Goal: Task Accomplishment & Management: Manage account settings

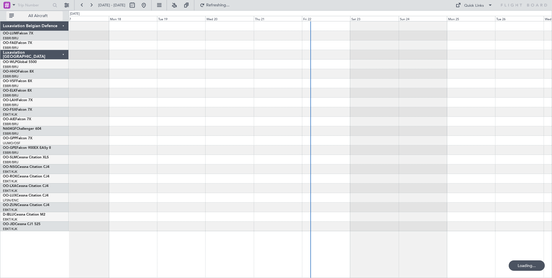
click at [327, 143] on div at bounding box center [310, 141] width 483 height 10
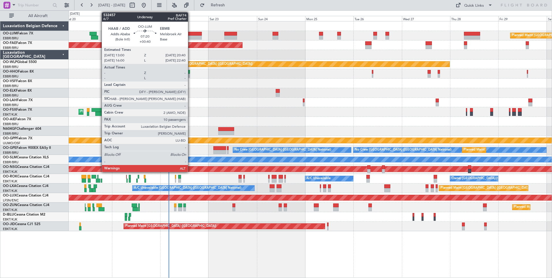
click at [191, 36] on div at bounding box center [194, 38] width 16 height 4
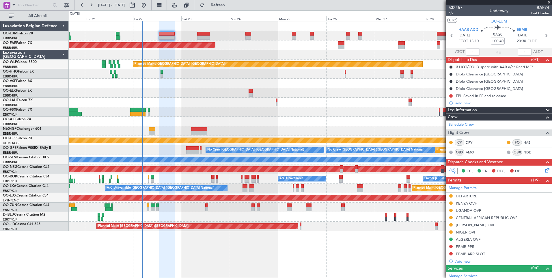
click at [225, 121] on div "Planned Maint [GEOGRAPHIC_DATA] ([GEOGRAPHIC_DATA])" at bounding box center [310, 122] width 483 height 10
click at [476, 239] on div "ALGERIA OVF" at bounding box center [468, 239] width 25 height 5
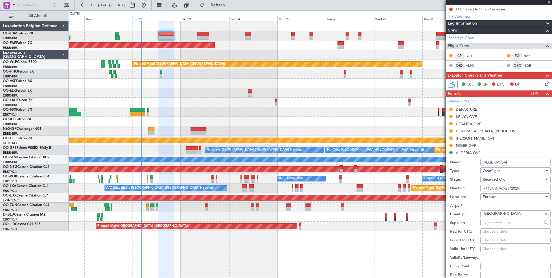
scroll to position [144, 0]
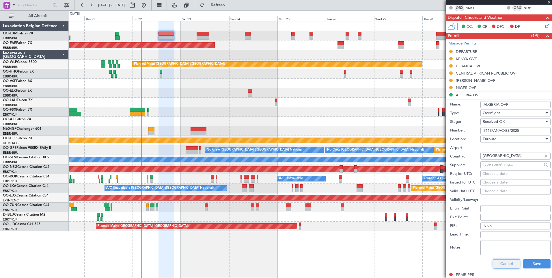
click at [506, 265] on button "Cancel" at bounding box center [506, 263] width 27 height 9
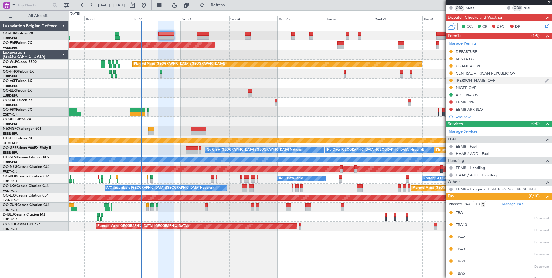
click at [469, 82] on div "[PERSON_NAME] OVF" at bounding box center [475, 80] width 39 height 5
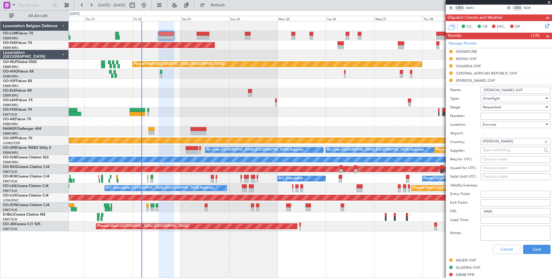
click at [492, 118] on input "Number:" at bounding box center [516, 116] width 70 height 7
paste input "0542/ADAC/DG/DTA/DRA/25"
type input "0542/ADAC/DG/DTA/DRA/25"
drag, startPoint x: 491, startPoint y: 117, endPoint x: 493, endPoint y: 108, distance: 9.5
click at [493, 108] on span "Requested" at bounding box center [492, 107] width 18 height 5
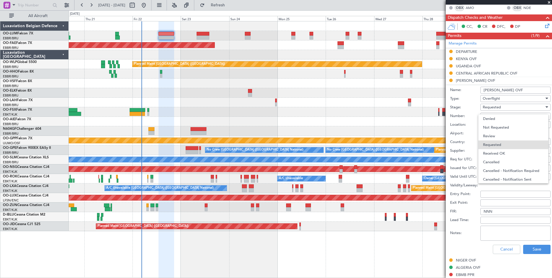
scroll to position [3, 0]
click at [502, 148] on span "Received OK" at bounding box center [513, 150] width 61 height 9
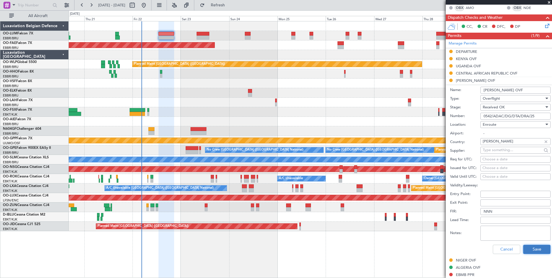
click at [540, 248] on button "Save" at bounding box center [537, 249] width 27 height 9
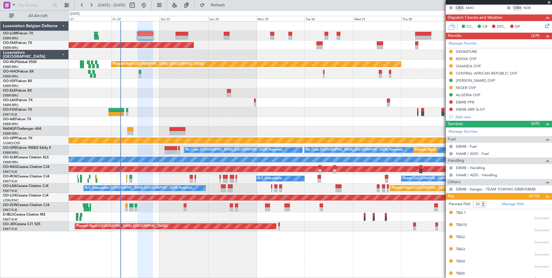
click at [200, 126] on div "Planned Maint [GEOGRAPHIC_DATA] ([GEOGRAPHIC_DATA])" at bounding box center [310, 122] width 483 height 10
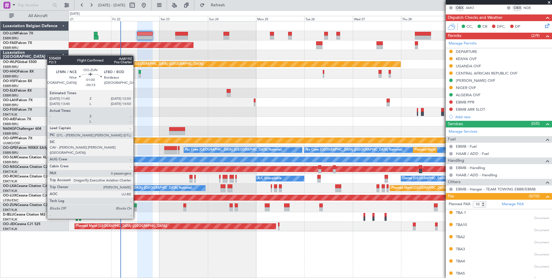
click at [136, 208] on div at bounding box center [135, 209] width 3 height 4
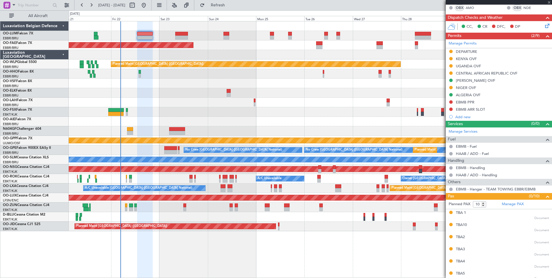
type input "-00:15"
type input "0"
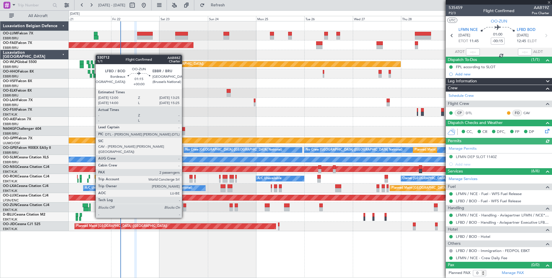
click at [184, 207] on div at bounding box center [184, 209] width 3 height 4
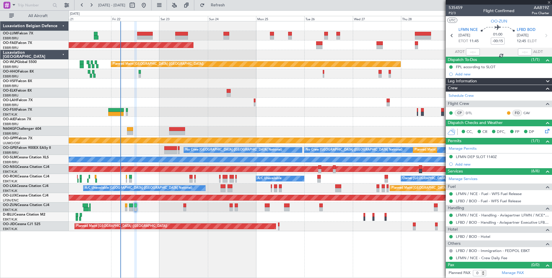
type input "2"
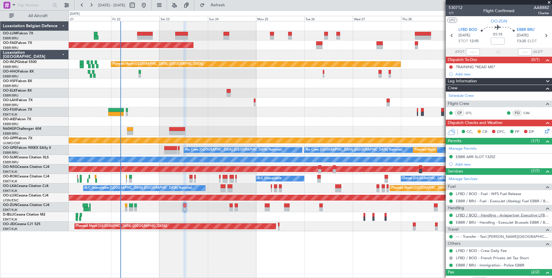
click at [476, 215] on link "LFBD / BOD - Handling - Aviapartner Executive LFBD****MYhandling*** / BOD" at bounding box center [502, 215] width 93 height 5
click at [464, 195] on link "LFBD / BOD - Fuel - WFS Fuel Release" at bounding box center [488, 193] width 65 height 5
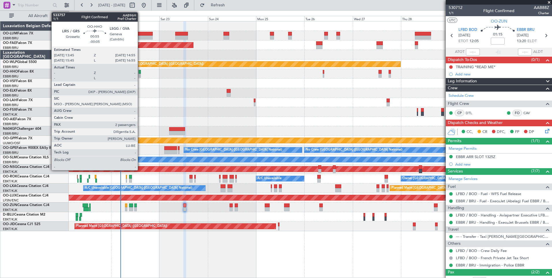
click at [140, 76] on div at bounding box center [140, 76] width 3 height 4
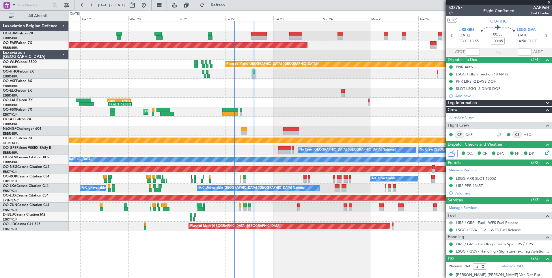
click at [296, 99] on div "Planned Maint Brussels (Brussels National) Planned Maint Brussels (Brussels Nat…" at bounding box center [310, 126] width 483 height 210
click at [225, 85] on div at bounding box center [310, 84] width 483 height 10
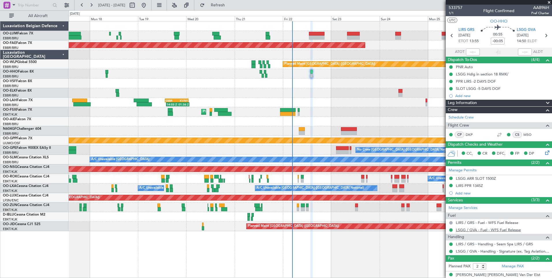
click at [463, 229] on link "LSGG / GVA - Fuel - WFS Fuel Release" at bounding box center [488, 229] width 65 height 5
click at [180, 143] on div "Planned Maint [GEOGRAPHIC_DATA] ([GEOGRAPHIC_DATA] National) Planned Maint [GEO…" at bounding box center [310, 126] width 483 height 210
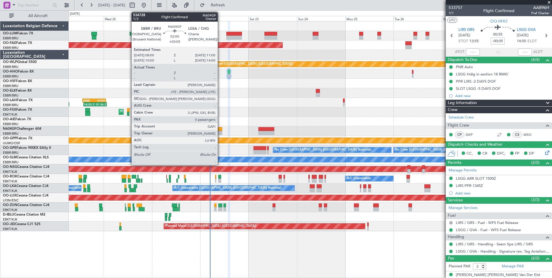
click at [220, 130] on div at bounding box center [219, 129] width 6 height 4
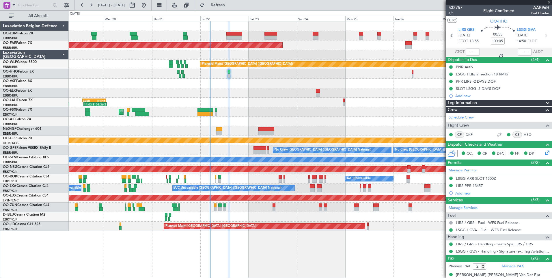
type input "+00:05"
type input "0"
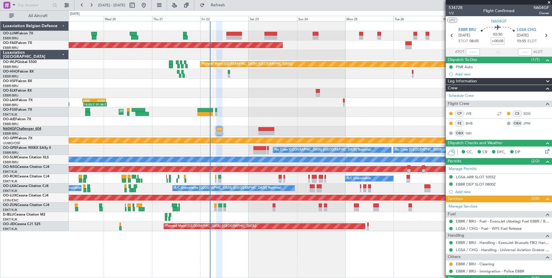
click at [23, 129] on link "N604GF Challenger 604" at bounding box center [22, 128] width 38 height 3
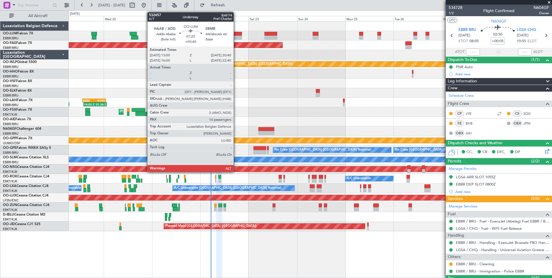
click at [236, 38] on div at bounding box center [235, 38] width 16 height 4
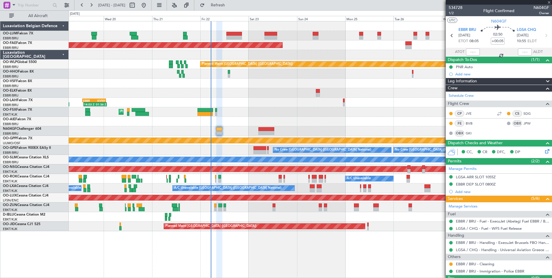
type input "+00:40"
type input "10"
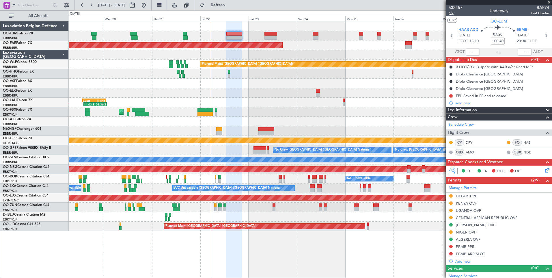
click at [453, 13] on span "6/7" at bounding box center [456, 13] width 14 height 5
click at [452, 14] on span "6/7" at bounding box center [456, 13] width 14 height 5
click at [232, 164] on div "A/C Unavailable [GEOGRAPHIC_DATA]" at bounding box center [310, 160] width 483 height 10
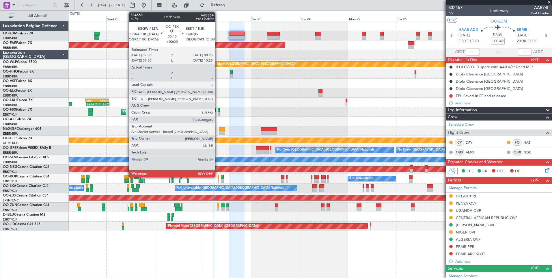
click at [218, 112] on div at bounding box center [219, 110] width 2 height 4
type input "0"
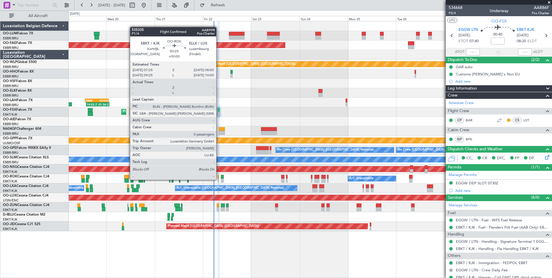
click at [219, 179] on div at bounding box center [218, 181] width 1 height 4
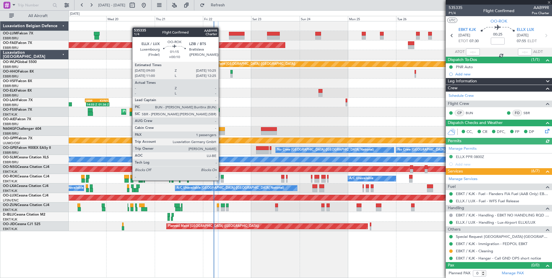
click at [221, 180] on div at bounding box center [222, 181] width 3 height 4
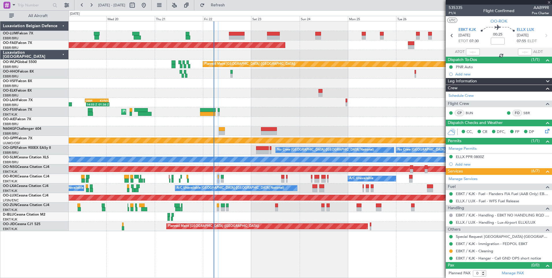
type input "+00:10"
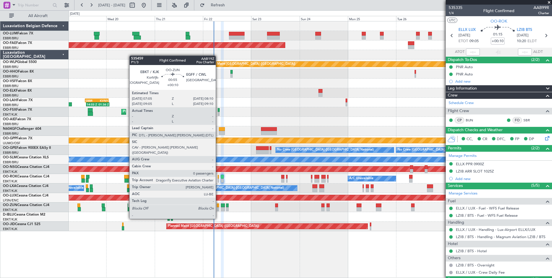
click at [218, 208] on div at bounding box center [218, 209] width 2 height 4
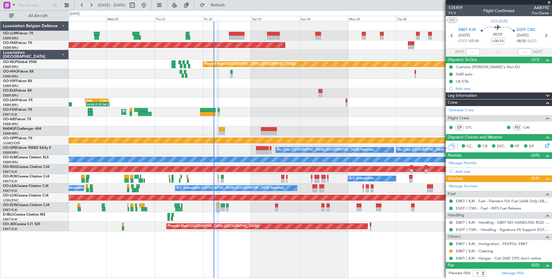
click at [231, 209] on div "Planned Maint Kortrijk-[GEOGRAPHIC_DATA]" at bounding box center [310, 208] width 483 height 10
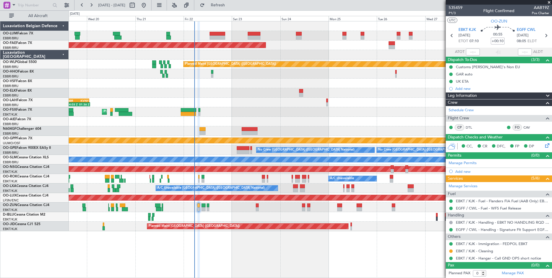
click at [176, 209] on div "Planned Maint Kortrijk-[GEOGRAPHIC_DATA]" at bounding box center [310, 208] width 483 height 10
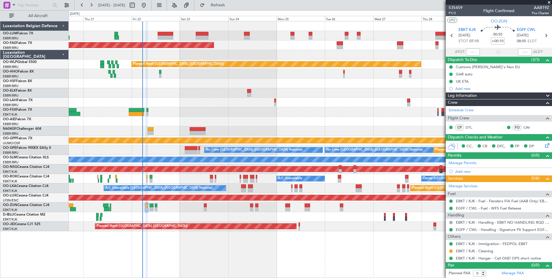
click at [150, 150] on div "No Crew Brussels (Brussels National) Planned Maint Brussels (Brussels National)…" at bounding box center [310, 150] width 483 height 10
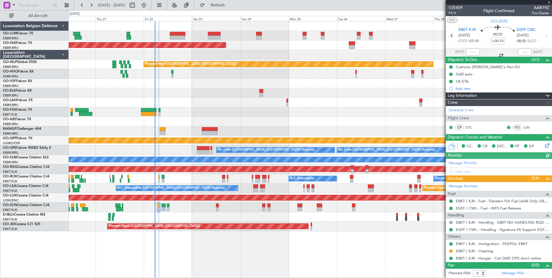
click at [190, 108] on div "Planned Maint Brussels (Brussels National) Planned Maint Kortrijk-Wevelgem Plan…" at bounding box center [310, 126] width 483 height 210
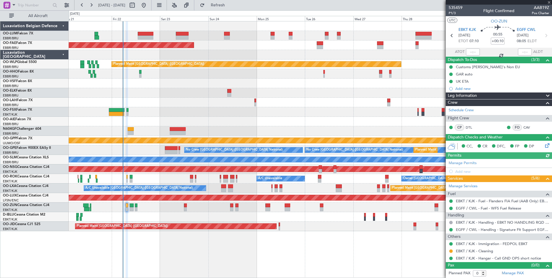
click at [170, 112] on div "Planned Maint Kortrijk-[GEOGRAPHIC_DATA]" at bounding box center [310, 112] width 483 height 10
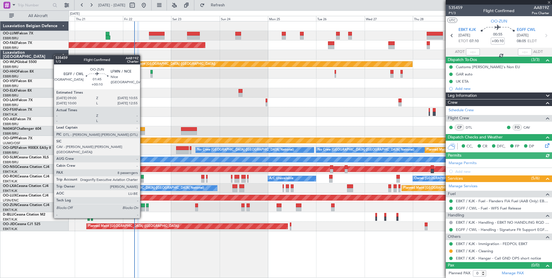
click at [143, 207] on div at bounding box center [143, 209] width 4 height 4
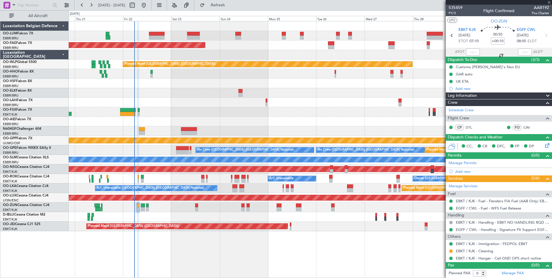
type input "8"
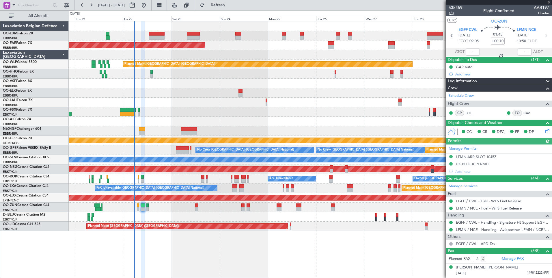
click at [454, 13] on span "1/3" at bounding box center [456, 13] width 14 height 5
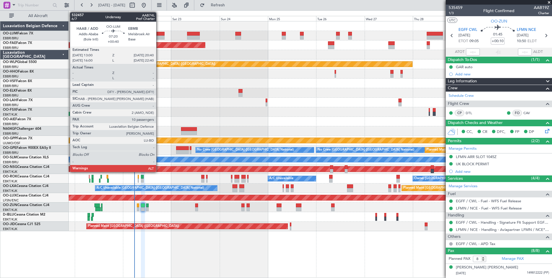
click at [158, 37] on div at bounding box center [157, 38] width 16 height 4
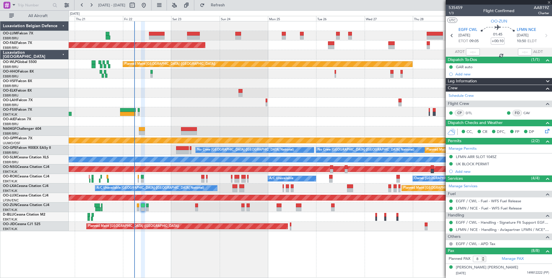
type input "+00:40"
type input "10"
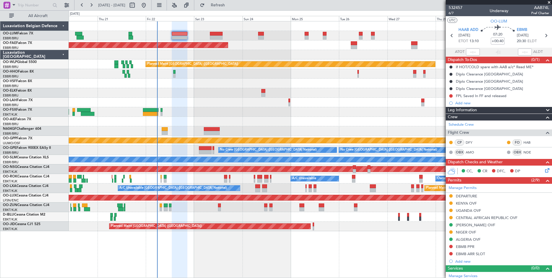
click at [193, 178] on div "Owner [GEOGRAPHIC_DATA]-[GEOGRAPHIC_DATA] A/C Unavailable" at bounding box center [310, 179] width 483 height 10
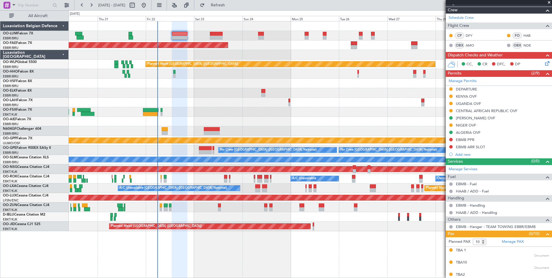
scroll to position [108, 0]
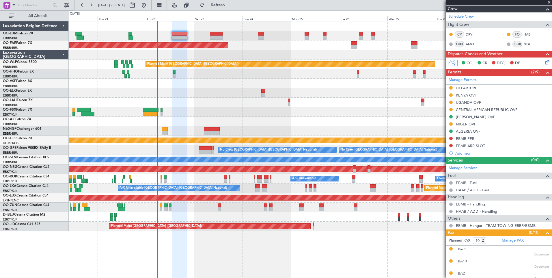
click at [212, 90] on div "Planned Maint Brussels (Brussels National) Planned Maint Kortrijk-Wevelgem Plan…" at bounding box center [310, 126] width 483 height 210
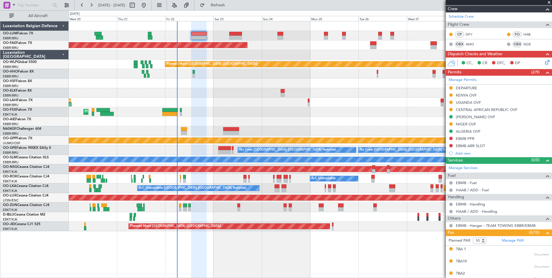
click at [256, 111] on div "Planned Maint Brussels (Brussels National) Planned Maint Kortrijk-Wevelgem Plan…" at bounding box center [310, 126] width 483 height 210
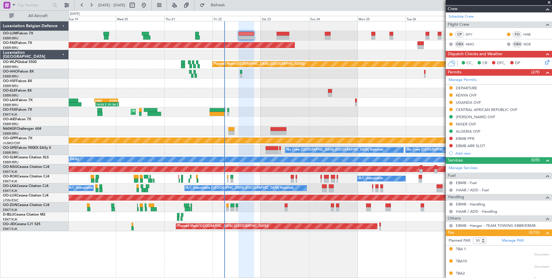
click at [257, 112] on div "Planned Maint Kortrijk-[GEOGRAPHIC_DATA]" at bounding box center [310, 112] width 483 height 10
drag, startPoint x: 490, startPoint y: 137, endPoint x: 450, endPoint y: 137, distance: 39.6
click at [451, 137] on div "EBMB PPR" at bounding box center [499, 138] width 106 height 7
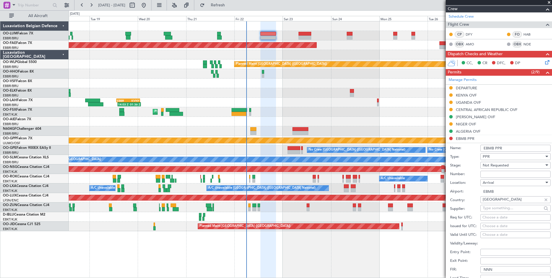
click at [298, 91] on div "Planned Maint Brussels (Brussels National) Planned Maint Brussels (Brussels Nat…" at bounding box center [310, 126] width 483 height 210
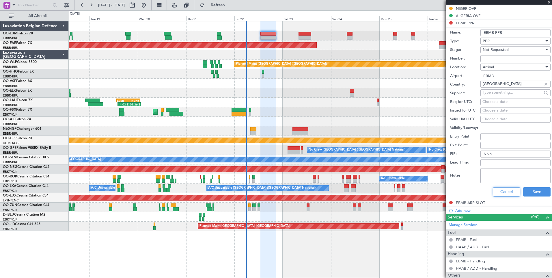
click at [502, 187] on button "Cancel" at bounding box center [506, 191] width 27 height 9
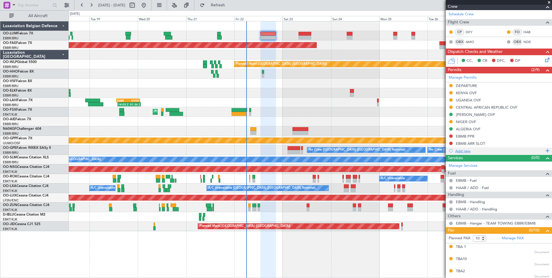
scroll to position [110, 0]
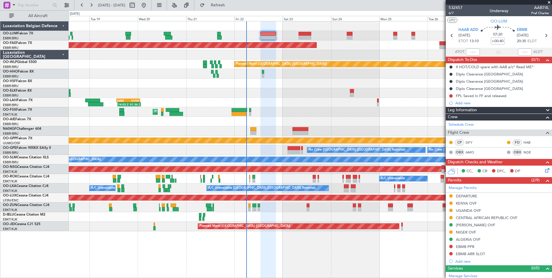
scroll to position [110, 0]
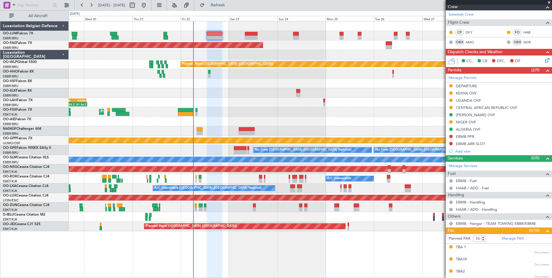
click at [229, 86] on div "Planned Maint [GEOGRAPHIC_DATA] ([GEOGRAPHIC_DATA] National) Planned Maint [GEO…" at bounding box center [310, 126] width 483 height 210
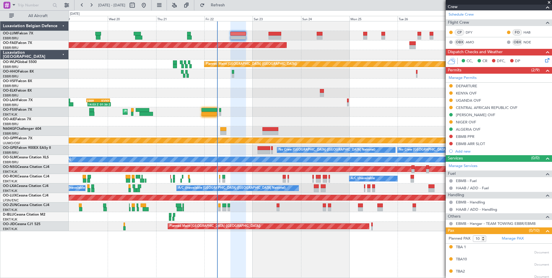
click at [239, 108] on div "Planned Maint [GEOGRAPHIC_DATA] ([GEOGRAPHIC_DATA] National) Planned Maint [GEO…" at bounding box center [310, 126] width 483 height 210
click at [309, 104] on div "14:03 Z 01:36 Z EBBR 13:30 Z KVNY 01:15 Z" at bounding box center [310, 103] width 483 height 10
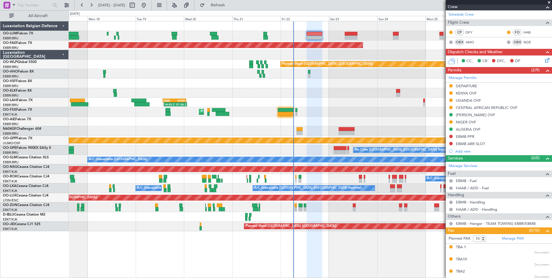
click at [219, 88] on div "Planned Maint [GEOGRAPHIC_DATA] ([GEOGRAPHIC_DATA] National) Planned Maint [GEO…" at bounding box center [310, 126] width 483 height 210
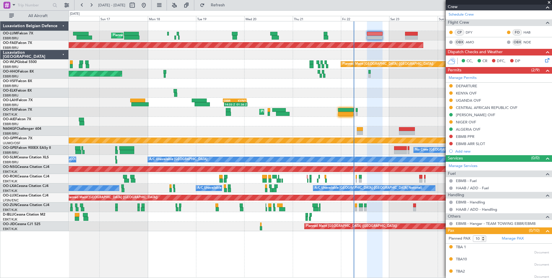
click at [192, 73] on div "Planned Maint [GEOGRAPHIC_DATA] ([GEOGRAPHIC_DATA] National) Planned Maint [GEO…" at bounding box center [310, 126] width 483 height 210
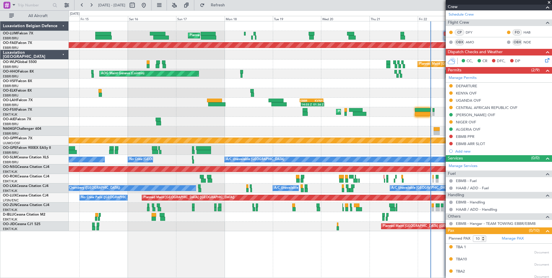
click at [178, 64] on div "Planned Maint [GEOGRAPHIC_DATA] ([GEOGRAPHIC_DATA])" at bounding box center [310, 65] width 483 height 10
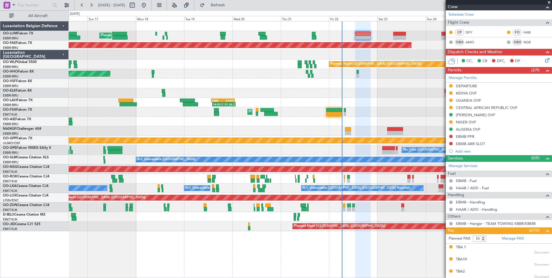
click at [96, 63] on div "Planned Maint [GEOGRAPHIC_DATA] ([GEOGRAPHIC_DATA] National) Planned Maint [GEO…" at bounding box center [310, 126] width 483 height 210
click at [122, 58] on div at bounding box center [310, 55] width 483 height 10
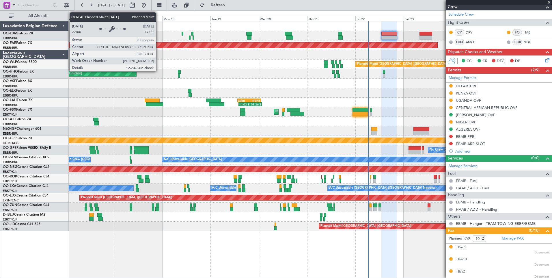
click at [160, 57] on div at bounding box center [310, 55] width 483 height 10
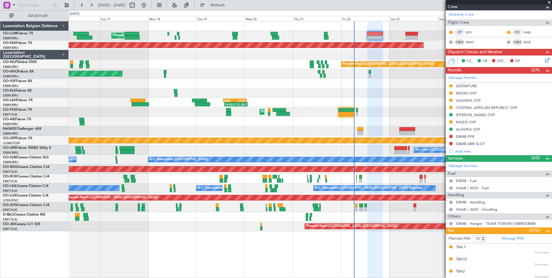
click at [189, 56] on div at bounding box center [310, 55] width 483 height 10
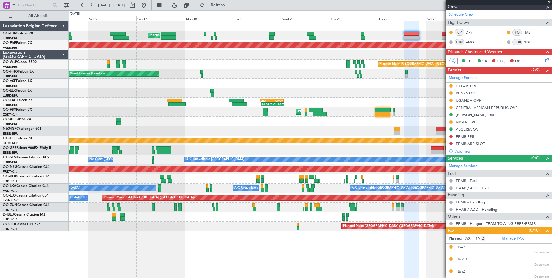
click at [188, 65] on div "Planned Maint [GEOGRAPHIC_DATA] ([GEOGRAPHIC_DATA])" at bounding box center [310, 65] width 483 height 10
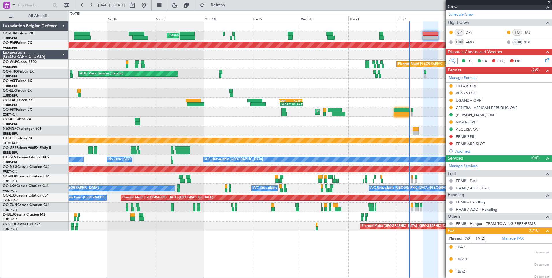
click at [190, 62] on div "Planned Maint [GEOGRAPHIC_DATA] ([GEOGRAPHIC_DATA])" at bounding box center [310, 65] width 483 height 10
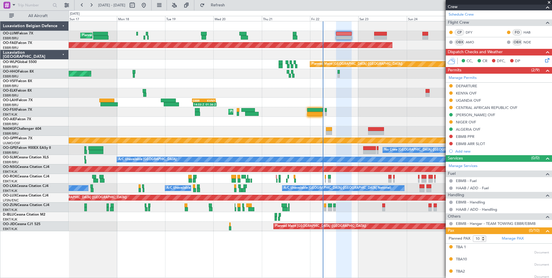
click at [209, 36] on div "Planned Maint [GEOGRAPHIC_DATA] ([GEOGRAPHIC_DATA] National) Planned Maint [GEO…" at bounding box center [310, 36] width 483 height 10
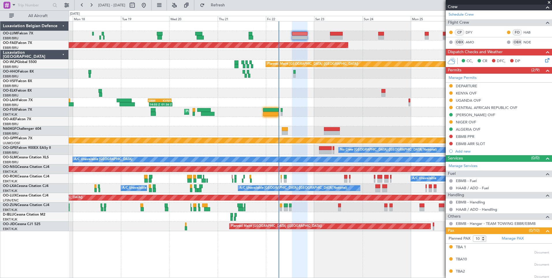
click at [229, 70] on div "Planned Maint [GEOGRAPHIC_DATA] ([GEOGRAPHIC_DATA] National) Planned Maint [GEO…" at bounding box center [310, 126] width 483 height 210
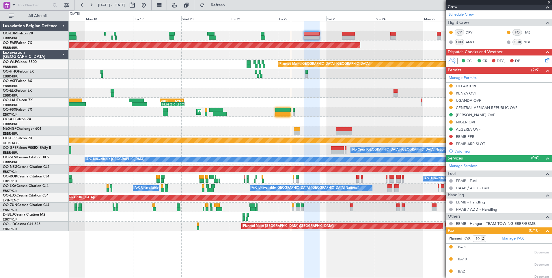
click at [191, 68] on div "Planned Maint [GEOGRAPHIC_DATA] ([GEOGRAPHIC_DATA])" at bounding box center [310, 65] width 483 height 10
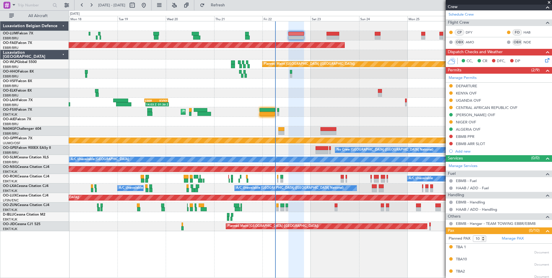
click at [224, 64] on div "Planned Maint [GEOGRAPHIC_DATA] ([GEOGRAPHIC_DATA] National) Planned Maint [GEO…" at bounding box center [310, 126] width 483 height 210
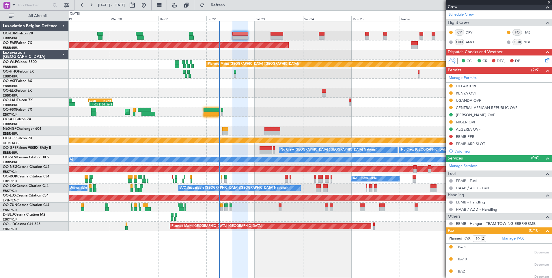
click at [57, 114] on div "Planned Maint [GEOGRAPHIC_DATA] ([GEOGRAPHIC_DATA] National) Planned Maint [GEO…" at bounding box center [276, 144] width 552 height 268
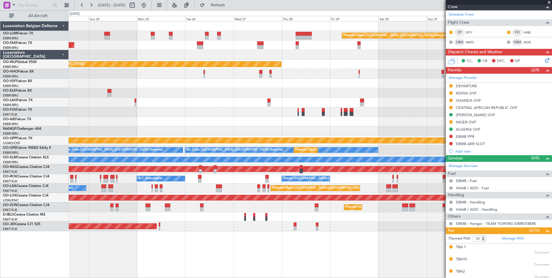
click at [234, 71] on div "Planned Maint [GEOGRAPHIC_DATA] ([GEOGRAPHIC_DATA] National) Owner [GEOGRAPHIC_…" at bounding box center [310, 126] width 483 height 210
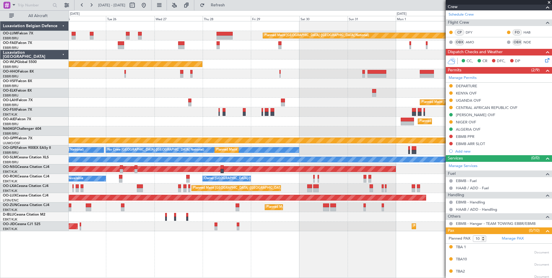
click at [275, 85] on div "Planned Maint [GEOGRAPHIC_DATA] ([GEOGRAPHIC_DATA] National) Owner [GEOGRAPHIC_…" at bounding box center [310, 126] width 483 height 210
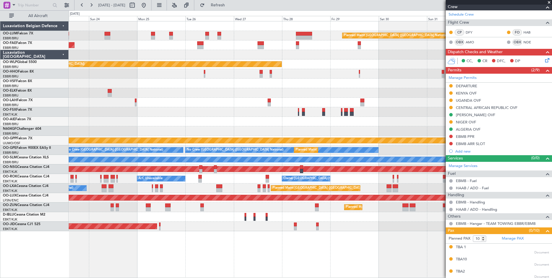
click at [131, 49] on div "Planned Maint Kortrijk-[GEOGRAPHIC_DATA] Owner [GEOGRAPHIC_DATA]" at bounding box center [310, 45] width 483 height 10
click at [232, 114] on div "Planned Maint Kortrijk-[GEOGRAPHIC_DATA]" at bounding box center [310, 112] width 483 height 10
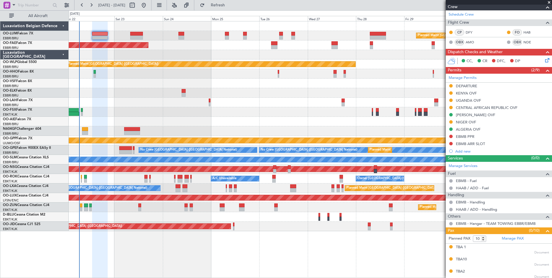
click at [261, 116] on div "Planned Maint Kortrijk-[GEOGRAPHIC_DATA]" at bounding box center [310, 112] width 483 height 10
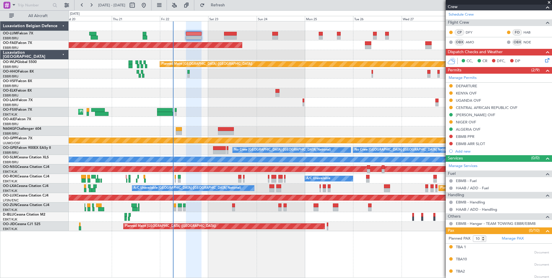
click at [224, 117] on div "Planned Maint [GEOGRAPHIC_DATA] ([GEOGRAPHIC_DATA] National) Planned Maint [GEO…" at bounding box center [310, 126] width 483 height 210
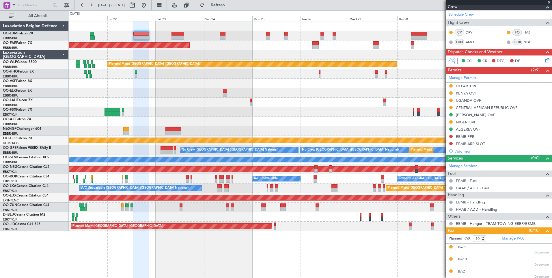
click at [222, 117] on div "Planned Maint [GEOGRAPHIC_DATA] ([GEOGRAPHIC_DATA] National) Planned Maint [GEO…" at bounding box center [310, 126] width 483 height 210
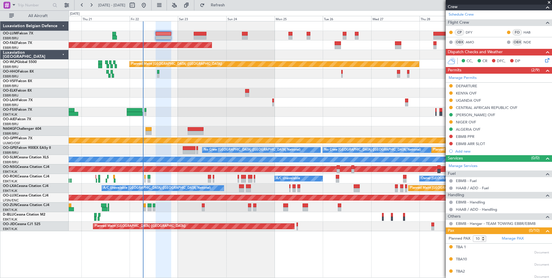
click at [182, 119] on div "Planned Maint [GEOGRAPHIC_DATA] ([GEOGRAPHIC_DATA])" at bounding box center [310, 122] width 483 height 10
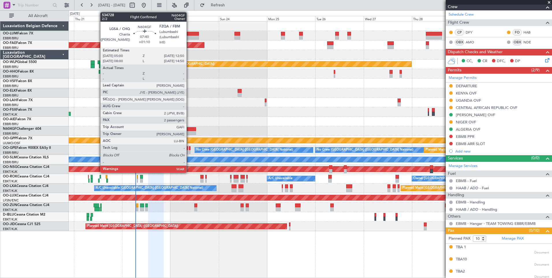
click at [189, 131] on div at bounding box center [188, 133] width 16 height 4
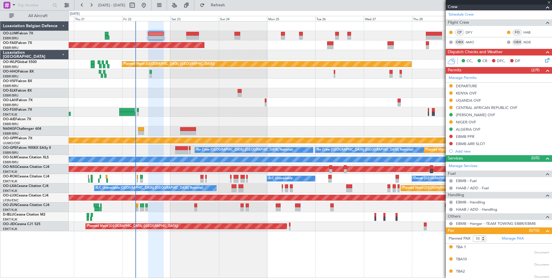
type input "+01:10"
type input "2"
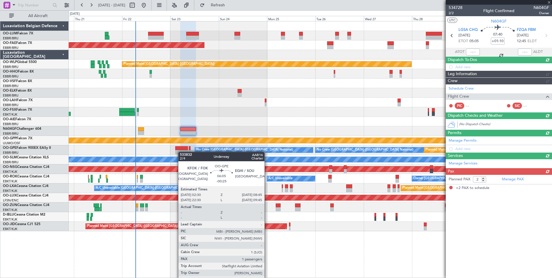
scroll to position [0, 0]
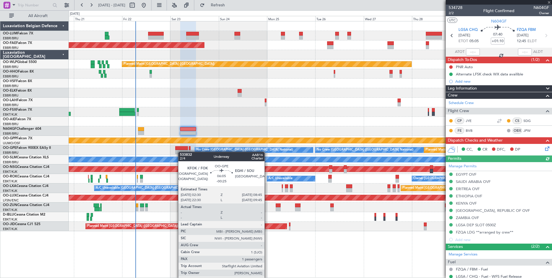
click at [181, 152] on div at bounding box center [181, 152] width 13 height 4
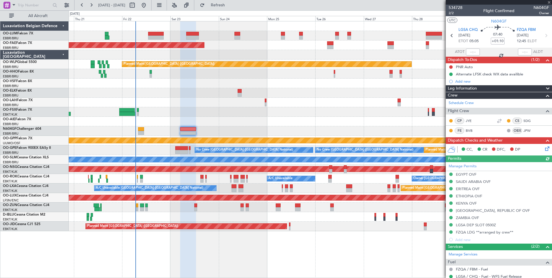
type input "-00:25"
type input "1"
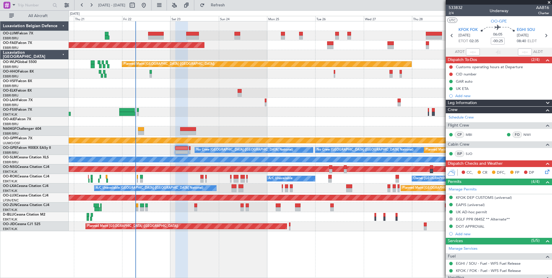
scroll to position [75, 0]
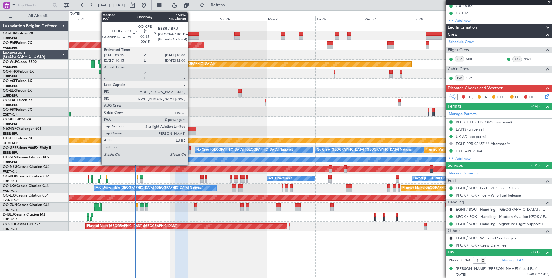
click at [190, 151] on div at bounding box center [190, 152] width 2 height 4
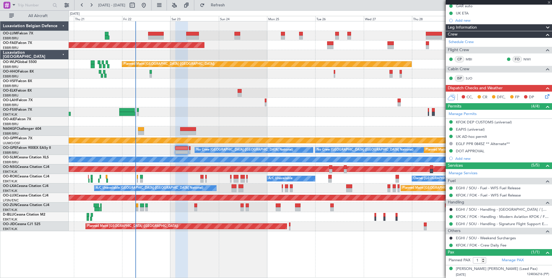
type input "-00:15"
type input "0"
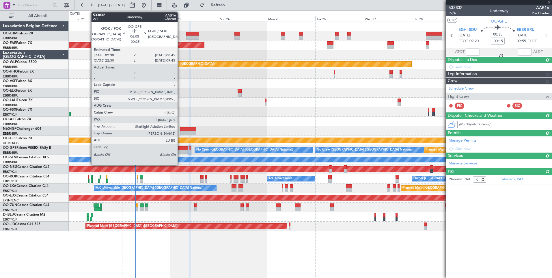
scroll to position [0, 0]
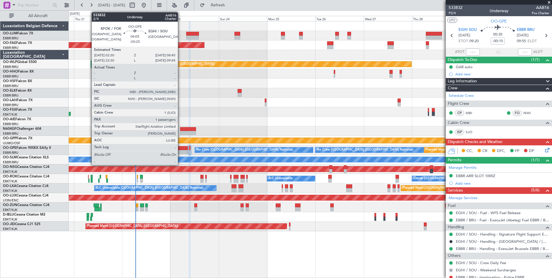
click at [181, 150] on div at bounding box center [181, 152] width 13 height 4
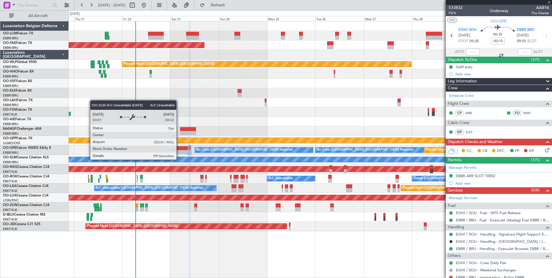
type input "-00:25"
type input "1"
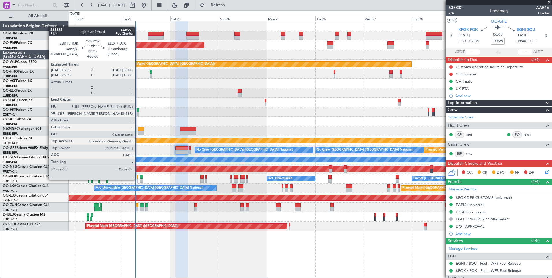
click at [138, 179] on div at bounding box center [137, 181] width 1 height 4
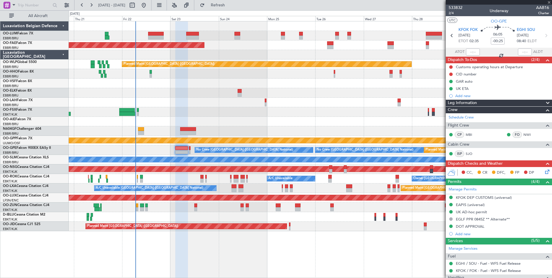
click at [156, 178] on div "Owner [GEOGRAPHIC_DATA]-[GEOGRAPHIC_DATA] A/C Unavailable" at bounding box center [310, 179] width 483 height 10
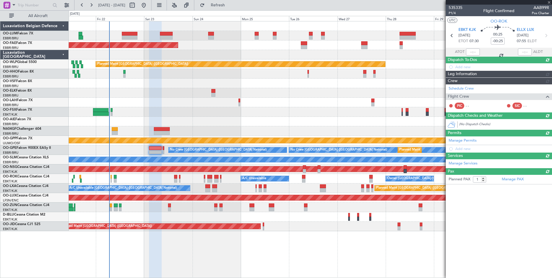
type input "0"
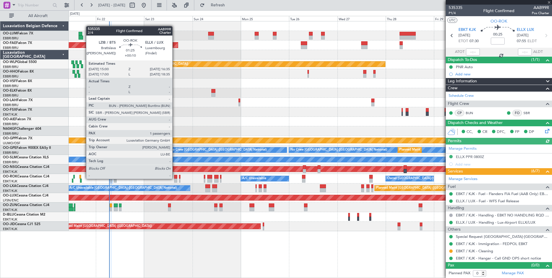
click at [175, 178] on div at bounding box center [175, 177] width 3 height 4
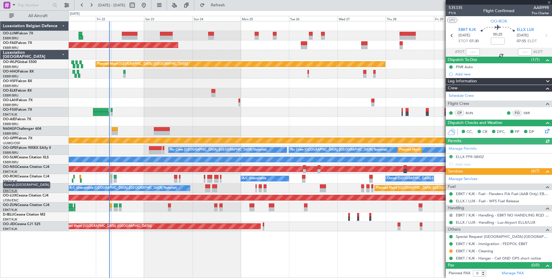
type input "+00:10"
type input "1"
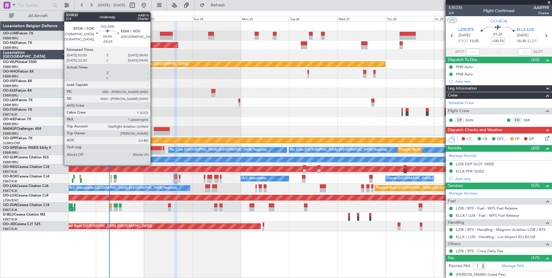
click at [153, 148] on div at bounding box center [155, 148] width 13 height 4
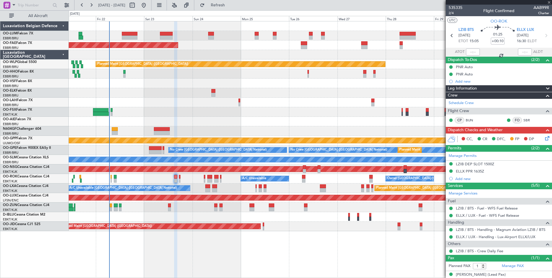
type input "-00:25"
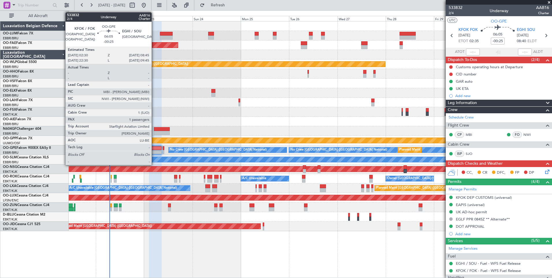
click at [153, 149] on div at bounding box center [155, 148] width 13 height 4
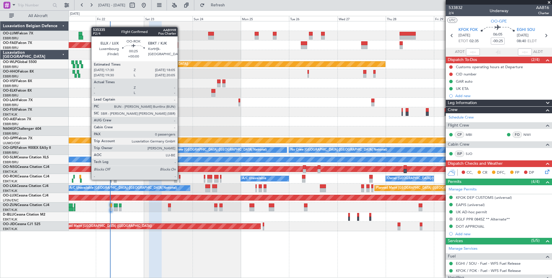
click at [180, 179] on div at bounding box center [179, 181] width 1 height 4
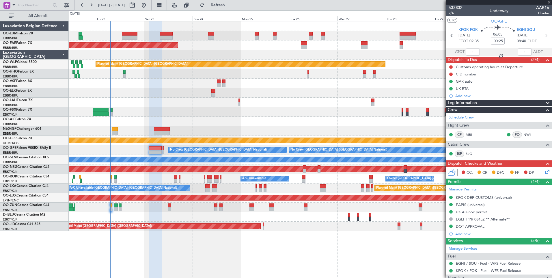
type input "0"
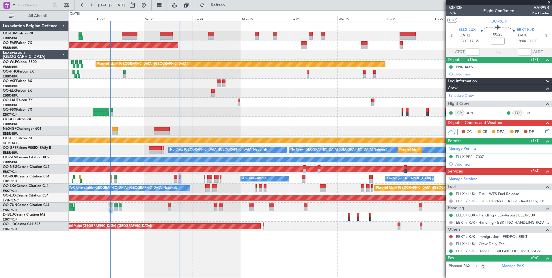
click at [149, 177] on div "Owner [GEOGRAPHIC_DATA]-[GEOGRAPHIC_DATA] A/C Unavailable" at bounding box center [310, 179] width 483 height 10
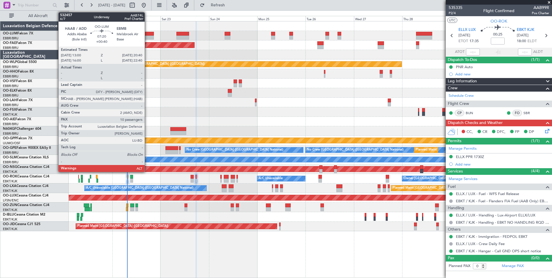
click at [147, 36] on div at bounding box center [146, 38] width 16 height 4
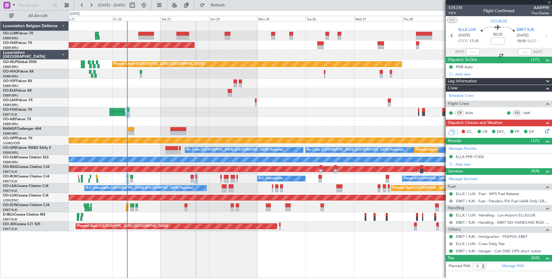
type input "+00:40"
type input "10"
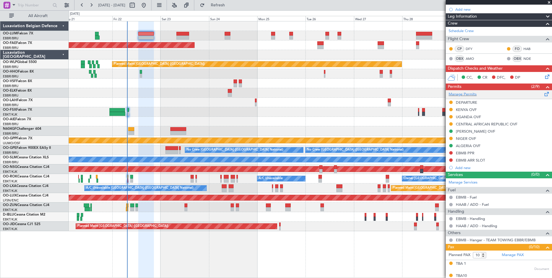
scroll to position [197, 0]
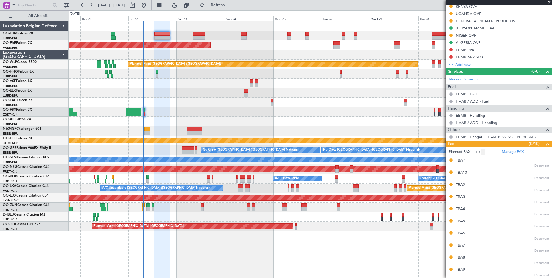
click at [172, 217] on div at bounding box center [310, 217] width 483 height 10
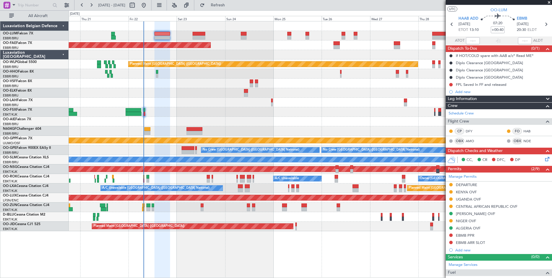
scroll to position [0, 0]
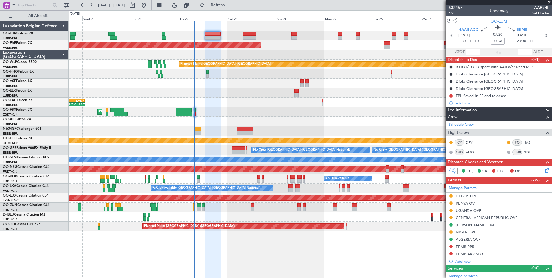
click at [256, 110] on div "Planned Maint Kortrijk-[GEOGRAPHIC_DATA]" at bounding box center [310, 112] width 483 height 10
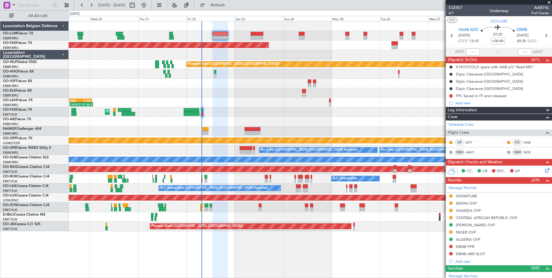
click at [257, 109] on div "Planned Maint Kortrijk-[GEOGRAPHIC_DATA]" at bounding box center [310, 112] width 483 height 10
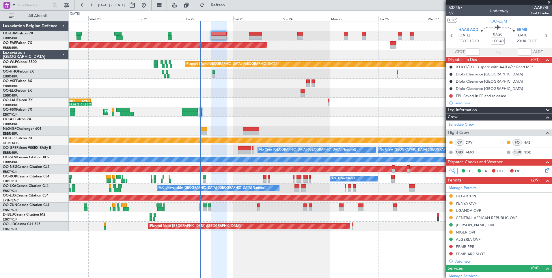
click at [234, 117] on div "Planned Maint Brussels (Brussels National) Planned Maint Brussels (Brussels Nat…" at bounding box center [310, 126] width 483 height 210
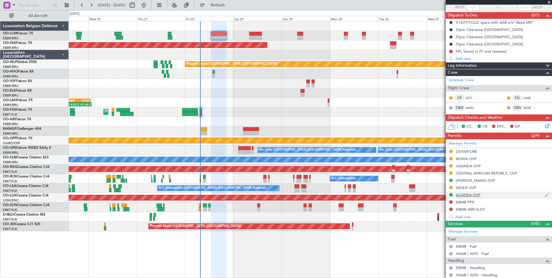
scroll to position [87, 0]
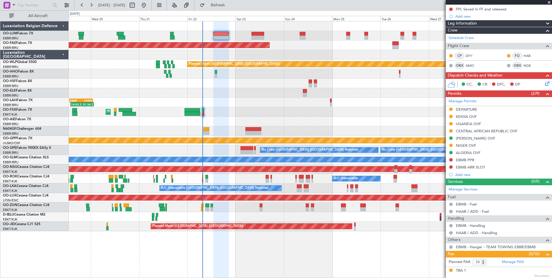
click at [240, 120] on div "Planned Maint Brussels (Brussels National) Planned Maint Brussels (Brussels Nat…" at bounding box center [310, 126] width 483 height 210
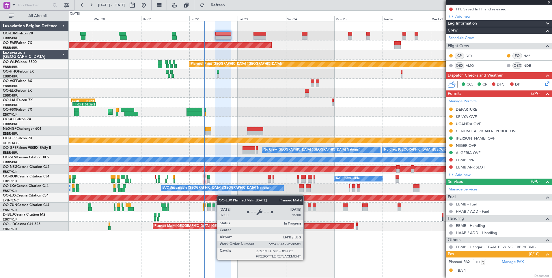
click at [218, 196] on div "Planned Maint Brussels (Brussels National) Planned Maint Brussels (Brussels Nat…" at bounding box center [310, 126] width 483 height 210
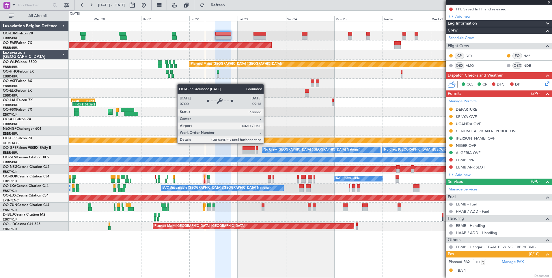
click at [231, 145] on div "Grounded [PERSON_NAME]" at bounding box center [310, 141] width 483 height 10
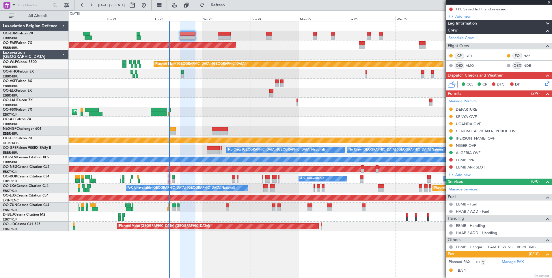
click at [223, 112] on div "Planned Maint Kortrijk-[GEOGRAPHIC_DATA]" at bounding box center [310, 112] width 483 height 10
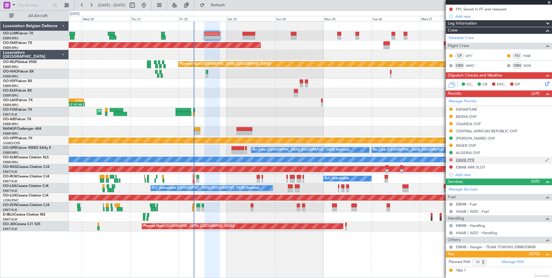
click at [451, 160] on button at bounding box center [451, 159] width 3 height 3
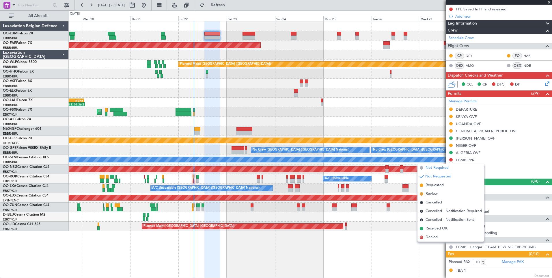
click at [439, 168] on span "Not Required" at bounding box center [437, 168] width 23 height 6
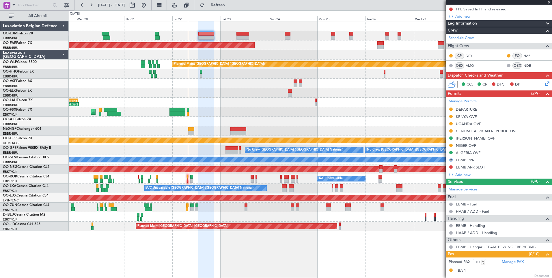
click at [224, 100] on div "14:03 Z 01:36 Z EBBR 13:30 Z KVNY 01:15 Z" at bounding box center [310, 103] width 483 height 10
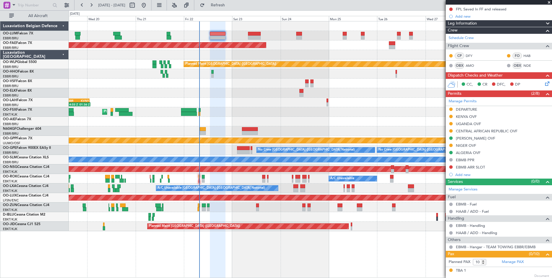
click at [225, 94] on div at bounding box center [310, 93] width 483 height 10
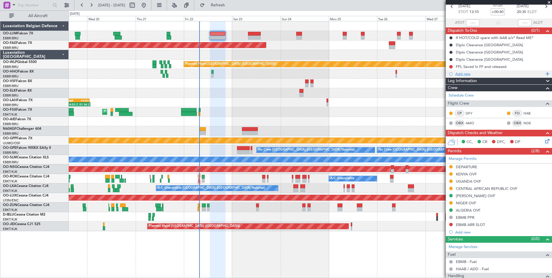
scroll to position [0, 0]
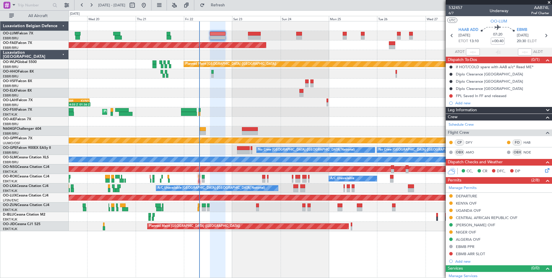
click at [519, 27] on section "HAAB ADD 22/08/2025 ETOT 13:10 07:20 +00:40 EBMB 22/08/2025 20:30 ELDT" at bounding box center [499, 36] width 106 height 23
click at [519, 28] on span "EBMB" at bounding box center [522, 30] width 10 height 6
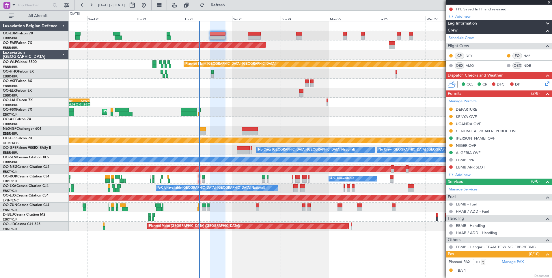
scroll to position [116, 0]
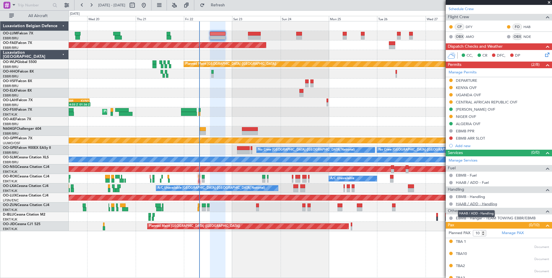
click at [474, 204] on link "HAAB / ADD - Handling" at bounding box center [476, 203] width 41 height 5
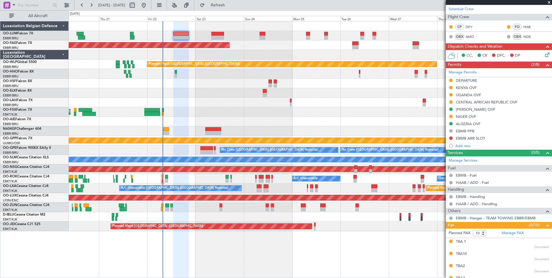
click at [195, 175] on div "Planned Maint Brussels (Brussels National) Planned Maint Kortrijk-Wevelgem Plan…" at bounding box center [310, 126] width 483 height 210
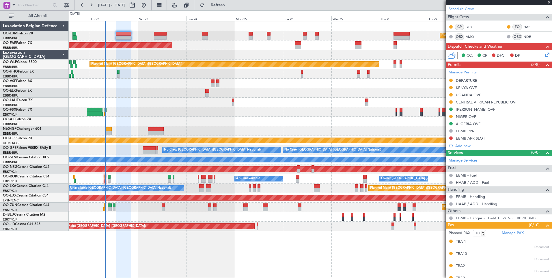
click at [156, 183] on div "Owner [GEOGRAPHIC_DATA]-[GEOGRAPHIC_DATA] A/C Unavailable" at bounding box center [310, 179] width 483 height 10
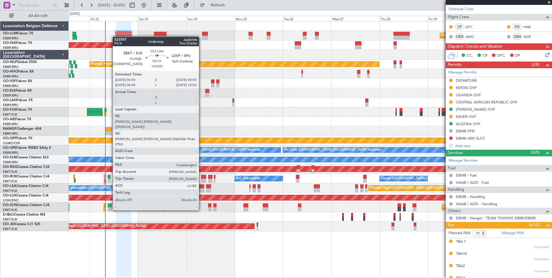
click at [202, 189] on div at bounding box center [201, 190] width 5 height 4
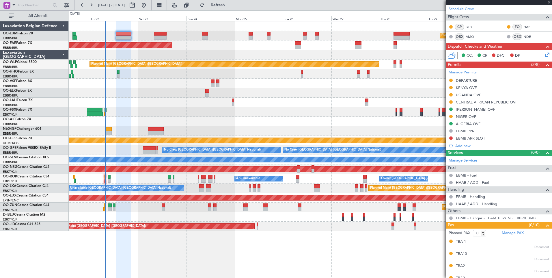
scroll to position [0, 0]
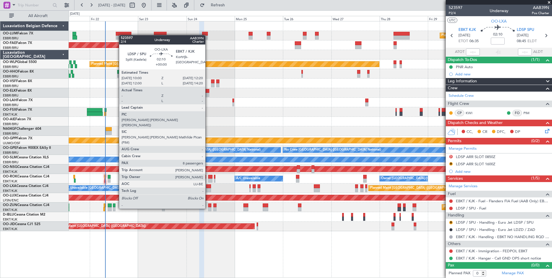
click at [208, 187] on div at bounding box center [208, 186] width 5 height 4
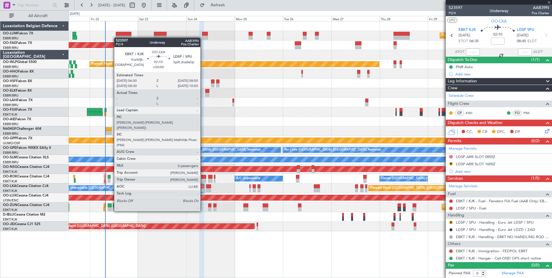
type input "8"
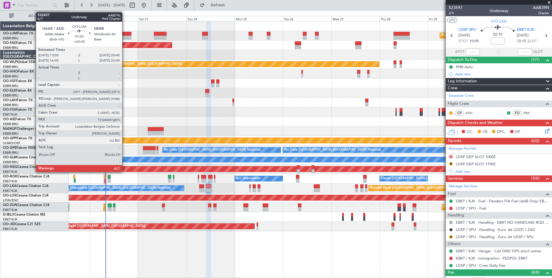
click at [125, 37] on div at bounding box center [124, 38] width 16 height 4
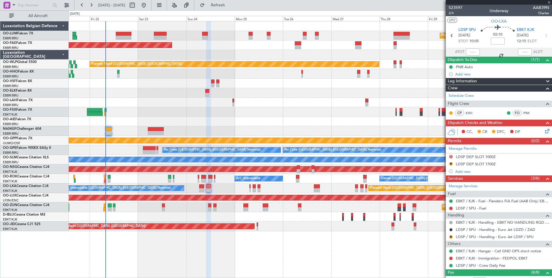
type input "+00:40"
type input "10"
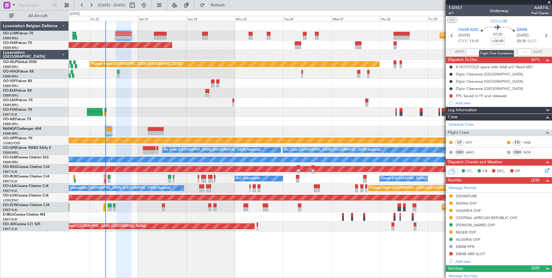
click at [498, 43] on input "+00:40" at bounding box center [498, 41] width 14 height 7
type input "+02:10"
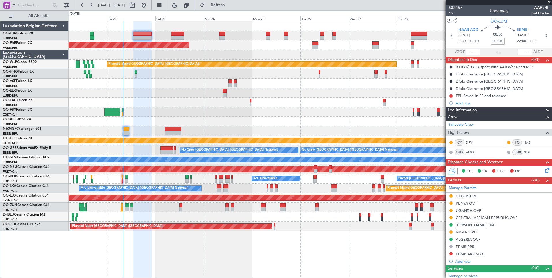
click at [146, 133] on div at bounding box center [310, 131] width 483 height 10
click at [117, 182] on div "Owner [GEOGRAPHIC_DATA]-[GEOGRAPHIC_DATA] A/C Unavailable" at bounding box center [310, 179] width 483 height 10
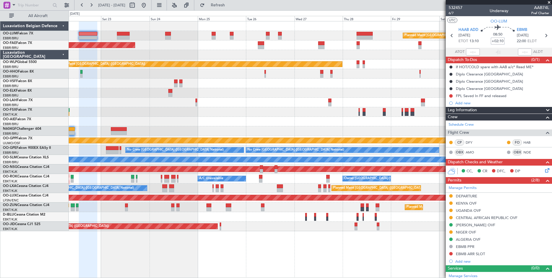
click at [154, 179] on div "Owner [GEOGRAPHIC_DATA]-[GEOGRAPHIC_DATA] A/C Unavailable" at bounding box center [310, 179] width 483 height 10
click at [153, 179] on div "Owner [GEOGRAPHIC_DATA]-[GEOGRAPHIC_DATA] A/C Unavailable" at bounding box center [310, 179] width 483 height 10
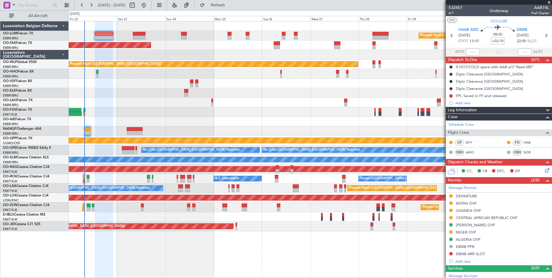
click at [105, 185] on div "A/C Unavailable Brussels (Brussels National) Planned Maint Brussels (Brussels N…" at bounding box center [310, 188] width 483 height 10
click at [112, 216] on div "No Crew [GEOGRAPHIC_DATA] ([GEOGRAPHIC_DATA] National)" at bounding box center [310, 217] width 483 height 10
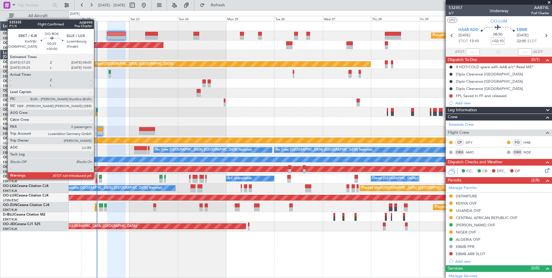
click at [96, 179] on div at bounding box center [96, 181] width 1 height 4
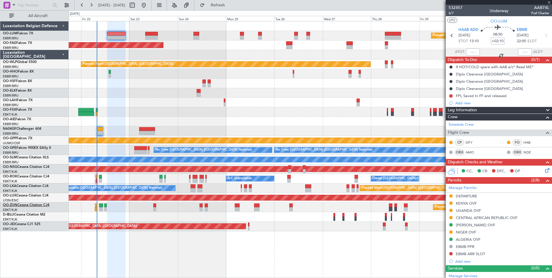
type input "0"
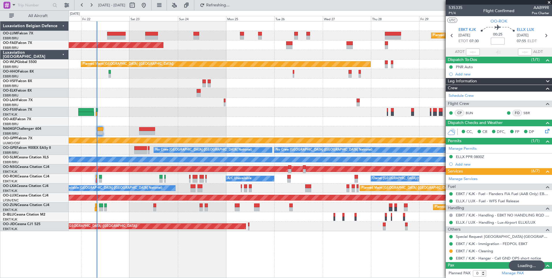
click at [95, 179] on div "Owner [GEOGRAPHIC_DATA]-[GEOGRAPHIC_DATA] A/C Unavailable" at bounding box center [310, 179] width 483 height 10
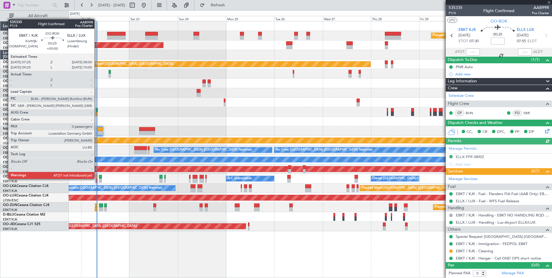
click at [97, 178] on div at bounding box center [96, 177] width 1 height 4
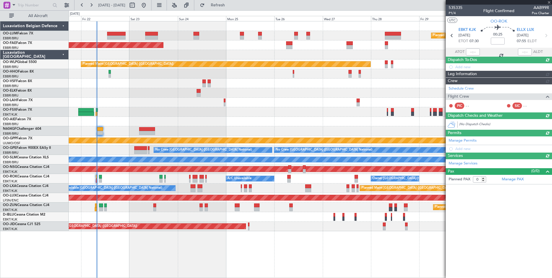
click at [474, 49] on div at bounding box center [473, 52] width 14 height 7
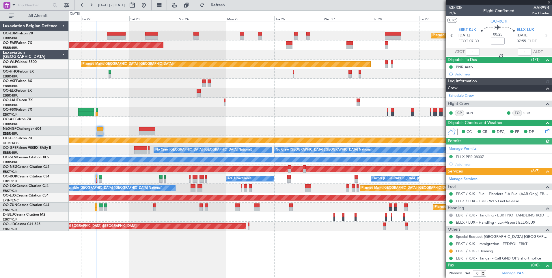
click at [474, 53] on div at bounding box center [473, 52] width 14 height 7
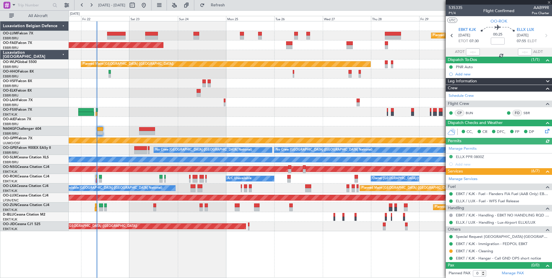
click at [474, 53] on div at bounding box center [473, 52] width 14 height 7
click at [475, 53] on input "text" at bounding box center [473, 52] width 14 height 7
type input "07:39"
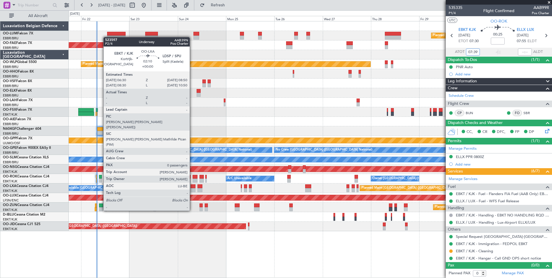
click at [192, 189] on div at bounding box center [193, 190] width 5 height 4
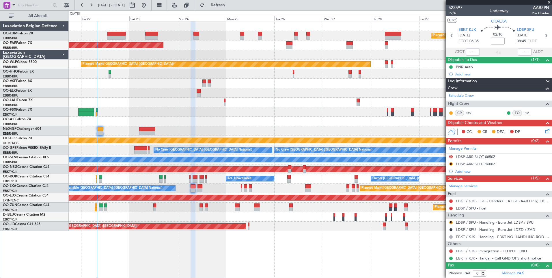
click at [469, 222] on link "LDSP / SPU - Handling - Euro Jet LDSP / SPU" at bounding box center [495, 222] width 78 height 5
click at [230, 4] on span "Refresh" at bounding box center [218, 5] width 24 height 4
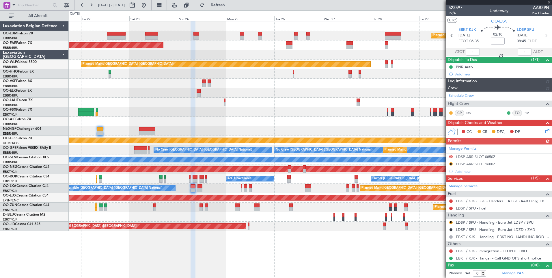
click at [455, 223] on div "R LDSP / SPU - Handling - Euro Jet LDSP / SPU" at bounding box center [499, 222] width 106 height 7
click at [453, 222] on div "R" at bounding box center [451, 222] width 5 height 5
click at [452, 222] on button "R" at bounding box center [451, 222] width 3 height 3
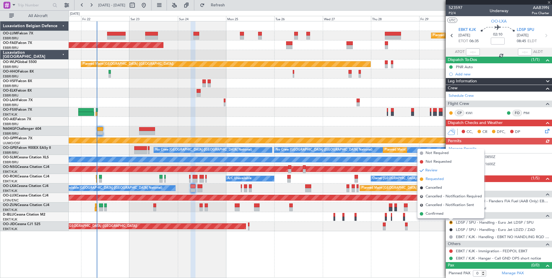
click at [437, 177] on span "Requested" at bounding box center [435, 179] width 18 height 6
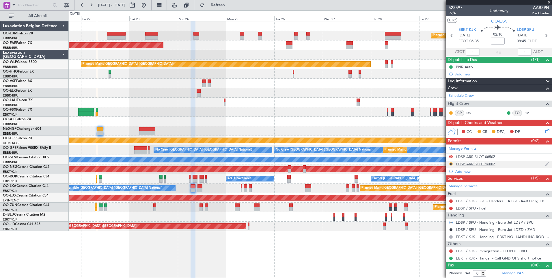
click at [452, 164] on button "R" at bounding box center [451, 163] width 3 height 3
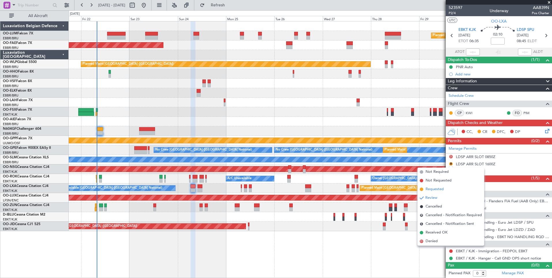
click at [439, 191] on span "Requested" at bounding box center [435, 189] width 18 height 6
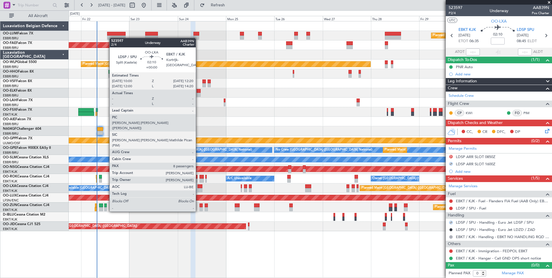
click at [198, 190] on div at bounding box center [200, 190] width 5 height 4
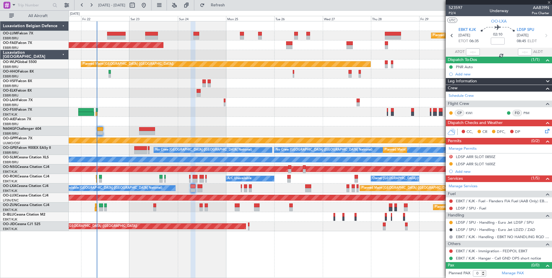
type input "8"
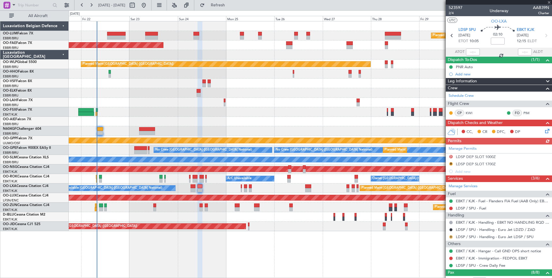
click at [452, 237] on button "R" at bounding box center [451, 236] width 3 height 3
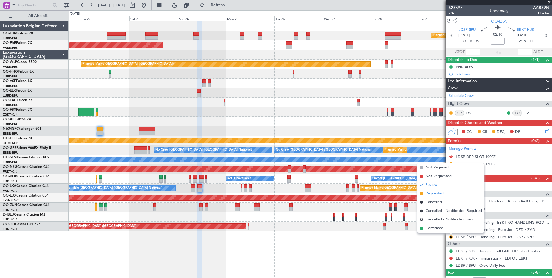
click at [429, 193] on span "Requested" at bounding box center [435, 194] width 18 height 6
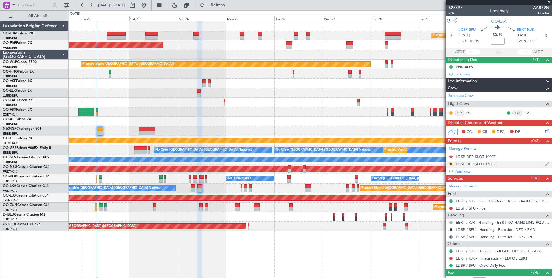
click at [451, 163] on button "R" at bounding box center [451, 163] width 3 height 3
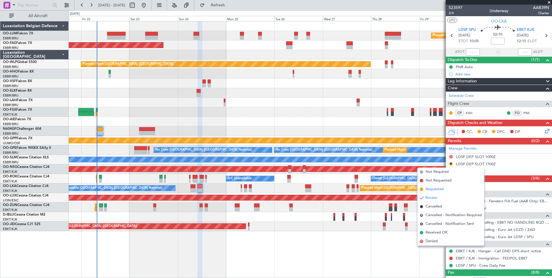
click at [435, 189] on span "Requested" at bounding box center [435, 189] width 18 height 6
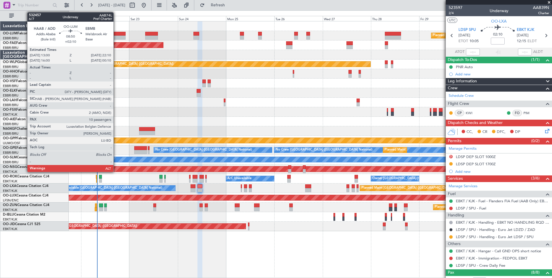
click at [116, 36] on div at bounding box center [116, 38] width 18 height 4
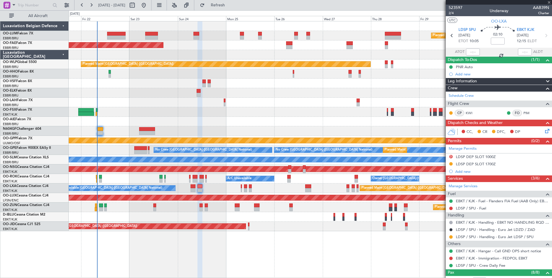
type input "+02:10"
type input "10"
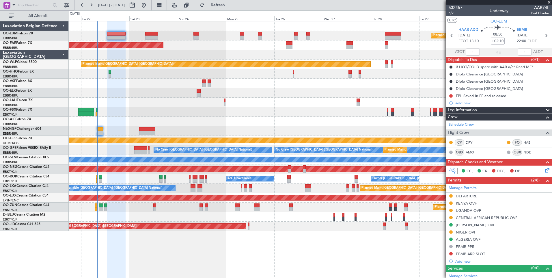
click at [151, 56] on div at bounding box center [310, 55] width 483 height 10
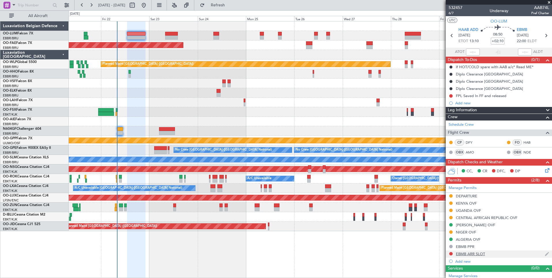
click at [473, 253] on div "EBMB ARR SLOT" at bounding box center [470, 253] width 29 height 5
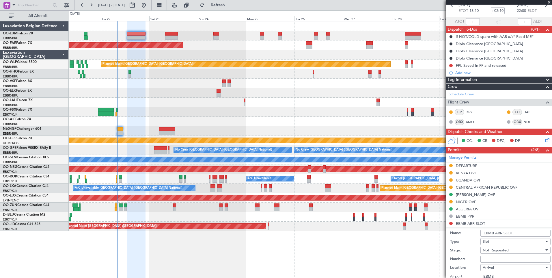
scroll to position [58, 0]
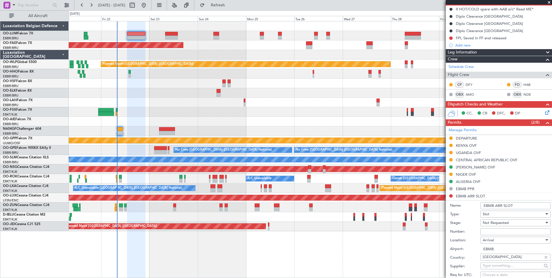
drag, startPoint x: 493, startPoint y: 206, endPoint x: 490, endPoint y: 206, distance: 3.5
click at [490, 206] on input "EBMB ARR SLOT" at bounding box center [516, 205] width 70 height 7
type input "EBBR ARR SLOT"
click at [493, 231] on input "Number:" at bounding box center [516, 231] width 70 height 7
paste input "EBBRAAB7306A"
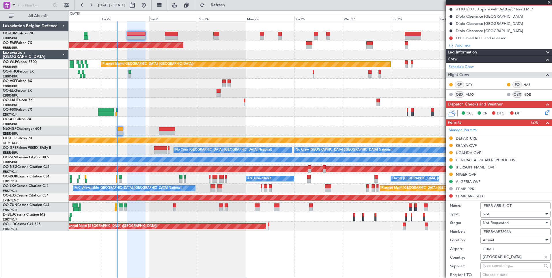
type input "EBBRAAB7306A"
click at [501, 224] on span "Not Requested" at bounding box center [496, 222] width 26 height 5
drag, startPoint x: 506, startPoint y: 267, endPoint x: 506, endPoint y: 250, distance: 17.0
click at [506, 266] on span "Received OK" at bounding box center [513, 269] width 61 height 9
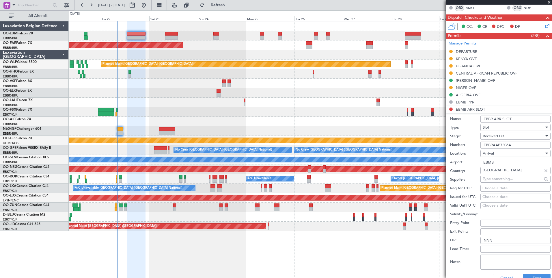
click at [498, 187] on div "Choose a date" at bounding box center [516, 188] width 66 height 6
select select "8"
select select "2025"
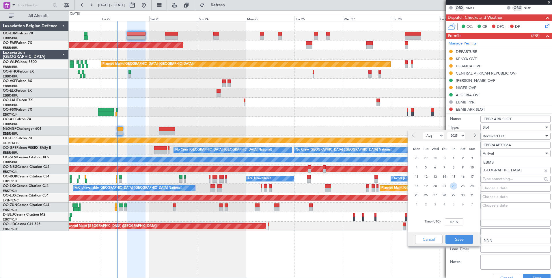
click at [456, 186] on span "22" at bounding box center [453, 185] width 7 height 7
click at [456, 224] on input "00:00" at bounding box center [454, 221] width 18 height 7
type input "22:10"
click at [450, 237] on button "Save" at bounding box center [459, 239] width 27 height 9
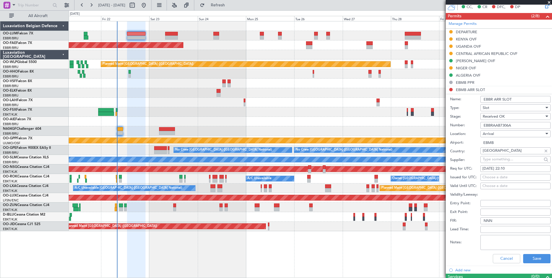
scroll to position [173, 0]
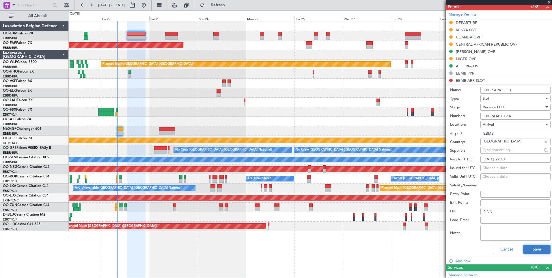
click at [531, 248] on button "Save" at bounding box center [537, 249] width 27 height 9
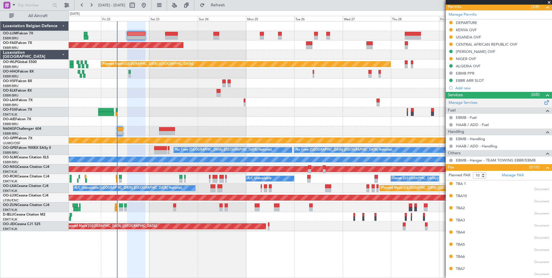
scroll to position [144, 0]
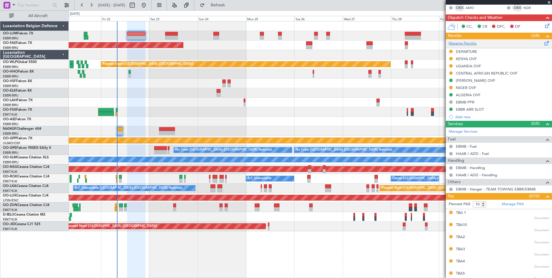
click at [544, 42] on span at bounding box center [547, 42] width 7 height 4
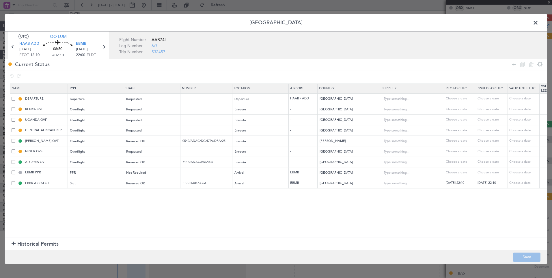
click at [12, 109] on span at bounding box center [14, 109] width 4 height 4
click at [16, 107] on input "checkbox" at bounding box center [16, 107] width 0 height 0
click at [513, 64] on icon at bounding box center [514, 64] width 7 height 7
click at [259, 194] on div "Select an option" at bounding box center [259, 194] width 48 height 9
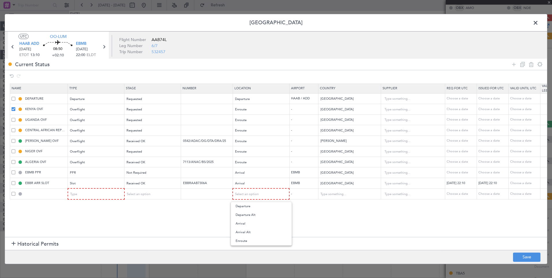
click at [14, 111] on div at bounding box center [276, 139] width 552 height 278
click at [14, 108] on span at bounding box center [14, 109] width 4 height 4
click at [16, 107] on input "checkbox" at bounding box center [16, 107] width 0 height 0
click at [13, 195] on span at bounding box center [14, 194] width 4 height 4
click at [16, 192] on input "checkbox" at bounding box center [16, 192] width 0 height 0
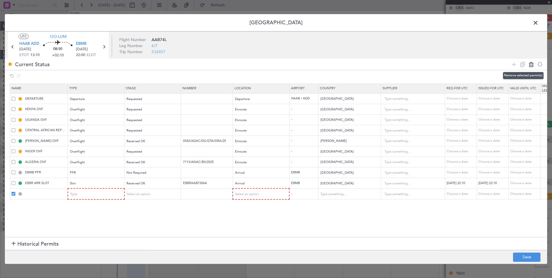
click at [530, 64] on icon at bounding box center [531, 64] width 7 height 7
click at [12, 109] on span at bounding box center [14, 109] width 4 height 4
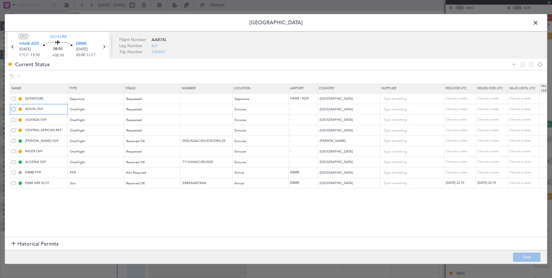
click at [16, 107] on input "checkbox" at bounding box center [16, 107] width 0 height 0
click at [522, 65] on icon at bounding box center [522, 64] width 7 height 7
click at [342, 197] on input "[GEOGRAPHIC_DATA]" at bounding box center [346, 194] width 52 height 9
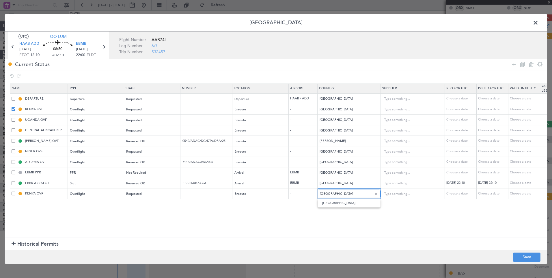
click at [342, 197] on input "[GEOGRAPHIC_DATA]" at bounding box center [346, 194] width 52 height 9
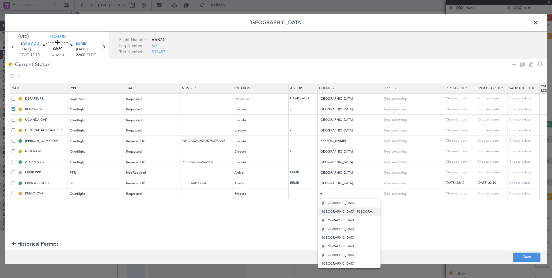
click at [346, 213] on span "[GEOGRAPHIC_DATA], [GEOGRAPHIC_DATA]" at bounding box center [349, 211] width 54 height 9
type input "[GEOGRAPHIC_DATA], [GEOGRAPHIC_DATA]"
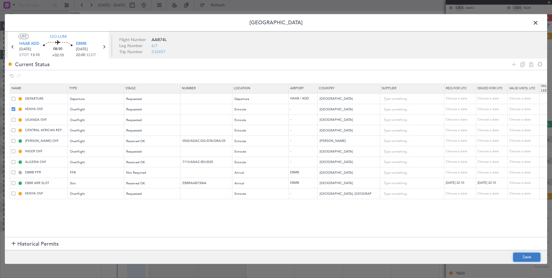
click at [525, 260] on button "Save" at bounding box center [526, 257] width 27 height 9
type input "CONGO, [GEOGRAPHIC_DATA] OVF"
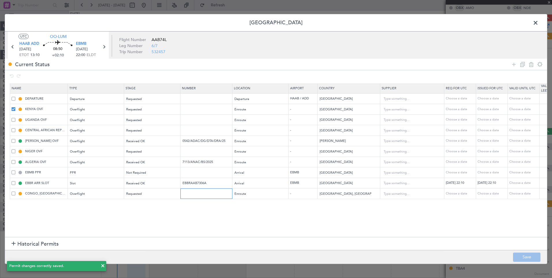
click at [200, 192] on input "text" at bounding box center [207, 193] width 50 height 5
paste input "1716/O/ANAC/DG/DTA/SRTA/25"
type input "1716/O/ANAC/DG/DTA/SRTA/25"
click at [237, 196] on span "Enroute" at bounding box center [241, 194] width 12 height 4
click at [174, 216] on div at bounding box center [276, 139] width 552 height 278
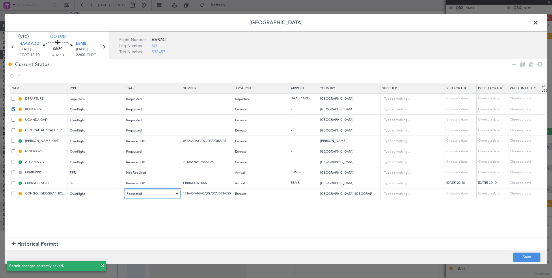
click at [137, 196] on div "Requested" at bounding box center [151, 194] width 48 height 9
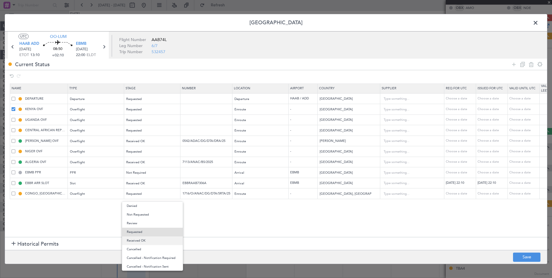
click at [147, 240] on span "Received OK" at bounding box center [152, 240] width 51 height 9
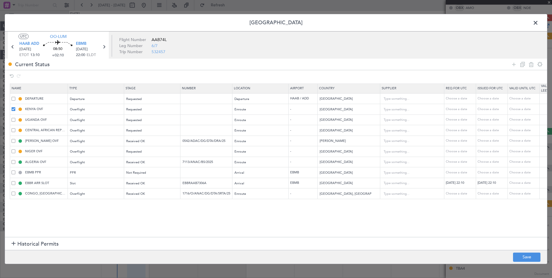
click at [537, 262] on footer "Save" at bounding box center [276, 257] width 543 height 14
click at [528, 258] on button "Save" at bounding box center [526, 257] width 27 height 9
click at [539, 23] on span at bounding box center [539, 24] width 0 height 12
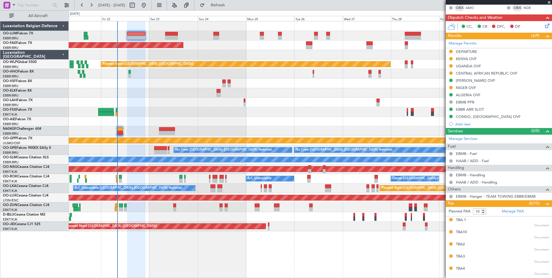
click at [146, 36] on div at bounding box center [136, 38] width 18 height 4
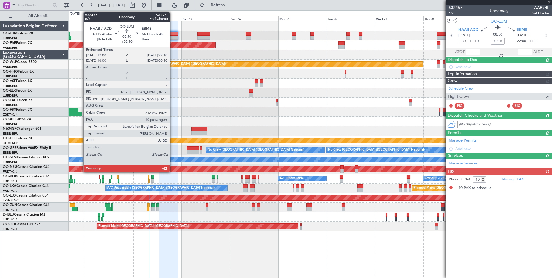
scroll to position [0, 0]
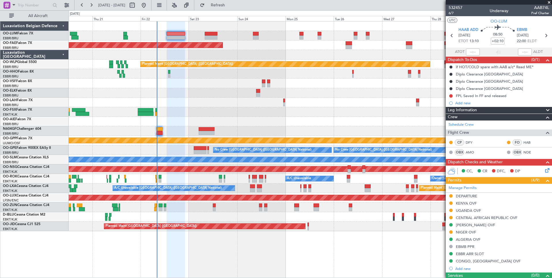
click at [185, 107] on div "Planned Maint Brussels (Brussels National) Planned Maint Kortrijk-Wevelgem Plan…" at bounding box center [310, 126] width 483 height 210
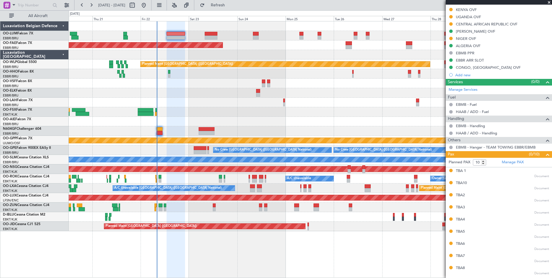
scroll to position [204, 0]
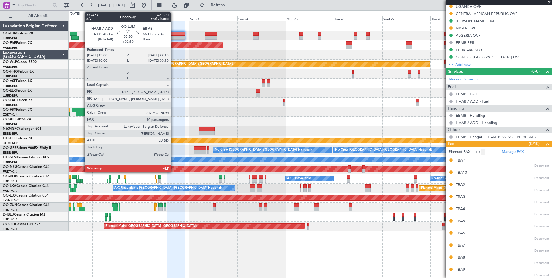
click at [174, 35] on div at bounding box center [176, 34] width 18 height 4
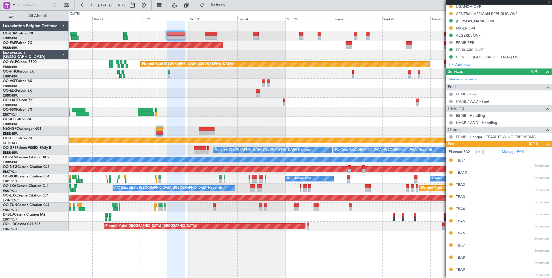
scroll to position [0, 0]
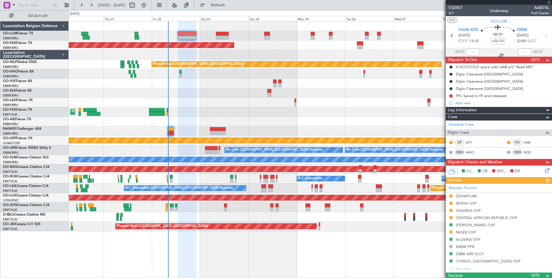
click at [200, 94] on div at bounding box center [310, 93] width 483 height 10
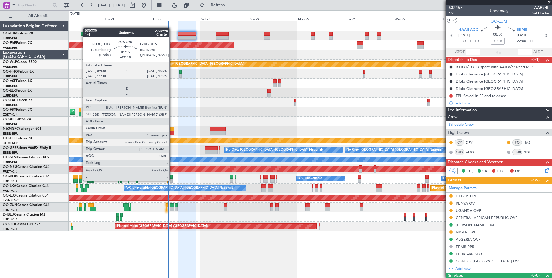
click at [172, 180] on div at bounding box center [171, 181] width 3 height 4
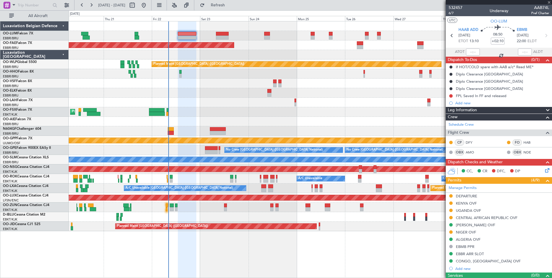
type input "+00:10"
type input "1"
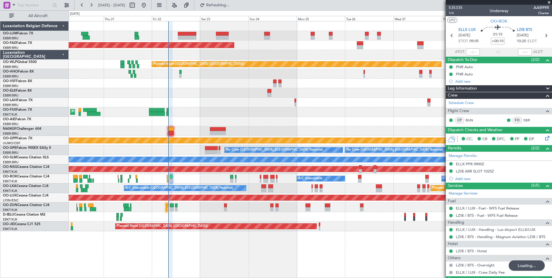
click at [194, 120] on div "Planned Maint Brussels (Brussels National) Planned Maint Kortrijk-Wevelgem Plan…" at bounding box center [310, 126] width 483 height 210
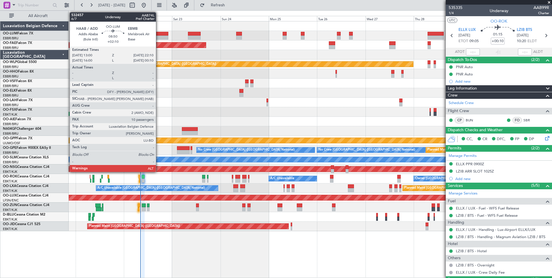
click at [159, 38] on div at bounding box center [159, 38] width 18 height 4
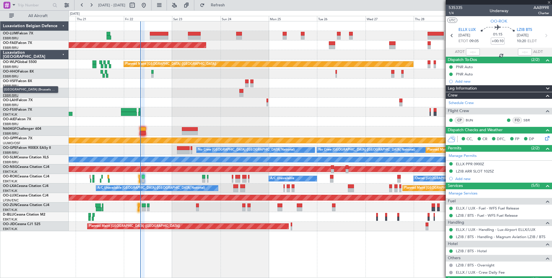
type input "+02:10"
type input "10"
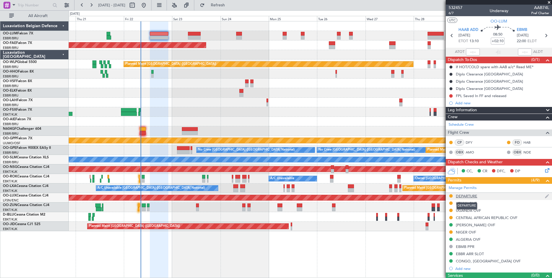
click at [463, 197] on div "DEPARTURE" at bounding box center [466, 196] width 21 height 5
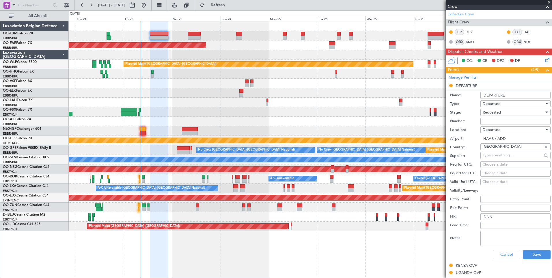
scroll to position [116, 0]
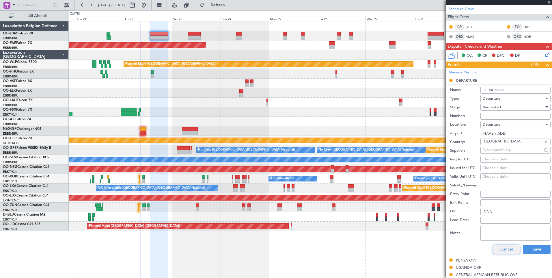
click at [500, 249] on button "Cancel" at bounding box center [506, 249] width 27 height 9
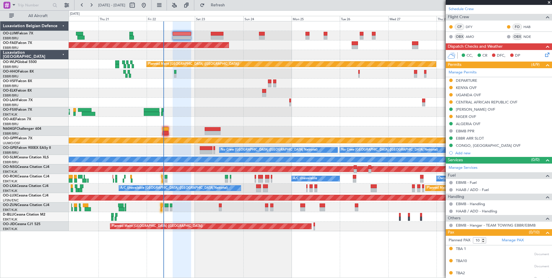
click at [185, 107] on div "14:03 Z 01:36 Z EBBR 13:30 Z KVNY 01:15 Z Planned Maint Alton-st Louis (St Loui…" at bounding box center [310, 103] width 483 height 10
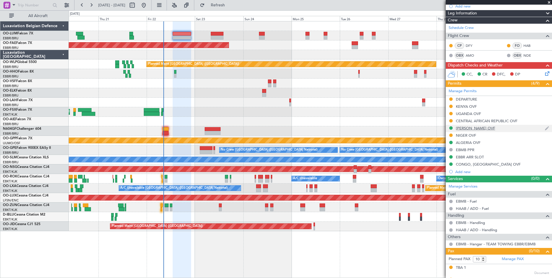
scroll to position [87, 0]
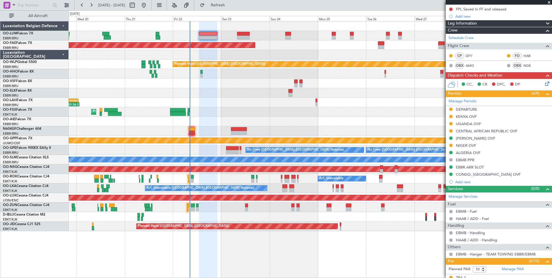
click at [248, 121] on div at bounding box center [310, 122] width 483 height 10
click at [250, 117] on div "Planned Maint Brussels (Brussels National) Planned Maint Brussels (Brussels Nat…" at bounding box center [310, 126] width 483 height 210
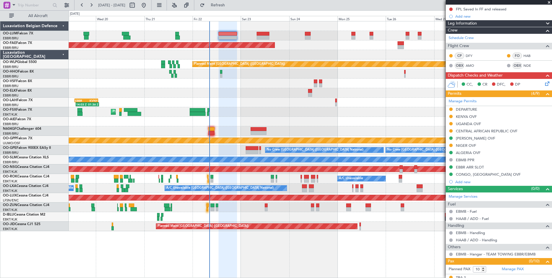
click at [249, 115] on div "Planned Maint Kortrijk-[GEOGRAPHIC_DATA]" at bounding box center [310, 112] width 483 height 10
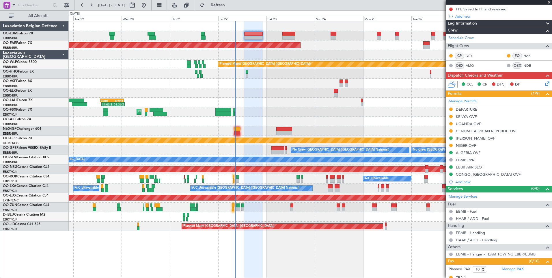
click at [251, 97] on div at bounding box center [310, 93] width 483 height 10
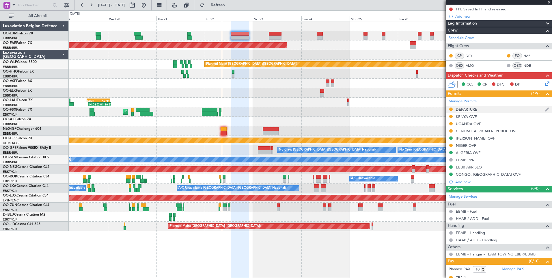
click at [472, 109] on div "DEPARTURE" at bounding box center [466, 109] width 21 height 5
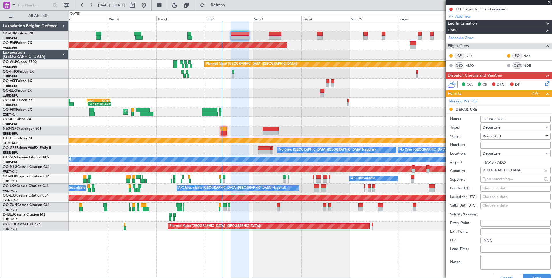
click at [491, 143] on input "Number:" at bounding box center [516, 145] width 70 height 7
paste input "D0/28/08/2025"
type input "D0/28/08/2025"
click at [501, 135] on span "Requested" at bounding box center [492, 135] width 18 height 5
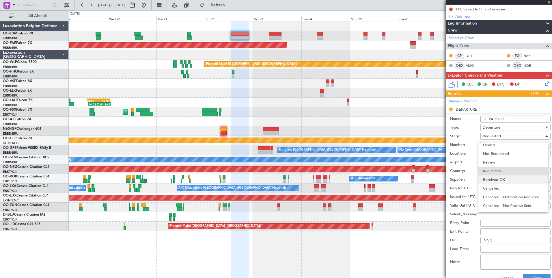
click at [501, 184] on span "Received OK" at bounding box center [513, 179] width 61 height 9
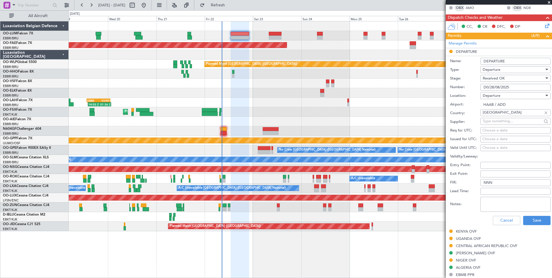
click at [533, 226] on div "Cancel Save" at bounding box center [500, 220] width 101 height 15
click at [531, 221] on button "Save" at bounding box center [537, 220] width 27 height 9
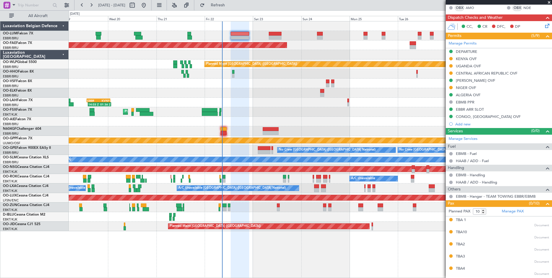
click at [462, 61] on mat-tooltip-component "KENYA OVF" at bounding box center [467, 68] width 28 height 15
click at [464, 59] on div "KENYA OVF" at bounding box center [466, 58] width 21 height 5
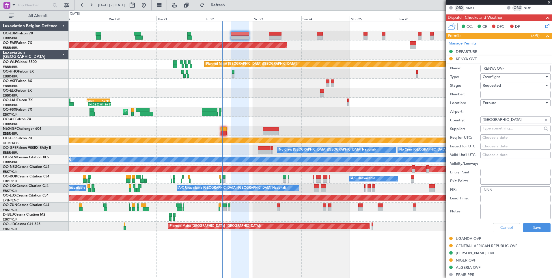
click at [486, 93] on input "Number:" at bounding box center [516, 94] width 70 height 7
paste input "KCAA/ASL/2025003730"
type input "KCAA/ASL/2025003730"
click at [494, 86] on span "Requested" at bounding box center [492, 85] width 18 height 5
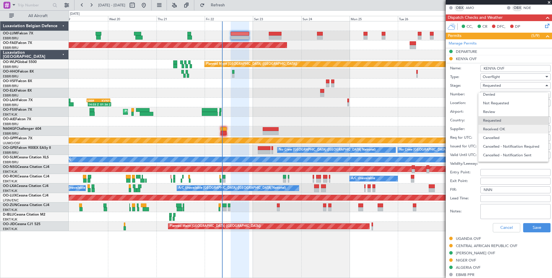
click at [498, 127] on span "Received OK" at bounding box center [513, 129] width 61 height 9
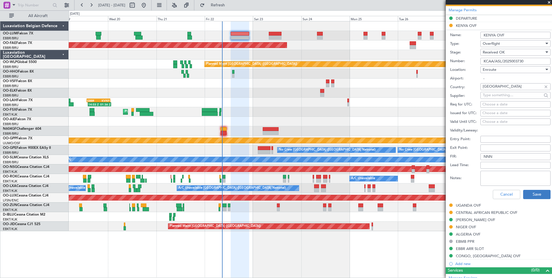
scroll to position [202, 0]
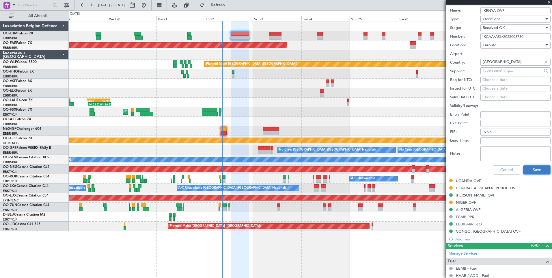
click at [533, 167] on button "Save" at bounding box center [537, 169] width 27 height 9
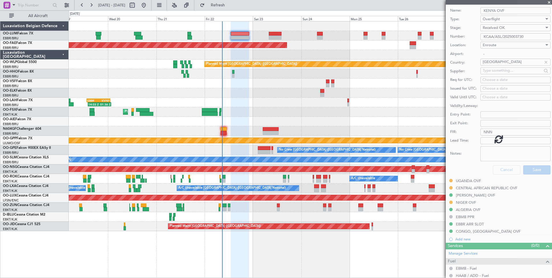
scroll to position [30, 0]
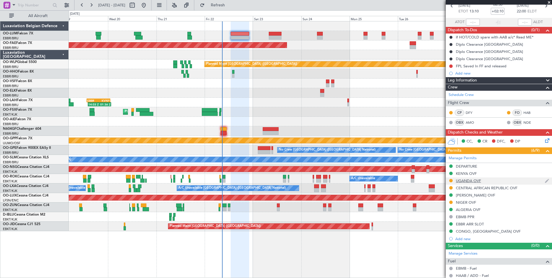
click at [465, 180] on div "UGANDA OVF" at bounding box center [468, 180] width 25 height 5
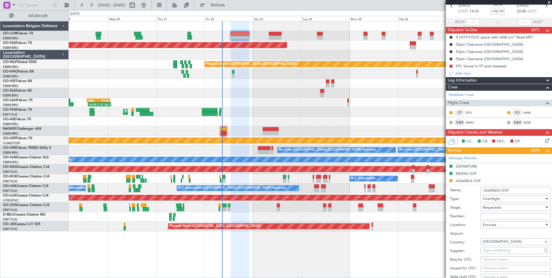
click at [489, 216] on input "Number:" at bounding box center [516, 216] width 70 height 7
paste input "CAA/UGA/20250822/484G"
type input "CAA/UGA/20250822/484G"
click at [491, 208] on span "Requested" at bounding box center [492, 207] width 18 height 5
click at [509, 254] on span "Received OK" at bounding box center [513, 253] width 61 height 9
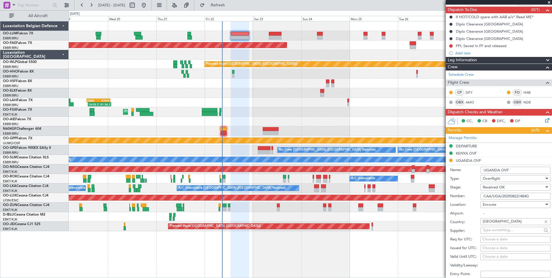
scroll to position [116, 0]
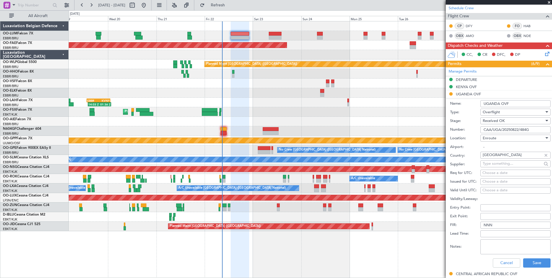
click at [529, 268] on div "Cancel Save" at bounding box center [500, 262] width 101 height 15
click at [534, 262] on button "Save" at bounding box center [537, 262] width 27 height 9
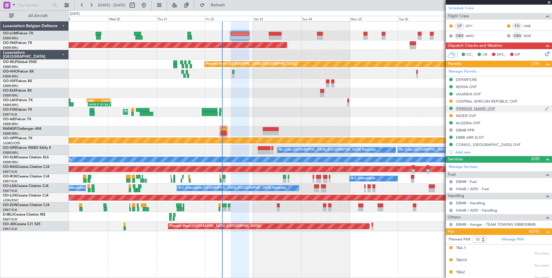
click at [466, 108] on div "[PERSON_NAME] OVF" at bounding box center [475, 108] width 39 height 5
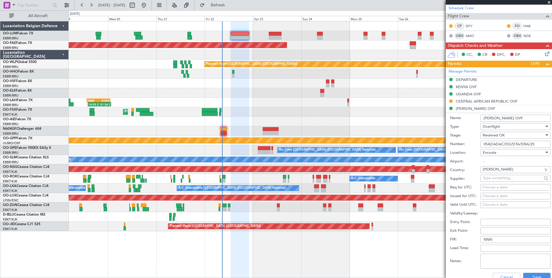
drag, startPoint x: 524, startPoint y: 143, endPoint x: 466, endPoint y: 144, distance: 57.8
click at [466, 144] on div "Number: 0542/ADAC/DG/DTA/DRA/25" at bounding box center [500, 144] width 101 height 9
paste input "CAA/UGA/20250822/484G"
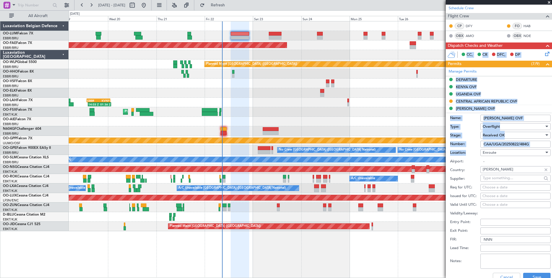
scroll to position [376, 0]
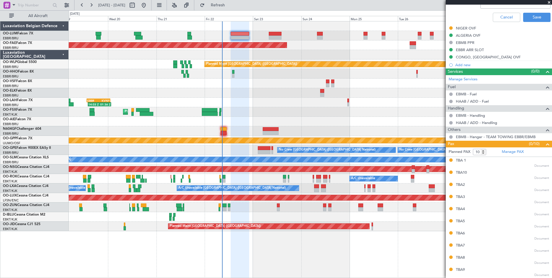
click at [89, 278] on html "19 Aug 2025 - 29 Aug 2025 Refresh Quick Links All Aircraft Planned Maint Brusse…" at bounding box center [276, 139] width 552 height 278
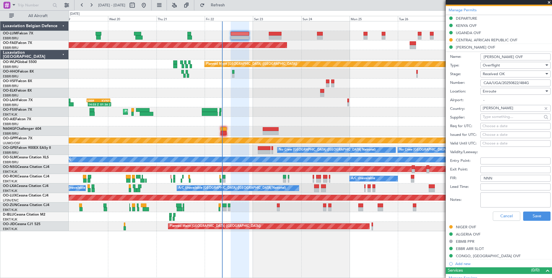
scroll to position [174, 0]
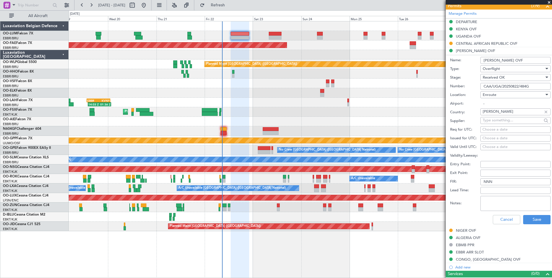
click at [496, 88] on input "CAA/UGA/20250822/484G" at bounding box center [516, 86] width 70 height 7
paste input "0542/ADAC/DG/DTA/DRA/25"
type input "0542/ADAC/DG/DTA/DRA/25"
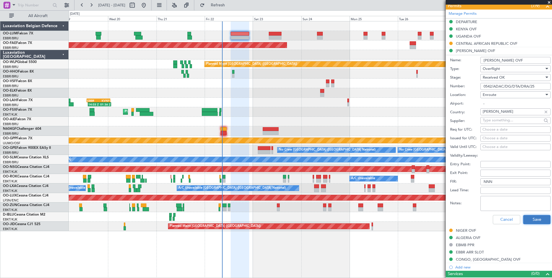
click at [537, 221] on button "Save" at bounding box center [537, 219] width 27 height 9
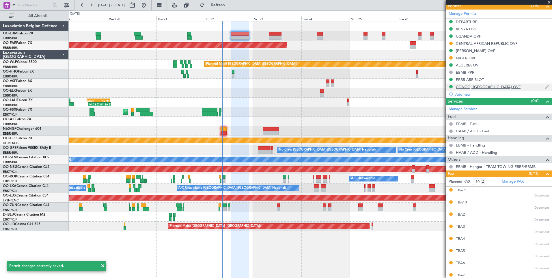
click at [490, 87] on div "CONGO, [GEOGRAPHIC_DATA] OVF" at bounding box center [488, 86] width 65 height 5
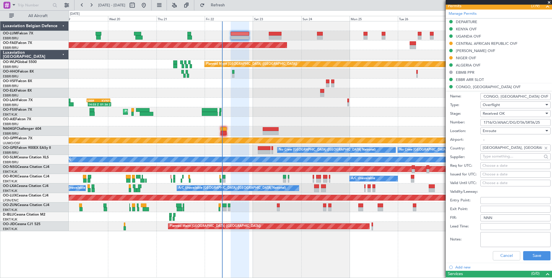
click at [494, 119] on input "1716/O/ANAC/DG/DTA/SRTA/25" at bounding box center [516, 122] width 70 height 7
click at [529, 253] on button "Save" at bounding box center [537, 255] width 27 height 9
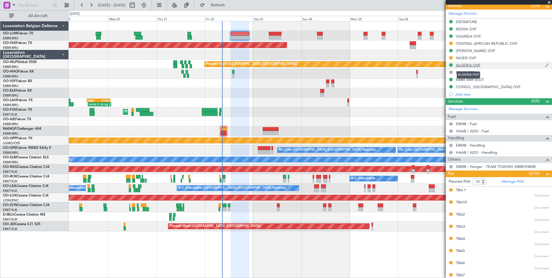
click at [469, 64] on div "ALGERIA OVF" at bounding box center [468, 65] width 25 height 5
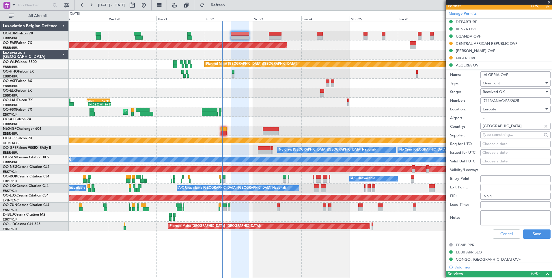
click at [518, 101] on input "7113/ANAC/BS/2025" at bounding box center [516, 100] width 70 height 7
click at [512, 92] on div "Received OK" at bounding box center [514, 92] width 62 height 9
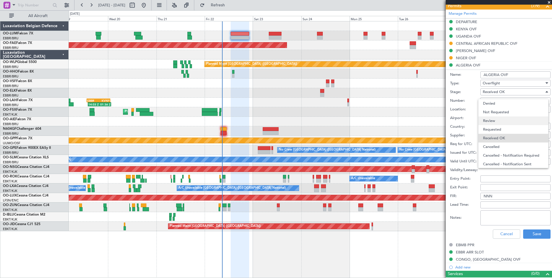
scroll to position [9, 0]
click at [506, 129] on span "Received OK" at bounding box center [513, 129] width 61 height 9
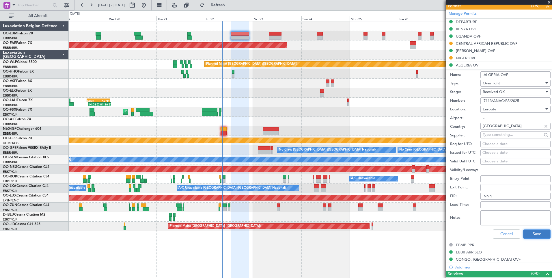
click at [538, 234] on button "Save" at bounding box center [537, 233] width 27 height 9
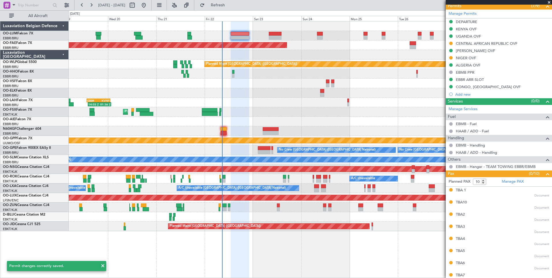
click at [533, 228] on div "TBA3 Document" at bounding box center [502, 229] width 93 height 10
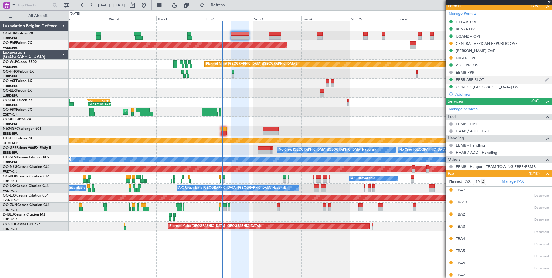
click at [472, 82] on div "EBBR ARR SLOT" at bounding box center [499, 79] width 106 height 7
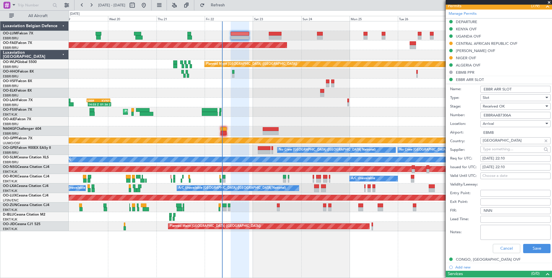
drag, startPoint x: 521, startPoint y: 113, endPoint x: 473, endPoint y: 114, distance: 48.8
click at [473, 114] on div "Number: EBBRAAB7306A" at bounding box center [500, 115] width 101 height 9
click at [517, 116] on input "EBBRAAB7306A" at bounding box center [516, 115] width 70 height 7
type input "EBBRAAB7306A00"
click at [532, 251] on button "Save" at bounding box center [537, 248] width 27 height 9
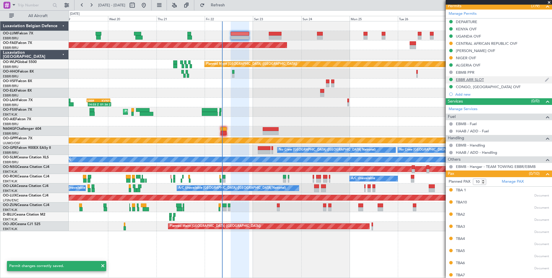
click at [467, 78] on div "EBBR ARR SLOT" at bounding box center [470, 79] width 28 height 5
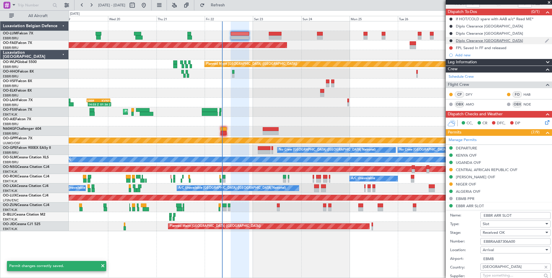
scroll to position [1, 0]
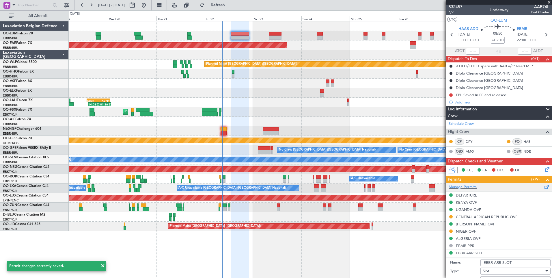
click at [544, 188] on span at bounding box center [547, 185] width 7 height 4
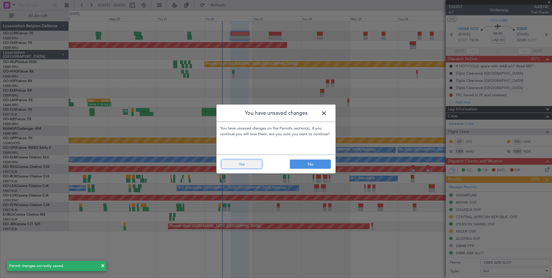
click at [254, 166] on button "Yes" at bounding box center [241, 163] width 41 height 9
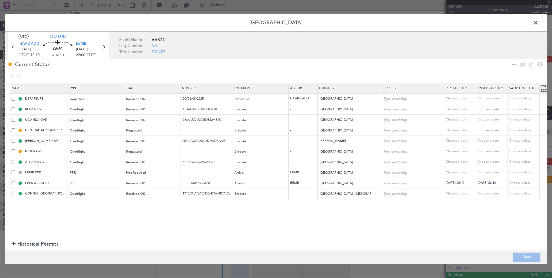
click at [11, 183] on td "EBBR ARR SLOT" at bounding box center [39, 183] width 58 height 11
click at [12, 183] on span at bounding box center [14, 183] width 4 height 4
click at [16, 181] on input "checkbox" at bounding box center [16, 181] width 0 height 0
click at [530, 65] on icon at bounding box center [531, 64] width 7 height 7
type input "CONGO, [GEOGRAPHIC_DATA] OVF"
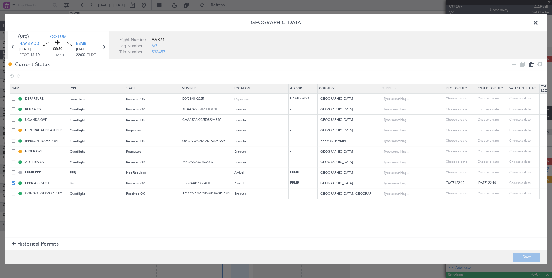
type input "1716/O/ANAC/DG/DTA/SRTA/25"
type input "[GEOGRAPHIC_DATA], [GEOGRAPHIC_DATA]"
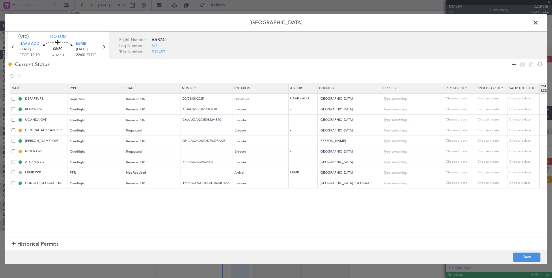
click at [514, 63] on icon at bounding box center [514, 64] width 7 height 7
click at [98, 194] on div "Type" at bounding box center [94, 194] width 48 height 9
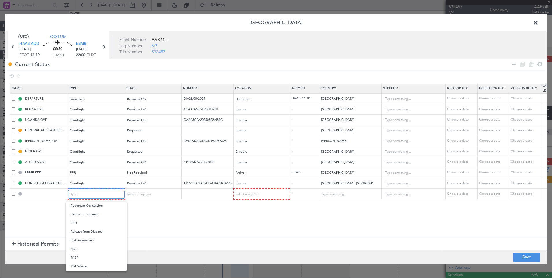
scroll to position [153, 0]
click at [86, 269] on span "Slot" at bounding box center [96, 270] width 51 height 9
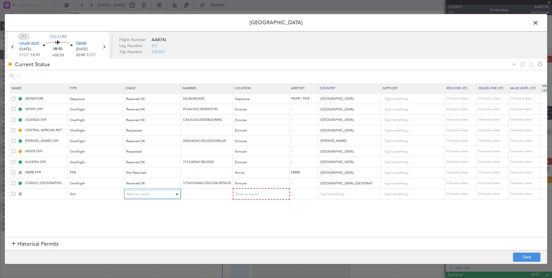
click at [156, 193] on div "Select an option" at bounding box center [151, 194] width 48 height 9
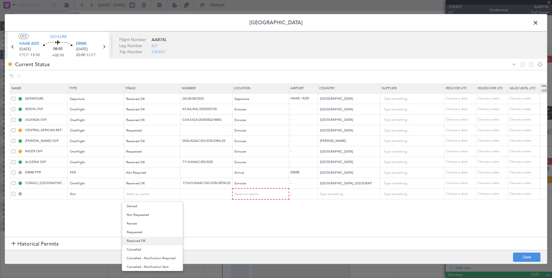
click at [146, 242] on span "Received OK" at bounding box center [152, 241] width 51 height 9
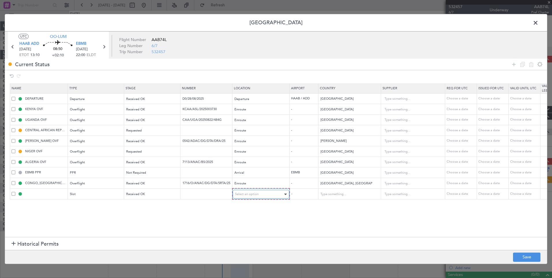
click at [251, 192] on span "Select an option" at bounding box center [247, 194] width 24 height 4
click at [246, 226] on span "Arrival" at bounding box center [260, 223] width 51 height 9
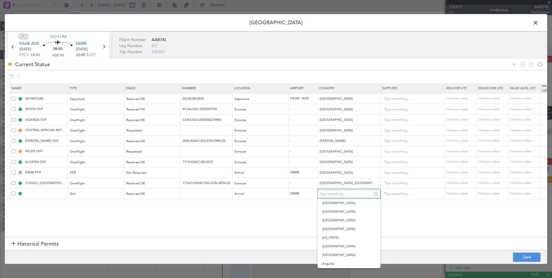
click at [334, 193] on input "text" at bounding box center [346, 194] width 52 height 9
click at [206, 192] on input "text" at bounding box center [207, 193] width 50 height 5
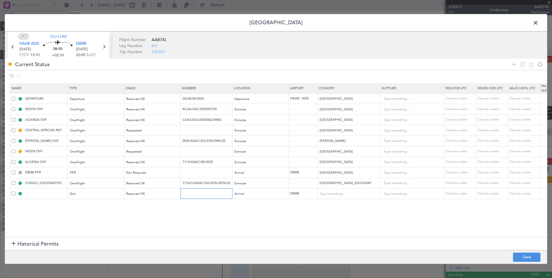
paste input "EBBRAAB7306A"
click at [211, 194] on input "EBBRAAB7306A" at bounding box center [207, 193] width 50 height 5
type input "EBBRAAB7306A00"
drag, startPoint x: 350, startPoint y: 232, endPoint x: 506, endPoint y: 206, distance: 158.7
click at [350, 232] on section "Name Type Stage Number Location Airport Country Supplier Req For Utc Issued For…" at bounding box center [276, 159] width 543 height 155
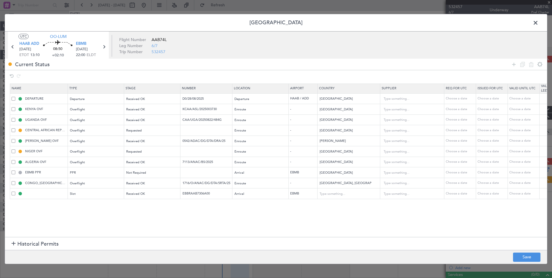
click at [466, 193] on div "Choose a date" at bounding box center [461, 193] width 30 height 5
select select "8"
select select "2025"
click at [469, 128] on span "22" at bounding box center [470, 128] width 7 height 7
click at [474, 165] on input "00:00" at bounding box center [471, 164] width 18 height 7
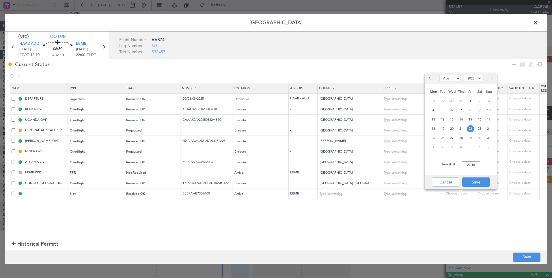
type input "22:10"
click at [473, 177] on div "Cancel Save" at bounding box center [461, 182] width 72 height 14
click at [475, 183] on button "Save" at bounding box center [476, 181] width 27 height 9
click at [487, 197] on td "Choose a date" at bounding box center [492, 193] width 32 height 11
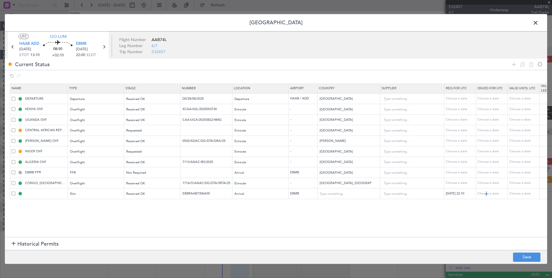
drag, startPoint x: 487, startPoint y: 197, endPoint x: 488, endPoint y: 194, distance: 2.9
click at [488, 194] on div "Choose a date" at bounding box center [493, 193] width 30 height 5
select select "8"
select select "2025"
click at [505, 128] on span "22" at bounding box center [502, 128] width 7 height 7
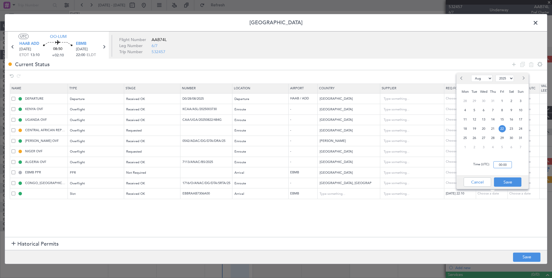
click at [504, 163] on input "00:00" at bounding box center [503, 164] width 18 height 7
type input "22:10"
click at [512, 182] on button "Save" at bounding box center [507, 181] width 27 height 9
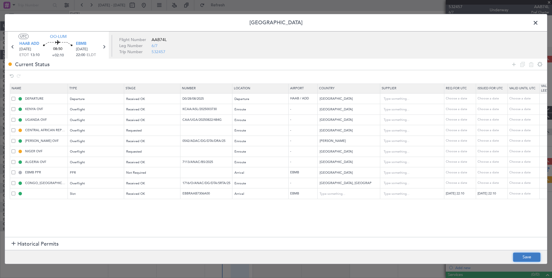
click at [526, 256] on button "Save" at bounding box center [526, 257] width 27 height 9
type input "EBMB ARR SLOT 2210Z"
type input "[GEOGRAPHIC_DATA]"
type input "NNN"
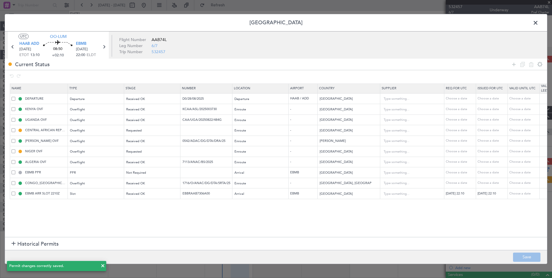
click at [539, 20] on span at bounding box center [539, 24] width 0 height 12
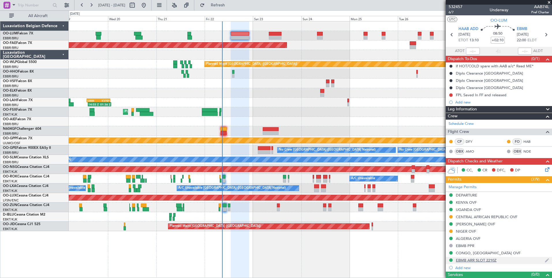
click at [464, 261] on div "EBMB ARR SLOT 2210Z" at bounding box center [476, 260] width 41 height 5
click at [494, 271] on input "EBMB ARR SLOT 2210Z" at bounding box center [516, 269] width 70 height 7
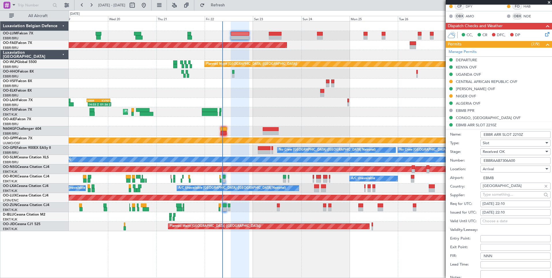
scroll to position [232, 0]
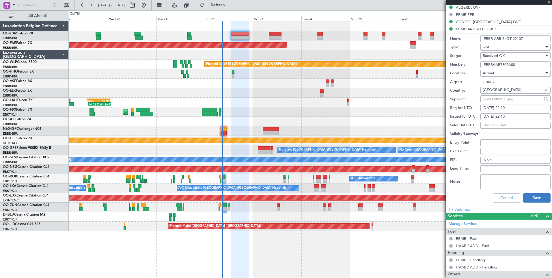
type input "EBBR ARR SLOT 2210Z"
click at [537, 202] on button "Save" at bounding box center [537, 197] width 27 height 9
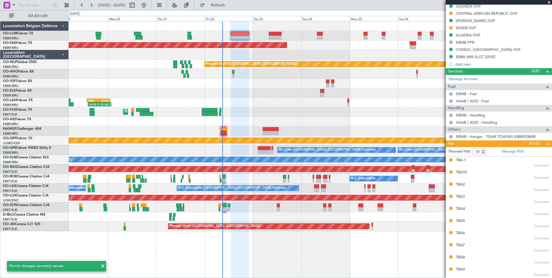
scroll to position [204, 0]
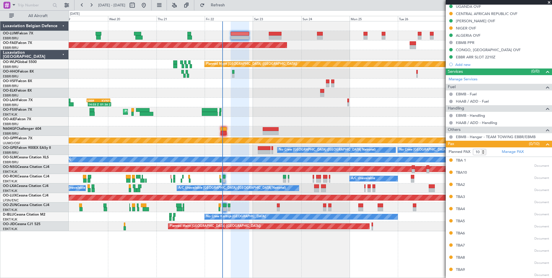
click at [241, 109] on div "Planned Maint Kortrijk-[GEOGRAPHIC_DATA]" at bounding box center [310, 112] width 483 height 10
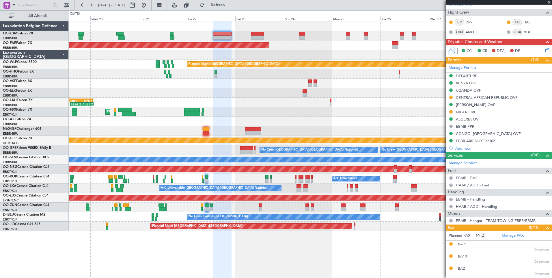
scroll to position [116, 0]
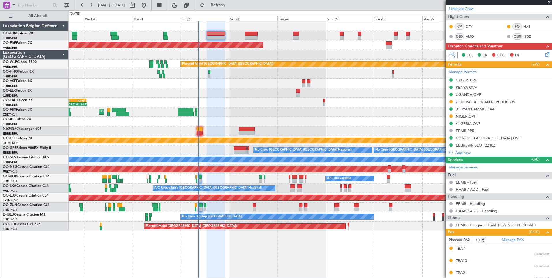
click at [227, 103] on div "14:03 Z 01:36 Z EBBR 13:30 Z KVNY 01:15 Z" at bounding box center [310, 103] width 483 height 10
click at [466, 80] on div "DEPARTURE" at bounding box center [466, 80] width 21 height 5
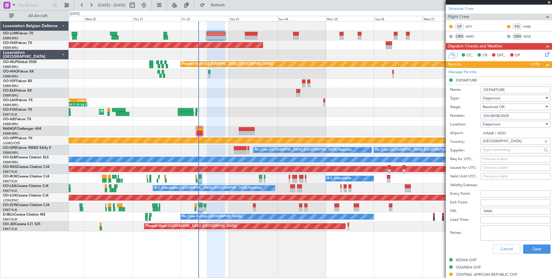
drag, startPoint x: 520, startPoint y: 116, endPoint x: 461, endPoint y: 116, distance: 58.6
click at [461, 115] on div "Number: D0/28/08/2025" at bounding box center [500, 116] width 101 height 9
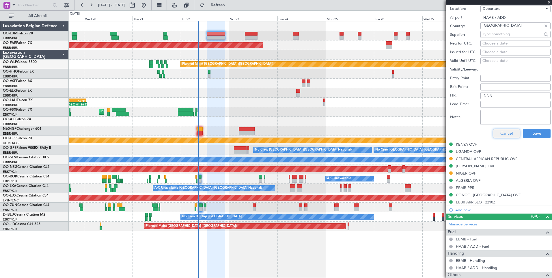
click at [505, 131] on button "Cancel" at bounding box center [506, 133] width 27 height 9
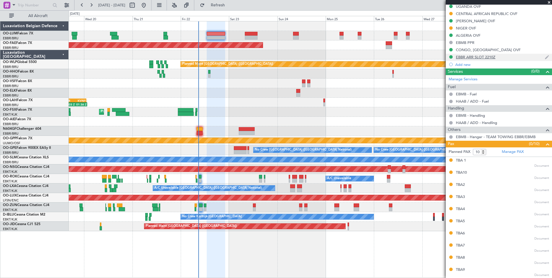
scroll to position [117, 0]
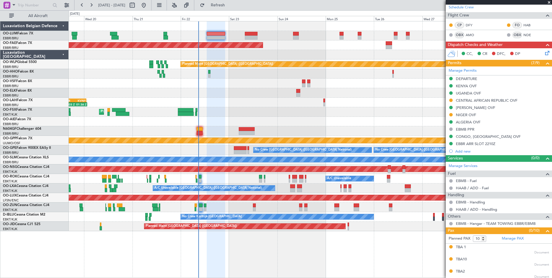
click at [251, 111] on div "Planned Maint Kortrijk-[GEOGRAPHIC_DATA]" at bounding box center [310, 112] width 483 height 10
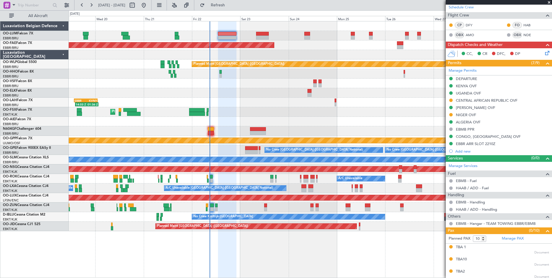
click at [240, 114] on div "Planned Maint Kortrijk-[GEOGRAPHIC_DATA]" at bounding box center [310, 112] width 483 height 10
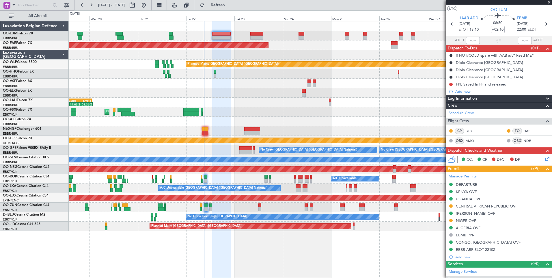
scroll to position [15, 0]
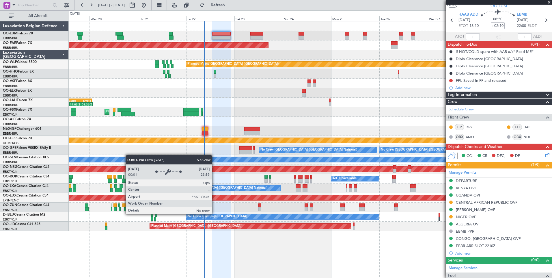
click at [195, 214] on div "No Crew Kortrijk-[GEOGRAPHIC_DATA]" at bounding box center [283, 217] width 194 height 6
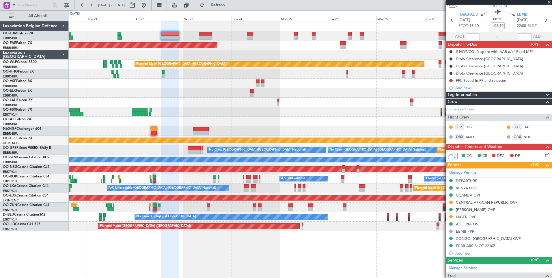
click at [197, 206] on div "Planned Maint Kortrijk-[GEOGRAPHIC_DATA]" at bounding box center [310, 208] width 483 height 10
click at [253, 194] on div "Planned Maint Brussels (Brussels National) Planned Maint Kortrijk-Wevelgem Plan…" at bounding box center [310, 126] width 483 height 210
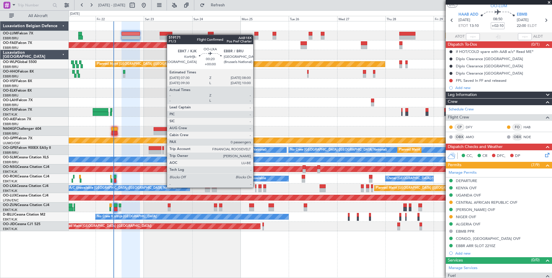
click at [256, 188] on div at bounding box center [255, 186] width 1 height 4
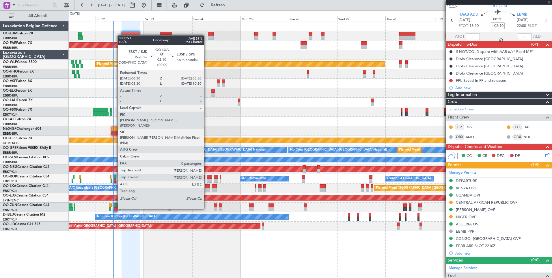
type input "0"
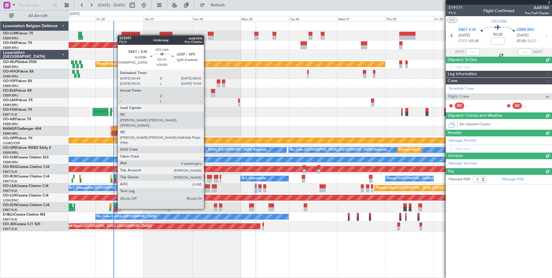
scroll to position [0, 0]
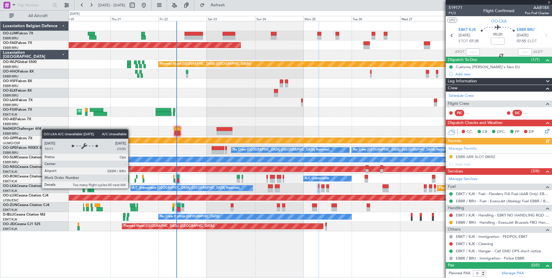
click at [146, 188] on div "A/C Unavailable [GEOGRAPHIC_DATA] ([GEOGRAPHIC_DATA] National)" at bounding box center [185, 188] width 107 height 9
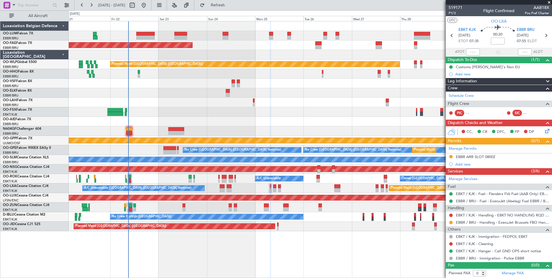
click at [198, 193] on div "Planned Maint Brussels (Brussels National) Planned Maint Kortrijk-Wevelgem Plan…" at bounding box center [310, 126] width 483 height 210
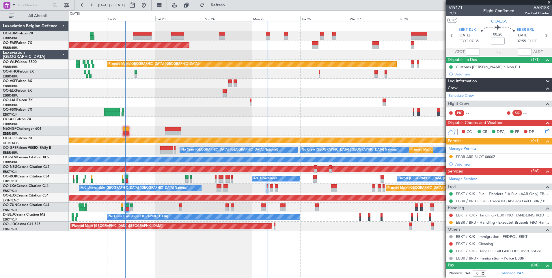
click at [205, 190] on div "Planned Maint Brussels (Brussels National) A/C Unavailable Brussels (Brussels N…" at bounding box center [310, 188] width 483 height 10
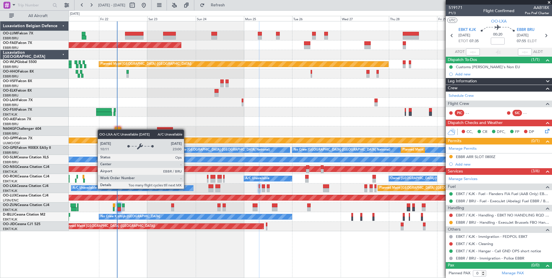
click at [178, 188] on div "A/C Unavailable [GEOGRAPHIC_DATA] ([GEOGRAPHIC_DATA] National)" at bounding box center [132, 187] width 122 height 5
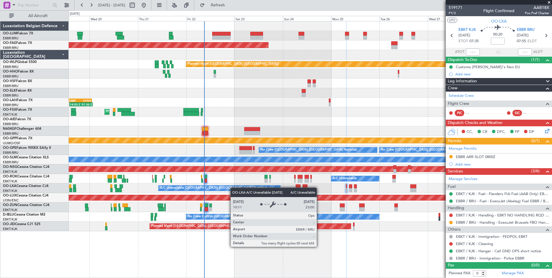
click at [234, 188] on div "A/C Unavailable [GEOGRAPHIC_DATA] ([GEOGRAPHIC_DATA] National)" at bounding box center [220, 187] width 122 height 5
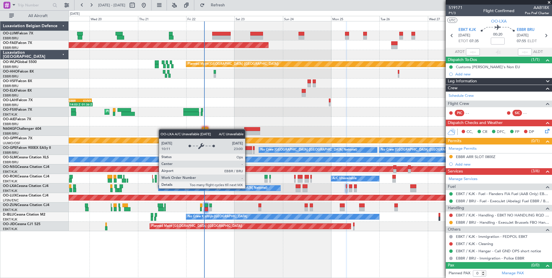
click at [194, 188] on div "A/C Unavailable [GEOGRAPHIC_DATA] ([GEOGRAPHIC_DATA] National)" at bounding box center [220, 187] width 122 height 5
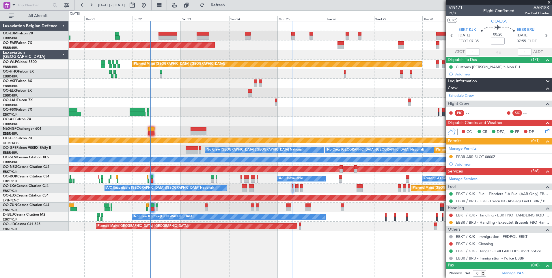
click at [248, 188] on div "Planned Maint Brussels (Brussels National) A/C Unavailable Brussels (Brussels N…" at bounding box center [310, 188] width 483 height 10
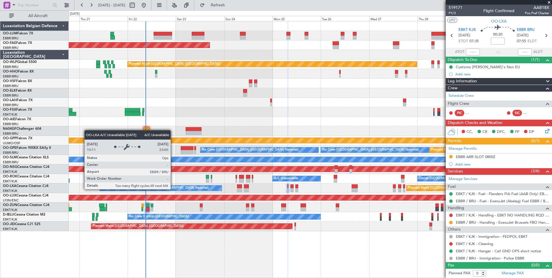
click at [168, 192] on div "Planned Maint Brussels (Brussels National) A/C Unavailable Brussels (Brussels N…" at bounding box center [310, 188] width 483 height 10
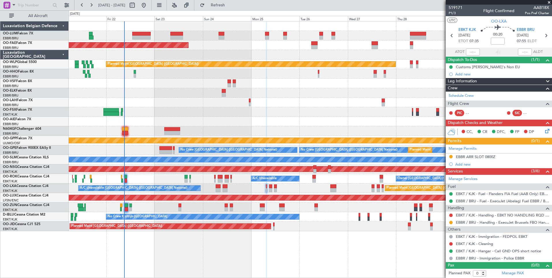
click at [222, 193] on div "Planned Maint Brussels (Brussels National) Planned Maint Kortrijk-Wevelgem Plan…" at bounding box center [310, 126] width 483 height 210
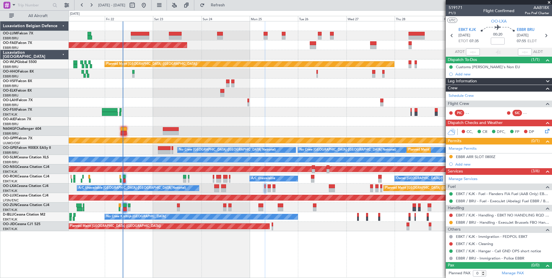
click at [217, 190] on div "Planned Maint Brussels (Brussels National) A/C Unavailable Brussels (Brussels N…" at bounding box center [310, 188] width 483 height 10
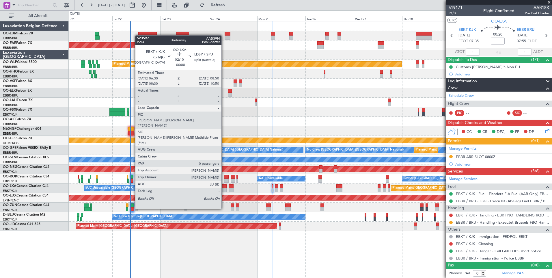
click at [224, 188] on div at bounding box center [224, 186] width 5 height 4
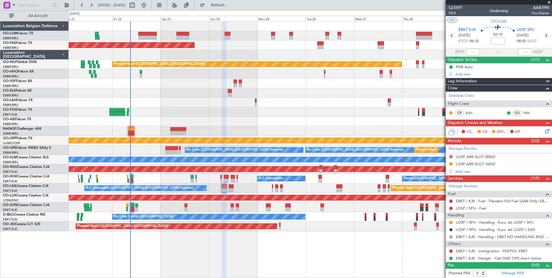
click at [224, 193] on div "Planned Maint Brussels (Brussels National) Planned Maint Kortrijk-Wevelgem Plan…" at bounding box center [310, 126] width 483 height 210
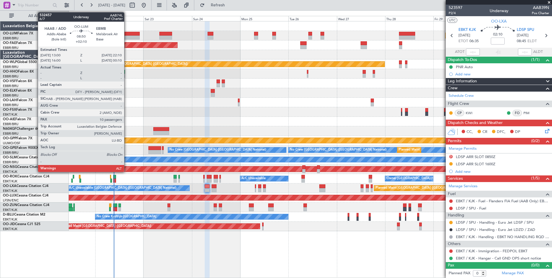
click at [127, 36] on div at bounding box center [130, 38] width 18 height 4
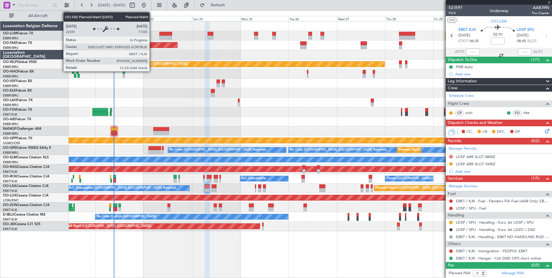
type input "+02:10"
type input "10"
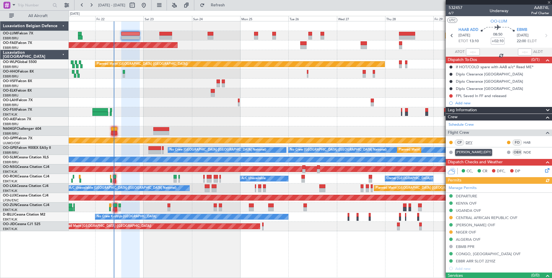
click at [467, 143] on link "DFY" at bounding box center [472, 142] width 13 height 5
click at [136, 108] on div "Planned Maint Kortrijk-[GEOGRAPHIC_DATA]" at bounding box center [310, 112] width 483 height 10
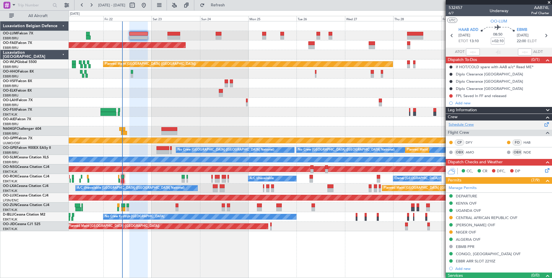
click at [473, 125] on link "Schedule Crew" at bounding box center [461, 125] width 25 height 6
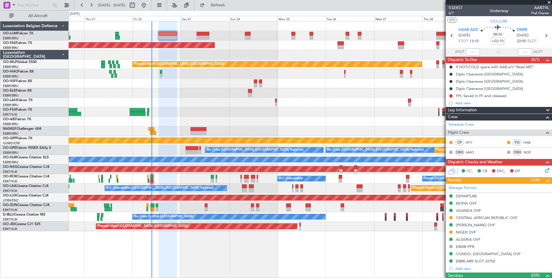
click at [177, 85] on div "Planned Maint [GEOGRAPHIC_DATA] ([GEOGRAPHIC_DATA] National) Planned Maint [GEO…" at bounding box center [310, 126] width 483 height 210
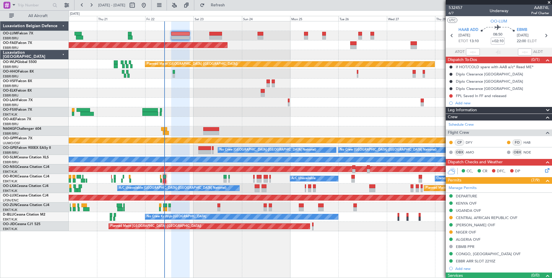
click at [183, 58] on div at bounding box center [310, 55] width 483 height 10
click at [467, 141] on link "DFY" at bounding box center [472, 142] width 13 height 5
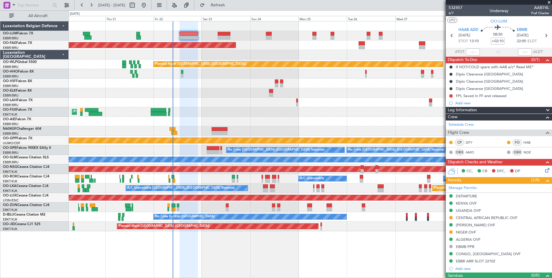
click at [188, 114] on div "Planned Maint Kortrijk-[GEOGRAPHIC_DATA]" at bounding box center [310, 112] width 483 height 10
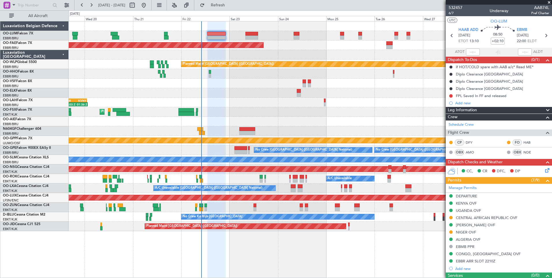
click at [231, 180] on div "Owner [GEOGRAPHIC_DATA]-[GEOGRAPHIC_DATA] A/C Unavailable" at bounding box center [310, 179] width 483 height 10
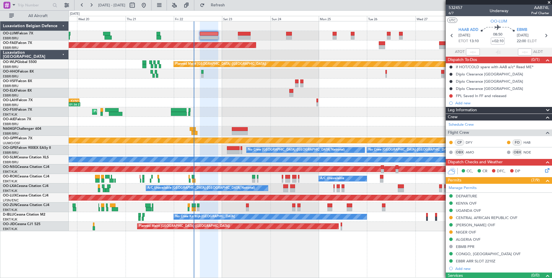
click at [209, 109] on div "Planned Maint Kortrijk-[GEOGRAPHIC_DATA]" at bounding box center [310, 112] width 483 height 10
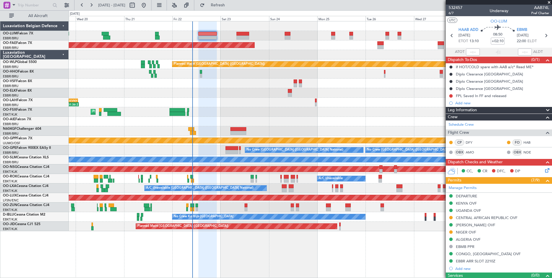
click at [214, 108] on div "Planned Maint Kortrijk-[GEOGRAPHIC_DATA]" at bounding box center [310, 112] width 483 height 10
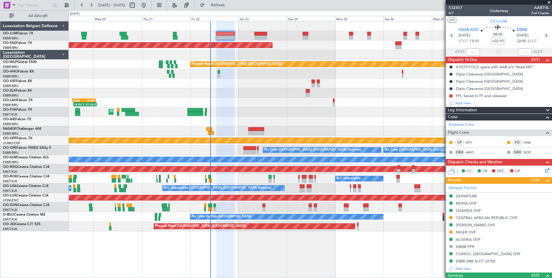
click at [227, 101] on div "Planned Maint [GEOGRAPHIC_DATA] ([GEOGRAPHIC_DATA] National) Planned Maint [GEO…" at bounding box center [310, 126] width 483 height 210
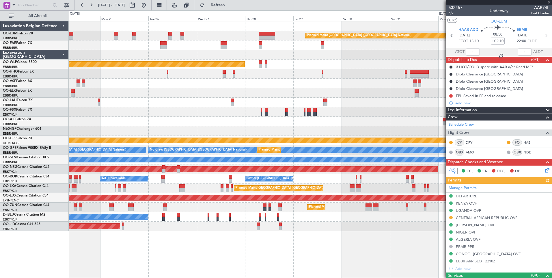
click at [26, 148] on div "Planned Maint [GEOGRAPHIC_DATA] ([GEOGRAPHIC_DATA] National) Owner [GEOGRAPHIC_…" at bounding box center [276, 144] width 552 height 268
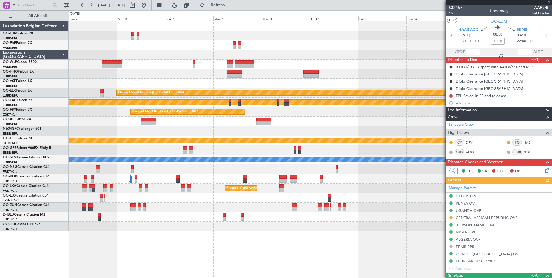
click at [0, 141] on html "19 Aug 2025 - 29 Aug 2025 Refresh Quick Links All Aircraft Planned Maint Kortri…" at bounding box center [276, 139] width 552 height 278
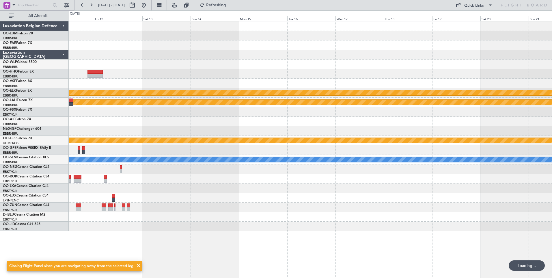
click at [126, 108] on div "Planned Maint Kortrijk-Wevelgem Planned Maint Alton-st Louis (St Louis Regl) Pl…" at bounding box center [310, 126] width 483 height 210
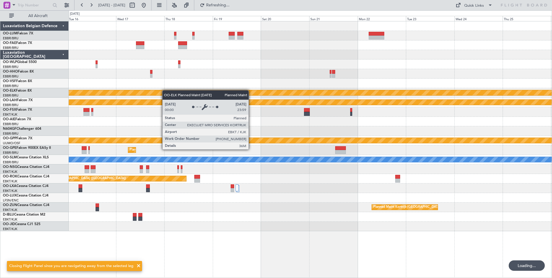
click at [130, 96] on div "Planned Maint Kortrijk-Wevelgem Planned Maint Alton-st Louis (St Louis Regl) EB…" at bounding box center [310, 126] width 483 height 210
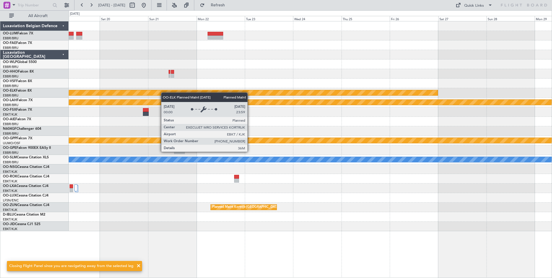
click at [148, 96] on div "Planned Maint Kortrijk-Wevelgem Planned Maint Alton-st Louis (St Louis Regl) EB…" at bounding box center [310, 126] width 483 height 210
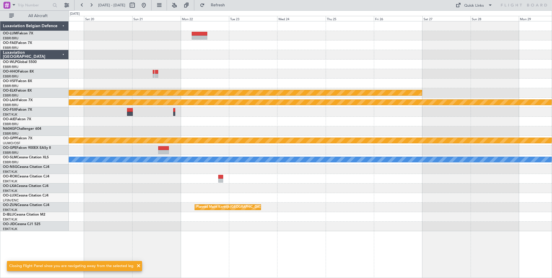
click at [36, 122] on div "Planned Maint Kortrijk-Wevelgem Planned Maint Alton-st Louis (St Louis Regl) EB…" at bounding box center [276, 144] width 552 height 268
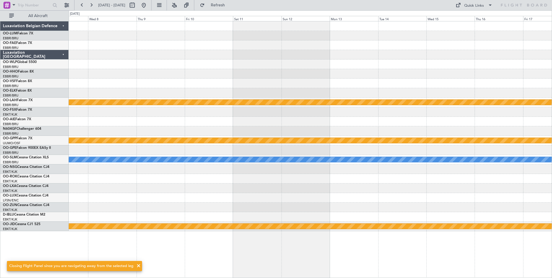
click at [30, 171] on div "Planned Maint Alton-st Louis (St Louis Regl) Grounded Ostafyevo A/C Unavailable…" at bounding box center [276, 144] width 552 height 268
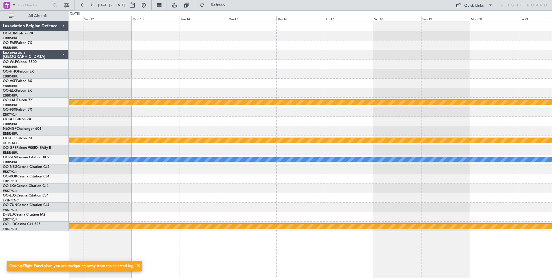
click at [38, 188] on div "Planned Maint Alton-st Louis (St Louis Regl) Grounded Ostafyevo A/C Unavailable…" at bounding box center [276, 144] width 552 height 268
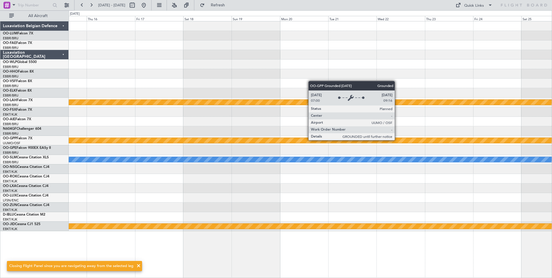
click at [83, 180] on div "Planned Maint Alton-st Louis (St Louis Regl) Grounded Ostafyevo A/C Unavailable…" at bounding box center [310, 126] width 483 height 210
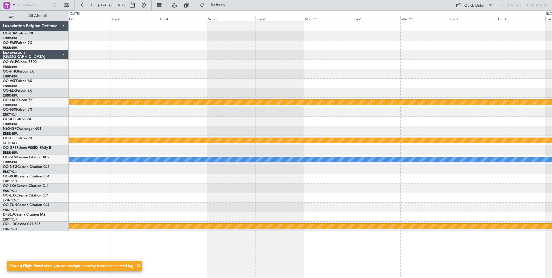
click at [96, 190] on div "Planned Maint Alton-st Louis (St Louis Regl) Grounded Ostafyevo A/C Unavailable…" at bounding box center [310, 126] width 483 height 210
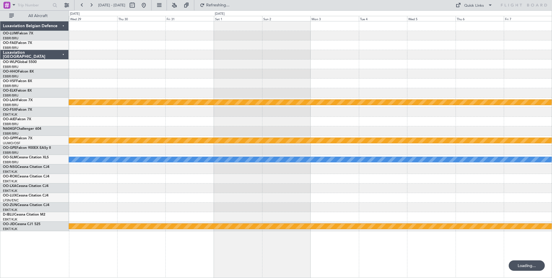
click at [0, 196] on html "27 Oct 2025 - 06 Nov 2025 Refreshing... Quick Links All Aircraft Planned Maint …" at bounding box center [276, 139] width 552 height 278
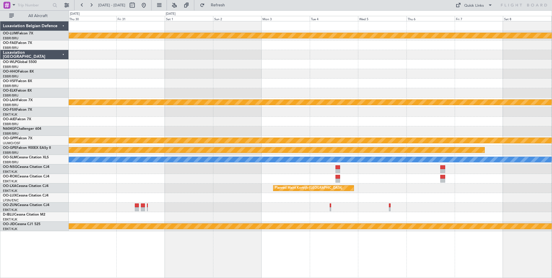
click at [549, 90] on div "Planned Maint Kortrijk-Wevelgem Planned Maint Alton-st Louis (St Louis Regl) Gr…" at bounding box center [310, 126] width 483 height 210
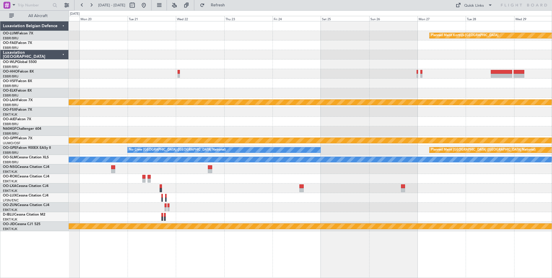
click at [381, 111] on div at bounding box center [310, 112] width 483 height 10
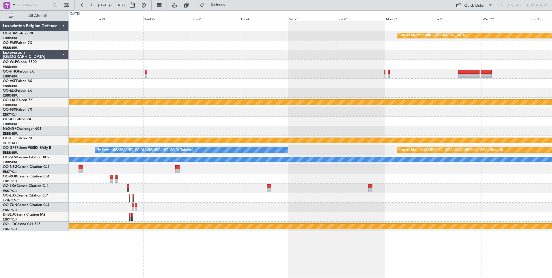
click at [247, 90] on div "Planned Maint Kortrijk-Wevelgem Planned Maint Alton-st Louis (St Louis Regl) Gr…" at bounding box center [310, 126] width 483 height 210
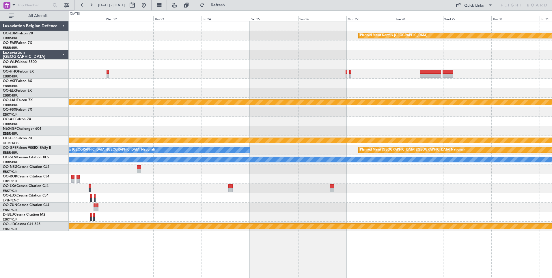
click at [281, 68] on div at bounding box center [310, 65] width 483 height 10
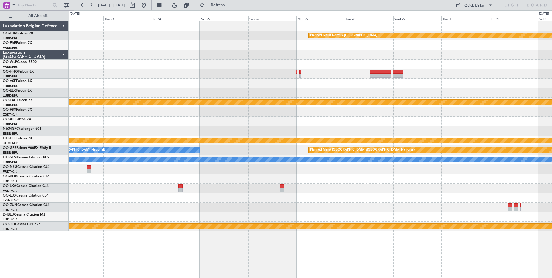
click at [300, 32] on div "Planned Maint Kortrijk-[GEOGRAPHIC_DATA]" at bounding box center [310, 36] width 483 height 10
click at [148, 2] on button at bounding box center [143, 5] width 9 height 9
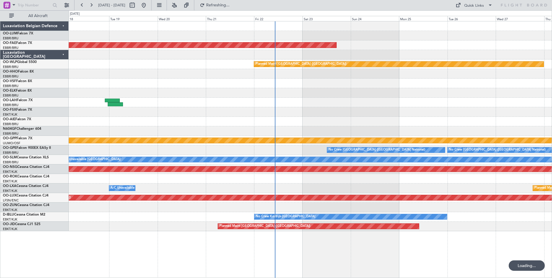
click at [280, 102] on div at bounding box center [310, 103] width 483 height 10
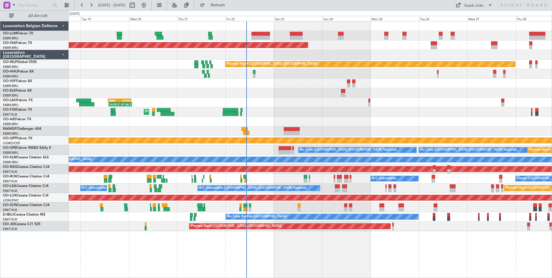
click at [263, 31] on div "Planned Maint Brussels (Brussels National) Planned Maint Brussels (Brussels Nat…" at bounding box center [310, 36] width 483 height 10
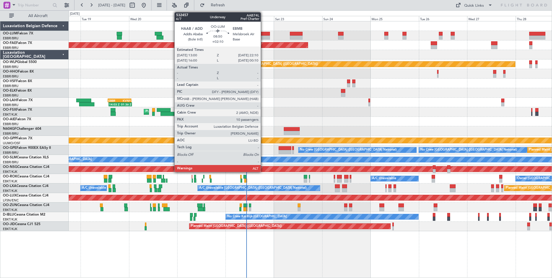
click at [263, 33] on div at bounding box center [261, 34] width 18 height 4
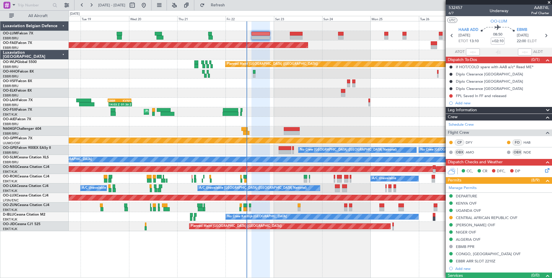
click at [461, 193] on div "DEPARTURE" at bounding box center [499, 196] width 106 height 7
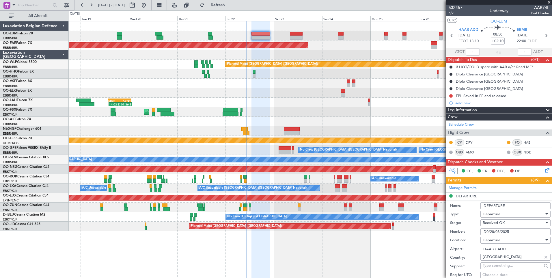
drag, startPoint x: 518, startPoint y: 232, endPoint x: 461, endPoint y: 233, distance: 56.9
click at [461, 233] on div "Number: D0/28/08/2025" at bounding box center [500, 231] width 101 height 9
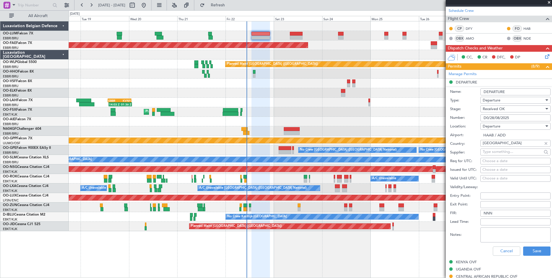
scroll to position [116, 0]
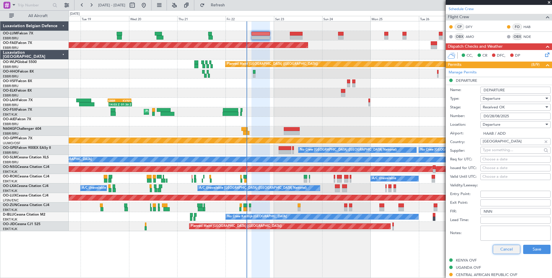
click at [500, 245] on button "Cancel" at bounding box center [506, 249] width 27 height 9
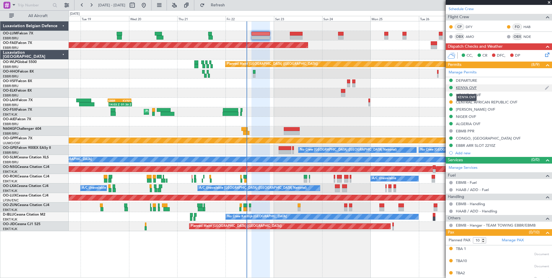
click at [465, 87] on div "KENYA OVF" at bounding box center [466, 87] width 21 height 5
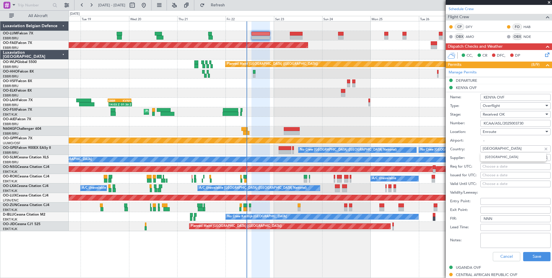
drag, startPoint x: 499, startPoint y: 151, endPoint x: 465, endPoint y: 148, distance: 33.9
click at [465, 148] on div "Country: Kenya" at bounding box center [500, 149] width 101 height 9
drag, startPoint x: 529, startPoint y: 125, endPoint x: 444, endPoint y: 122, distance: 84.7
click at [444, 122] on fb-app "18 Aug 2025 - 28 Aug 2025 Refresh Quick Links All Aircraft Planned Maint Brusse…" at bounding box center [276, 141] width 552 height 274
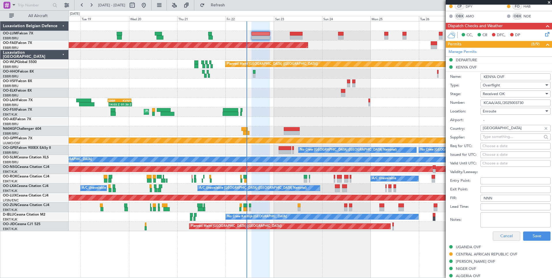
scroll to position [144, 0]
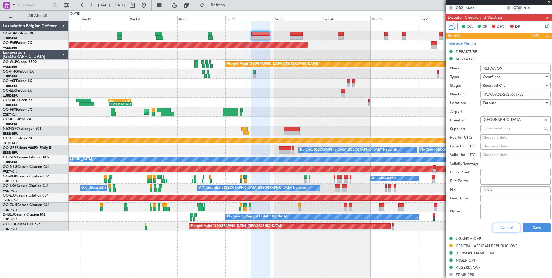
click at [501, 229] on button "Cancel" at bounding box center [506, 227] width 27 height 9
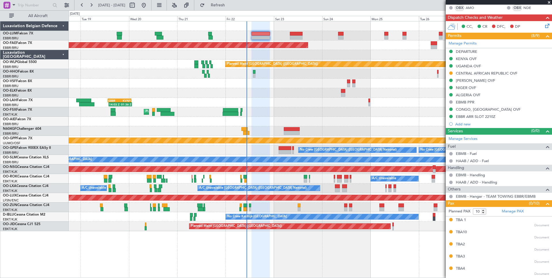
drag, startPoint x: 479, startPoint y: 64, endPoint x: 482, endPoint y: 68, distance: 5.3
click at [479, 64] on div "UGANDA OVF" at bounding box center [468, 66] width 25 height 5
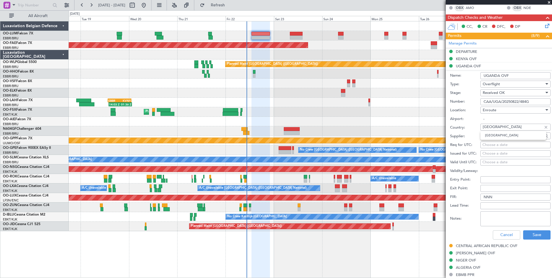
drag, startPoint x: 505, startPoint y: 127, endPoint x: 448, endPoint y: 125, distance: 57.3
click at [448, 125] on form "Name: UGANDA OVF Type: Overflight Stage: Received OK Number: CAA/UGA/20250822/4…" at bounding box center [499, 156] width 106 height 172
drag, startPoint x: 535, startPoint y: 101, endPoint x: 306, endPoint y: 107, distance: 229.2
click at [440, 99] on fb-app "18 Aug 2025 - 28 Aug 2025 Refresh Quick Links All Aircraft Planned Maint Brusse…" at bounding box center [276, 141] width 552 height 274
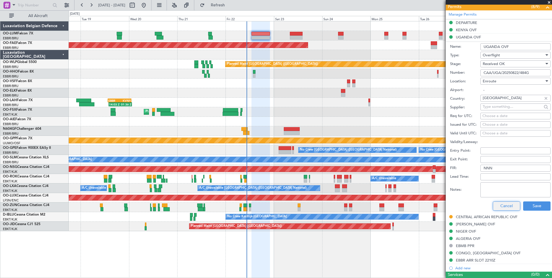
click at [507, 207] on button "Cancel" at bounding box center [506, 205] width 27 height 9
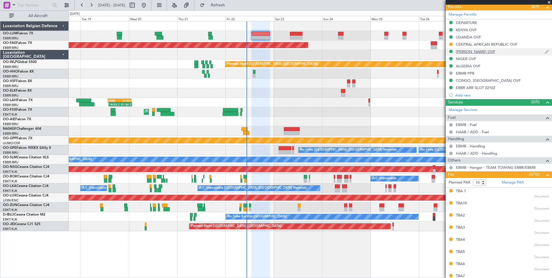
click at [465, 52] on div "[PERSON_NAME] OVF" at bounding box center [475, 51] width 39 height 5
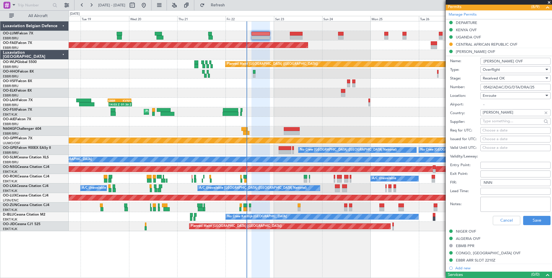
click at [445, 111] on fb-app "18 Aug 2025 - 28 Aug 2025 Refresh Quick Links All Aircraft Planned Maint Brusse…" at bounding box center [276, 141] width 552 height 274
drag, startPoint x: 540, startPoint y: 86, endPoint x: 448, endPoint y: 86, distance: 91.6
click at [448, 86] on form "Name: CHAD OVF Type: Overflight Stage: Received OK Number: 0542/ADAC/DG/DTA/DRA…" at bounding box center [499, 141] width 106 height 172
click at [506, 222] on button "Cancel" at bounding box center [506, 220] width 27 height 9
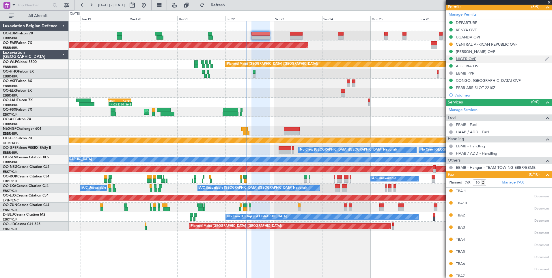
click at [462, 60] on div "NIGER OVF" at bounding box center [466, 58] width 20 height 5
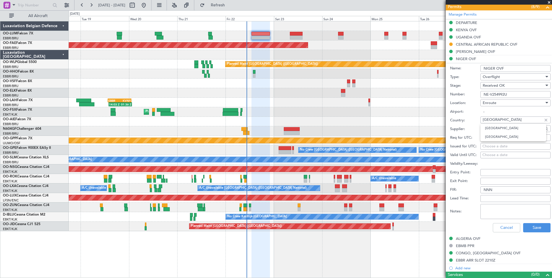
drag, startPoint x: 501, startPoint y: 119, endPoint x: 436, endPoint y: 120, distance: 65.6
click at [455, 117] on div "Country: Niger" at bounding box center [500, 120] width 101 height 9
drag, startPoint x: 512, startPoint y: 91, endPoint x: 377, endPoint y: 111, distance: 136.1
click at [446, 90] on form "Name: NIGER OVF Type: Overflight Stage: Received OK Number: NE-V254992U Locatio…" at bounding box center [499, 149] width 106 height 172
click at [502, 228] on button "Cancel" at bounding box center [506, 227] width 27 height 9
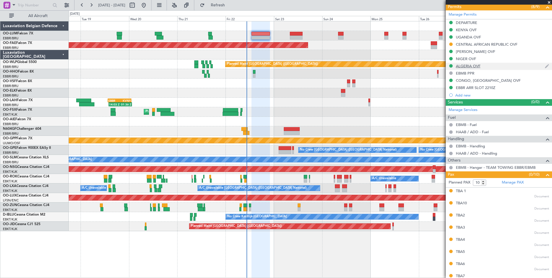
click at [465, 65] on div "ALGERIA OVF" at bounding box center [468, 66] width 25 height 5
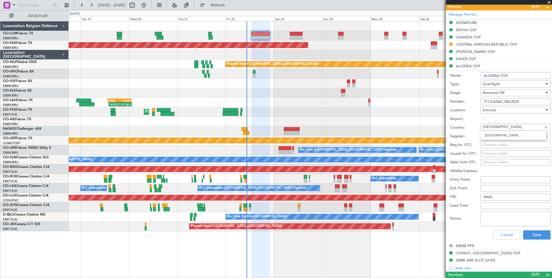
drag, startPoint x: 501, startPoint y: 128, endPoint x: 411, endPoint y: 134, distance: 90.0
click at [438, 126] on fb-app "18 Aug 2025 - 28 Aug 2025 Refresh Quick Links All Aircraft Planned Maint Brusse…" at bounding box center [276, 141] width 552 height 274
drag, startPoint x: 526, startPoint y: 101, endPoint x: 464, endPoint y: 100, distance: 62.7
click at [469, 99] on div "Number: 7113/ANAC/BS/2025" at bounding box center [500, 101] width 101 height 9
drag, startPoint x: 502, startPoint y: 235, endPoint x: 502, endPoint y: 228, distance: 6.9
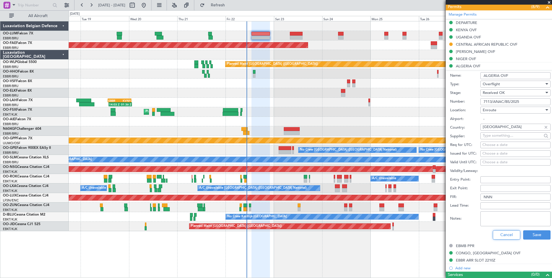
click at [502, 235] on button "Cancel" at bounding box center [506, 234] width 27 height 9
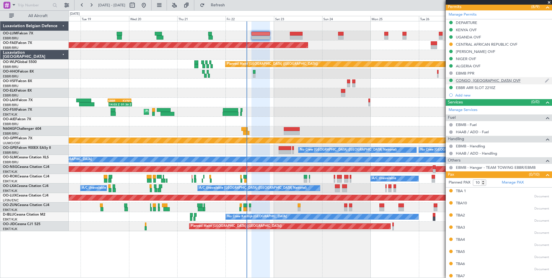
click at [462, 81] on div "CONGO, DEMOCRATIC REPUBLIC OVF" at bounding box center [488, 80] width 65 height 5
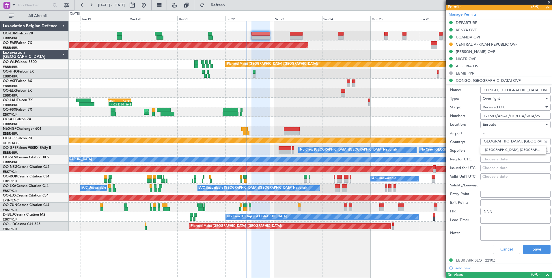
drag, startPoint x: 498, startPoint y: 140, endPoint x: 458, endPoint y: 140, distance: 40.7
click at [458, 140] on div "Country: Congo, Democratic Republic" at bounding box center [500, 142] width 101 height 9
click at [495, 116] on input "1716/O/ANAC/DG/DTA/SRTA/25" at bounding box center [516, 116] width 70 height 7
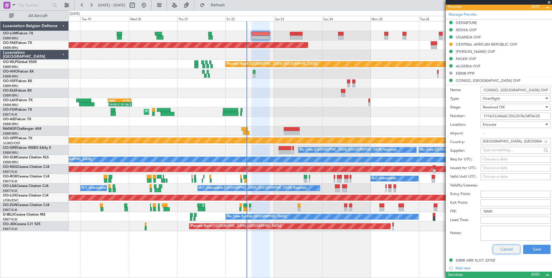
click at [505, 247] on button "Cancel" at bounding box center [506, 249] width 27 height 9
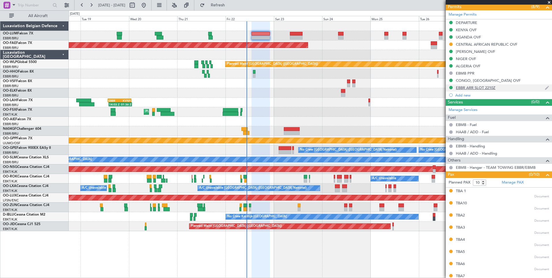
click at [473, 88] on div "EBBR ARR SLOT 2210Z" at bounding box center [476, 87] width 40 height 5
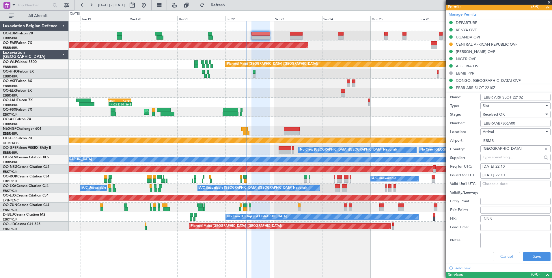
drag, startPoint x: 522, startPoint y: 125, endPoint x: 473, endPoint y: 119, distance: 50.0
click at [473, 119] on div "Number: EBBRAAB7306A00" at bounding box center [500, 123] width 101 height 9
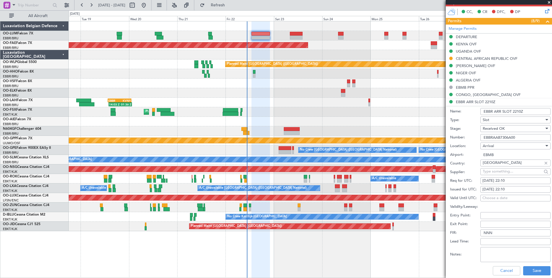
scroll to position [202, 0]
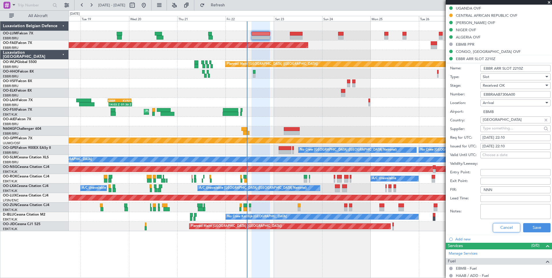
click at [506, 226] on button "Cancel" at bounding box center [506, 227] width 27 height 9
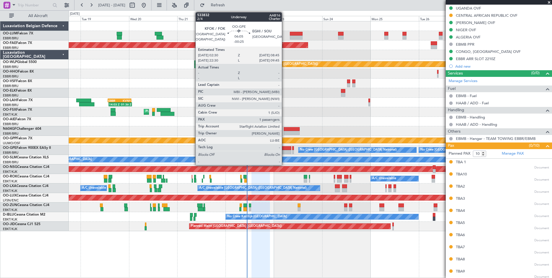
click at [285, 149] on div at bounding box center [285, 148] width 13 height 4
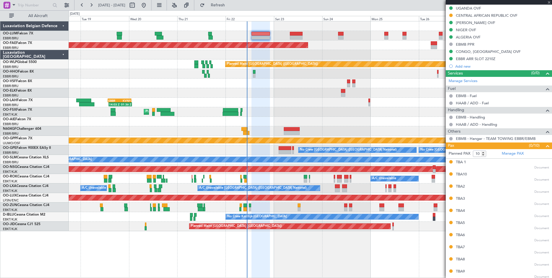
type input "-00:25"
type input "1"
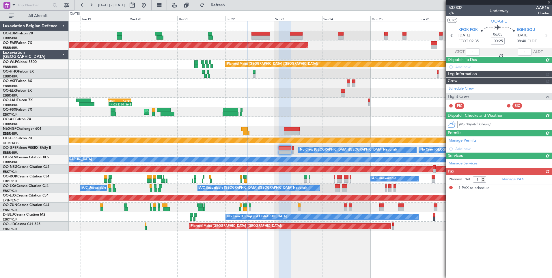
scroll to position [0, 0]
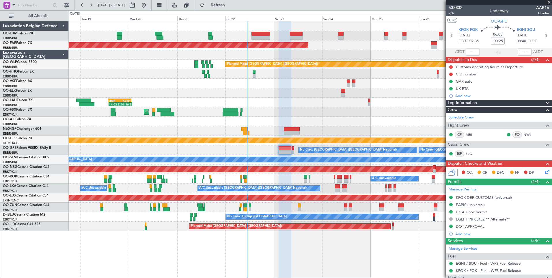
click at [276, 105] on div "14:03 Z 01:36 Z EBBR 13:30 Z KVNY 01:15 Z" at bounding box center [310, 103] width 483 height 10
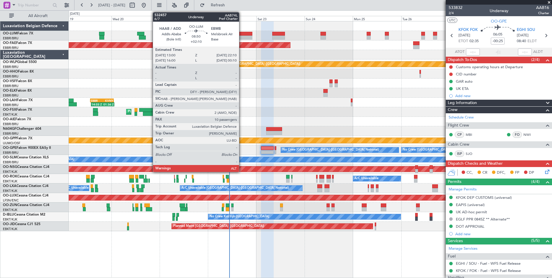
click at [242, 36] on div at bounding box center [243, 38] width 18 height 4
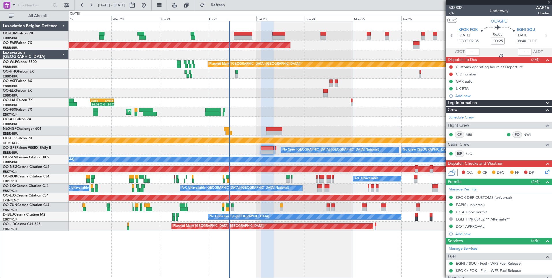
type input "+02:10"
type input "10"
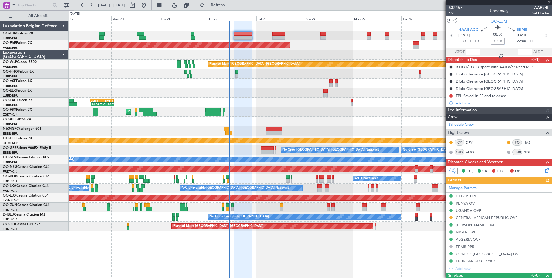
click at [498, 41] on input "+02:10" at bounding box center [498, 41] width 14 height 7
type input "+02:30"
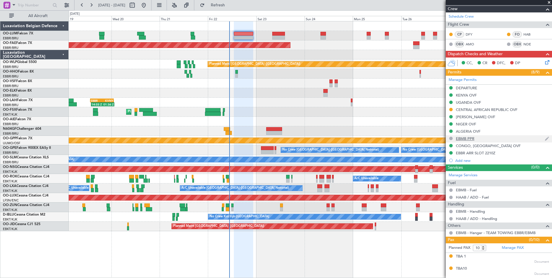
scroll to position [87, 0]
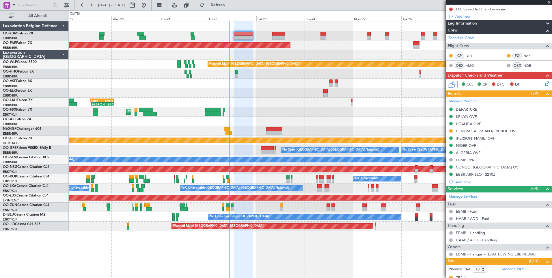
drag, startPoint x: 488, startPoint y: 174, endPoint x: 492, endPoint y: 179, distance: 6.5
click at [488, 174] on div "EBBR ARR SLOT 2210Z" at bounding box center [476, 174] width 40 height 5
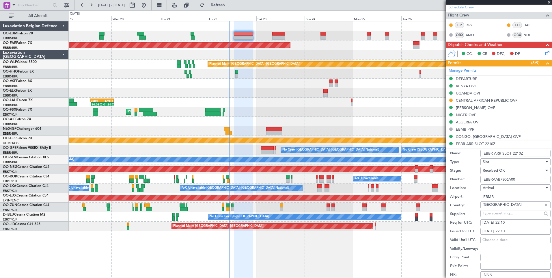
scroll to position [144, 0]
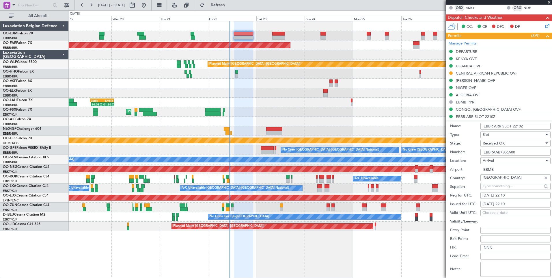
click at [510, 192] on fb-calendar-cell "22/08/2025 22:10" at bounding box center [516, 195] width 70 height 7
click at [509, 196] on div "22/08/2025 22:10" at bounding box center [516, 196] width 66 height 6
select select "8"
select select "2025"
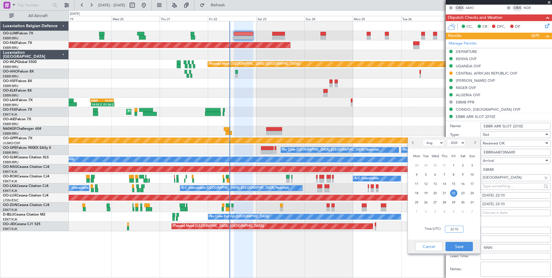
click at [458, 230] on input "22:10" at bounding box center [454, 229] width 18 height 7
click at [458, 229] on input "22:10" at bounding box center [454, 229] width 18 height 7
type input "22:30"
click at [460, 248] on button "Save" at bounding box center [459, 246] width 27 height 9
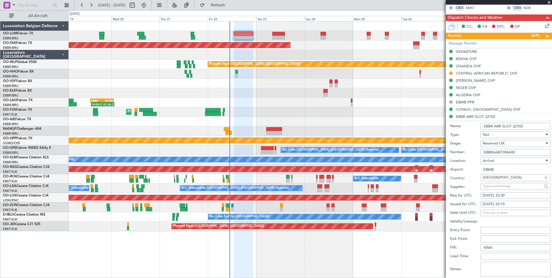
click at [509, 203] on div "22/08/2025 22:10" at bounding box center [516, 204] width 66 height 6
select select "8"
select select "2025"
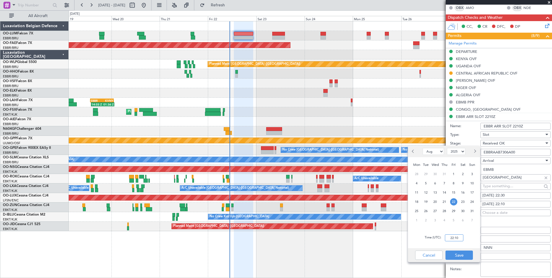
click at [455, 236] on input "22:10" at bounding box center [454, 237] width 18 height 7
type input "22:30"
click at [459, 255] on button "Save" at bounding box center [459, 254] width 27 height 9
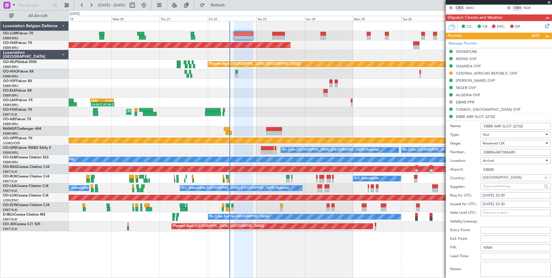
click at [496, 144] on span "Received OK" at bounding box center [494, 143] width 22 height 5
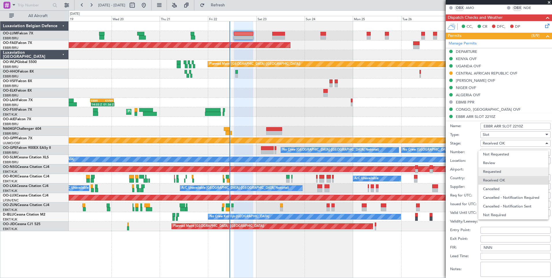
click at [493, 174] on span "Requested" at bounding box center [513, 171] width 61 height 9
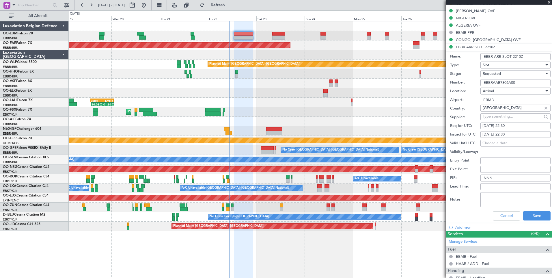
scroll to position [260, 0]
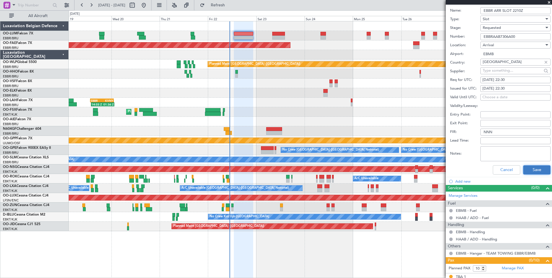
click at [533, 166] on button "Save" at bounding box center [537, 169] width 27 height 9
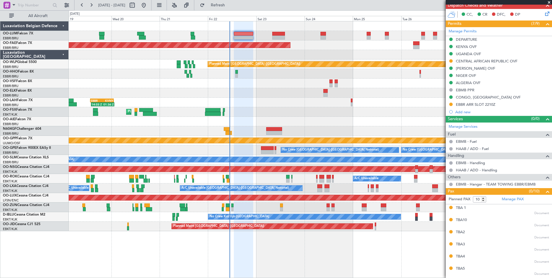
scroll to position [174, 0]
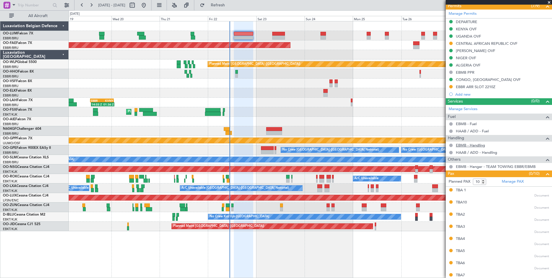
click at [471, 146] on link "EBMB - Handling" at bounding box center [470, 145] width 29 height 5
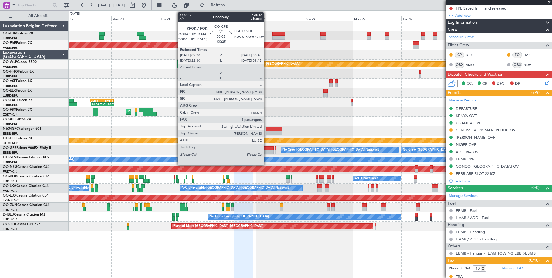
click at [267, 148] on div at bounding box center [267, 148] width 13 height 4
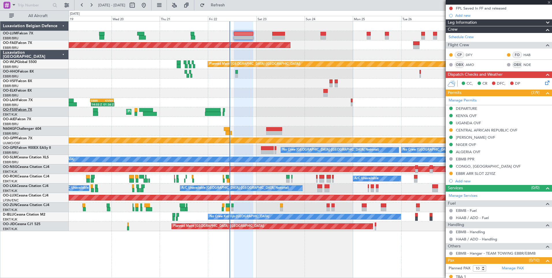
type input "-00:25"
type input "1"
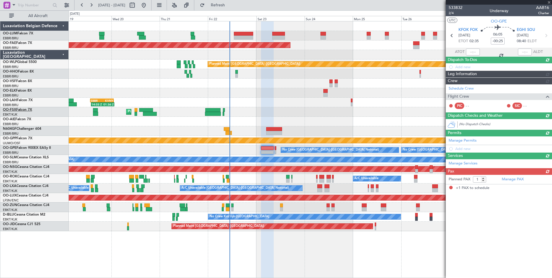
scroll to position [0, 0]
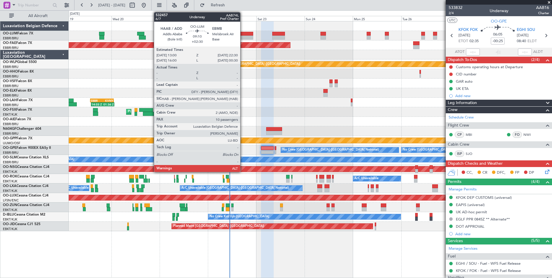
click at [243, 34] on div at bounding box center [243, 34] width 19 height 4
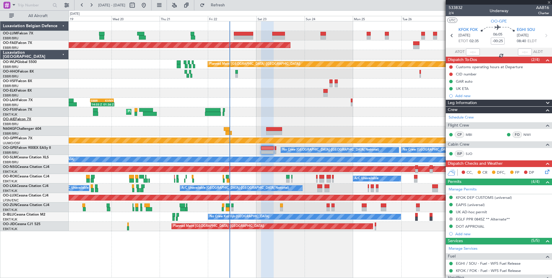
type input "+02:30"
type input "10"
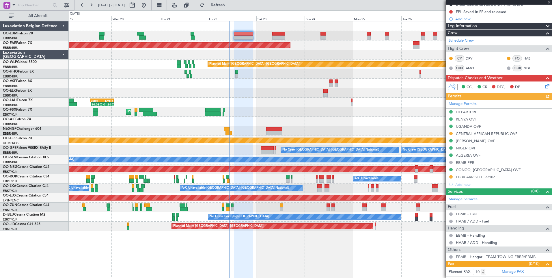
scroll to position [87, 0]
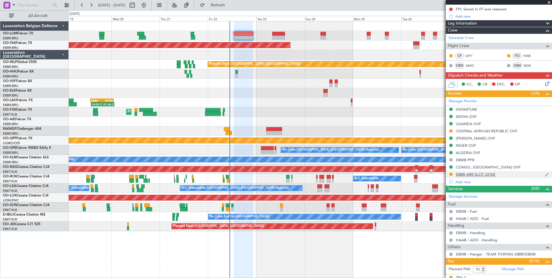
click at [484, 175] on div "EBBR ARR SLOT 2210Z" at bounding box center [476, 174] width 40 height 5
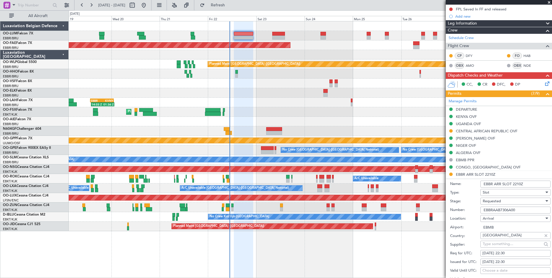
click at [521, 183] on input "EBBR ARR SLOT 2210Z" at bounding box center [516, 184] width 70 height 7
click at [519, 183] on input "EBBR ARR SLOT 2210Z" at bounding box center [516, 184] width 70 height 7
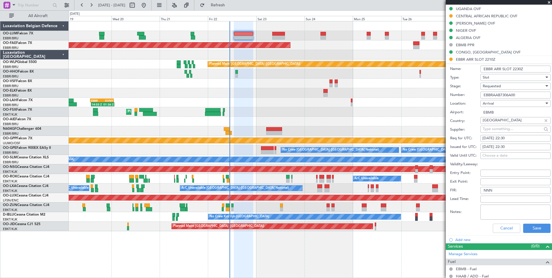
scroll to position [202, 0]
type input "EBBR ARR SLOT 2230Z"
click at [534, 230] on button "Save" at bounding box center [537, 227] width 27 height 9
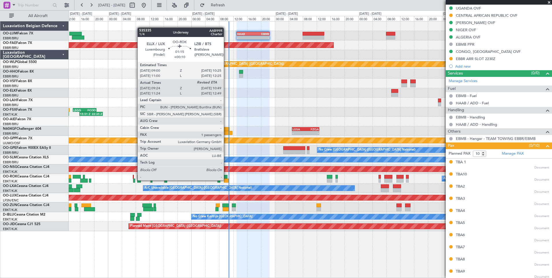
click at [227, 180] on div at bounding box center [226, 181] width 5 height 4
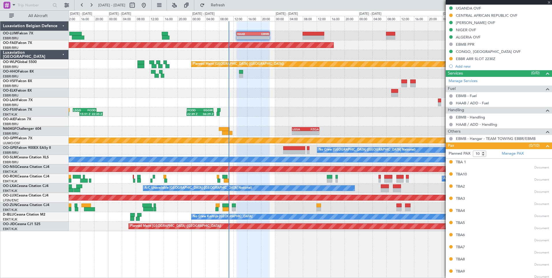
type input "+00:10"
type input "09:29"
type input "1"
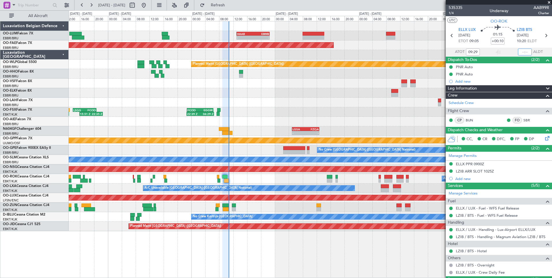
click at [521, 52] on input "text" at bounding box center [525, 52] width 14 height 7
type input "10:44"
click at [232, 9] on button "Refresh" at bounding box center [214, 5] width 35 height 9
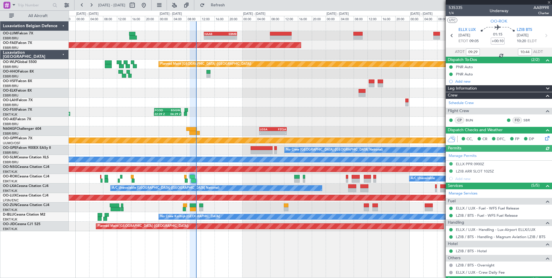
click at [222, 151] on div "No Crew Brussels (Brussels National) No Crew Brussels (Brussels National)" at bounding box center [310, 150] width 483 height 10
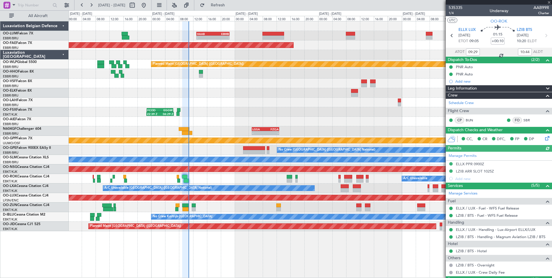
click at [217, 156] on div "- - HAAB 13:00 Z EBMB 22:30 Z Planned Maint Kortrijk-Wevelgem Planned Maint Ber…" at bounding box center [310, 126] width 483 height 210
click at [209, 179] on div "A/C Unavailable Owner Kortrijk-Wevelgem" at bounding box center [310, 179] width 483 height 10
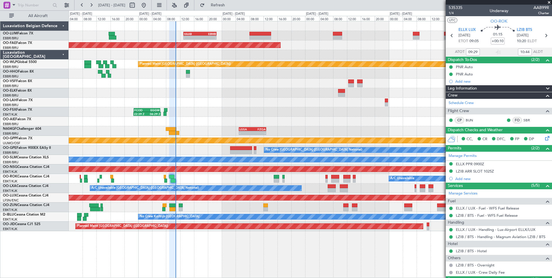
click at [219, 168] on div "- - HAAB 13:00 Z EBMB 22:30 Z - - FZAA 07:00 Z EBMB 14:55 Z Planned Maint Kortr…" at bounding box center [310, 126] width 483 height 210
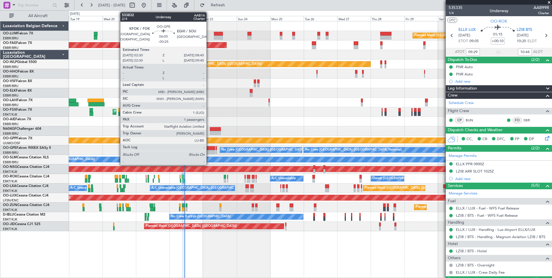
click at [209, 150] on div at bounding box center [210, 148] width 9 height 4
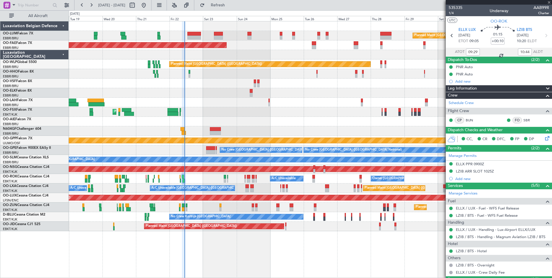
type input "-00:25"
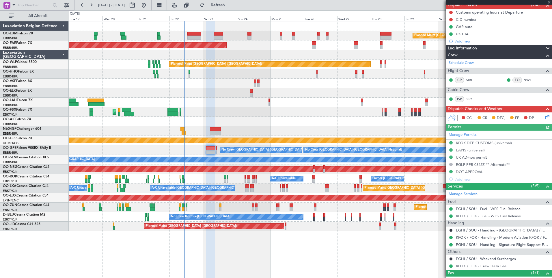
scroll to position [75, 0]
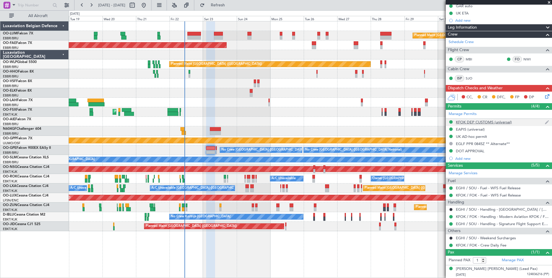
click at [477, 122] on div "KFOK DEP CUSTOMS (universal)" at bounding box center [484, 122] width 56 height 5
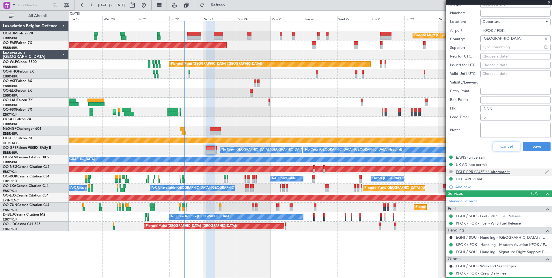
click at [497, 146] on button "Cancel" at bounding box center [506, 146] width 27 height 9
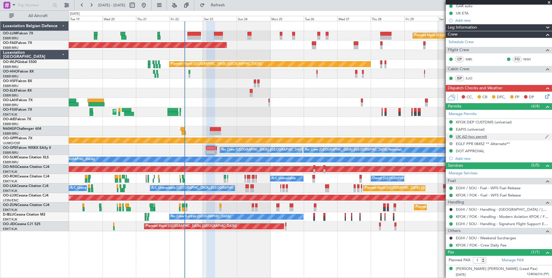
click at [474, 138] on div "UK AD-hoc permit" at bounding box center [471, 136] width 31 height 5
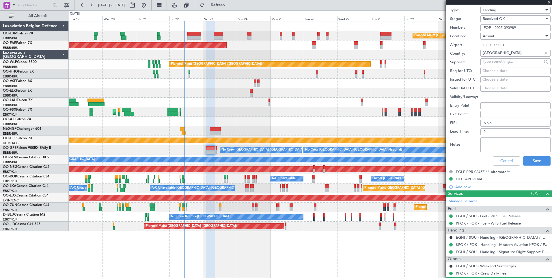
drag, startPoint x: 520, startPoint y: 27, endPoint x: 467, endPoint y: 27, distance: 53.2
click at [467, 27] on div "Number: FOP - 2025 090989" at bounding box center [500, 27] width 101 height 9
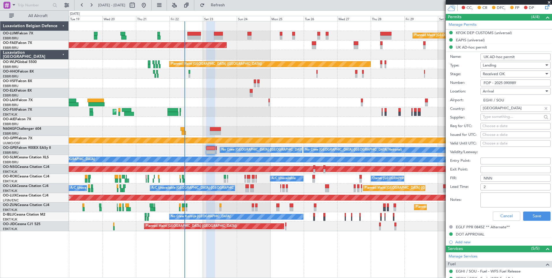
scroll to position [162, 0]
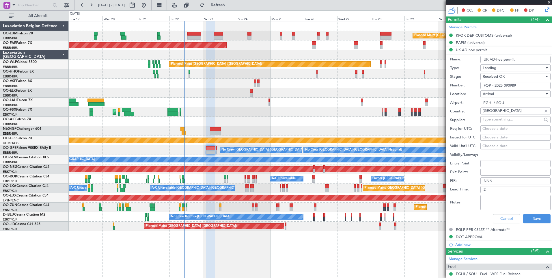
drag, startPoint x: 522, startPoint y: 61, endPoint x: 461, endPoint y: 62, distance: 61.0
click at [464, 60] on div "Name: UK AD-hoc permit" at bounding box center [500, 59] width 101 height 9
click at [505, 219] on button "Cancel" at bounding box center [506, 218] width 27 height 9
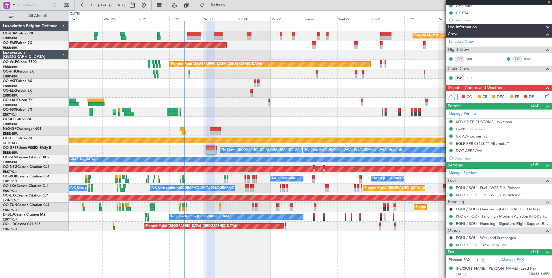
scroll to position [75, 0]
click at [473, 151] on div "DOT APPROVAL" at bounding box center [470, 150] width 29 height 5
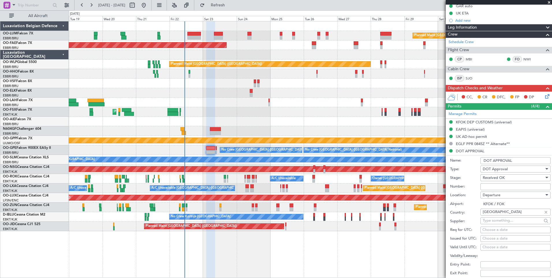
scroll to position [162, 0]
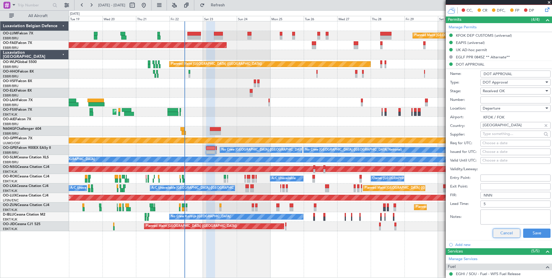
click at [501, 231] on button "Cancel" at bounding box center [506, 233] width 27 height 9
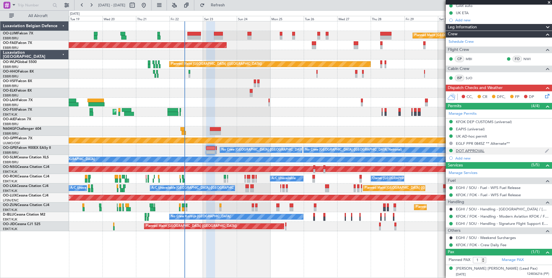
scroll to position [75, 0]
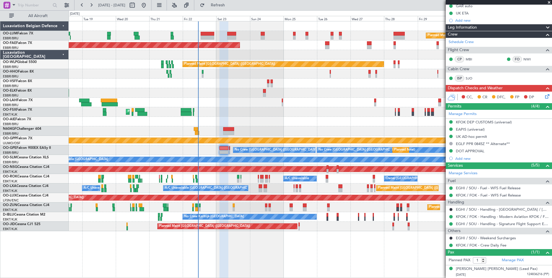
click at [220, 102] on div "Planned Maint [GEOGRAPHIC_DATA] ([GEOGRAPHIC_DATA] National) Planned Maint [GEO…" at bounding box center [310, 126] width 483 height 210
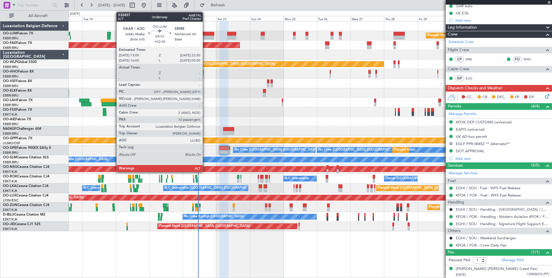
click at [205, 38] on div at bounding box center [208, 38] width 14 height 4
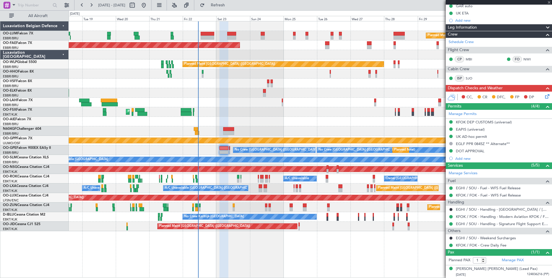
type input "+02:30"
type input "10"
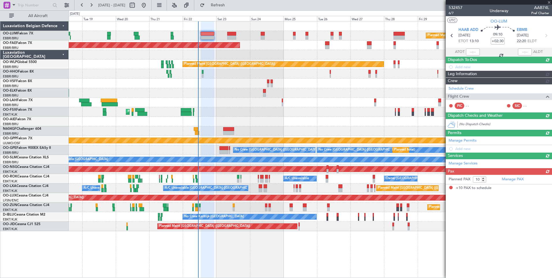
scroll to position [0, 0]
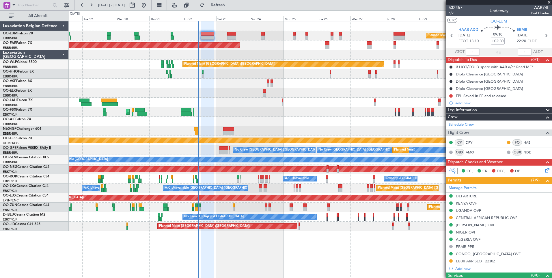
click at [23, 149] on link "OO-GPE Falcon 900EX EASy II" at bounding box center [27, 147] width 48 height 3
click at [463, 261] on div "EBBR ARR SLOT 2230Z" at bounding box center [476, 261] width 40 height 5
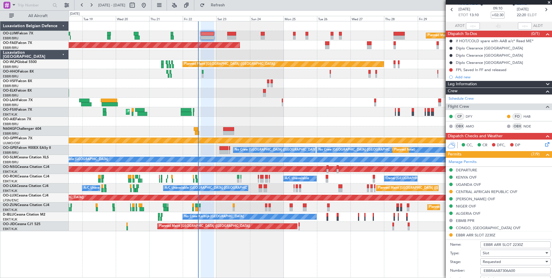
scroll to position [87, 0]
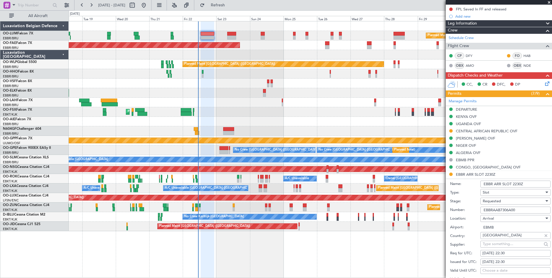
click at [519, 209] on input "EBBRAAB7306A00" at bounding box center [516, 210] width 70 height 7
paste input "text"
type input "EBBRAAB7306A00"
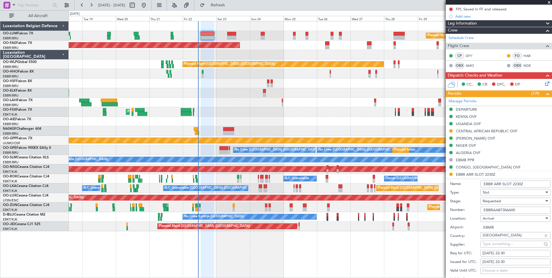
drag, startPoint x: 461, startPoint y: 203, endPoint x: 478, endPoint y: 202, distance: 16.8
click at [464, 203] on label "Stage:" at bounding box center [465, 201] width 30 height 6
click at [486, 201] on span "Requested" at bounding box center [492, 200] width 18 height 5
click at [497, 243] on span "Received OK" at bounding box center [513, 244] width 61 height 9
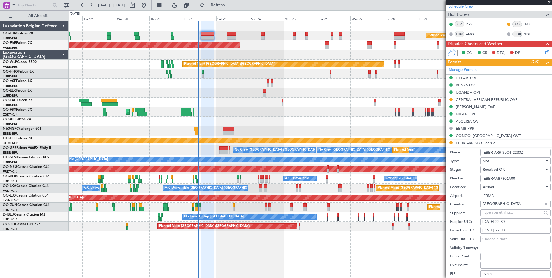
scroll to position [173, 0]
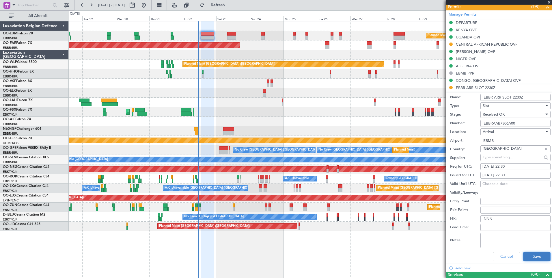
click at [533, 257] on button "Save" at bounding box center [537, 256] width 27 height 9
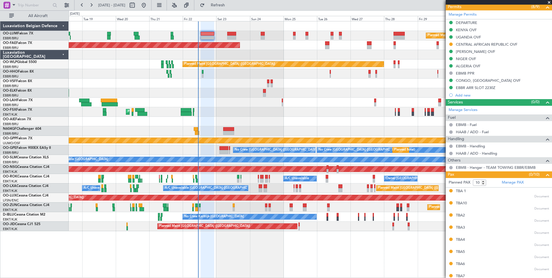
click at [225, 131] on div at bounding box center [310, 131] width 483 height 10
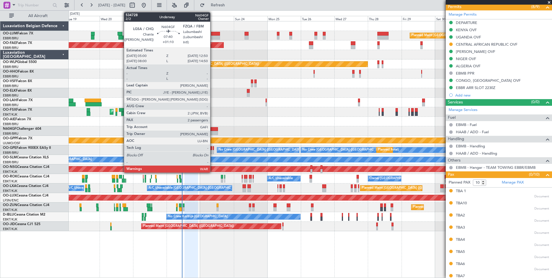
click at [213, 130] on div at bounding box center [212, 129] width 11 height 4
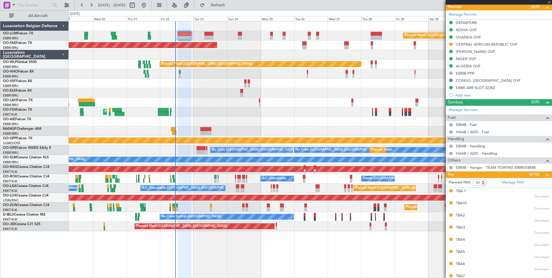
click at [220, 119] on div "Planned Maint [GEOGRAPHIC_DATA] ([GEOGRAPHIC_DATA])" at bounding box center [310, 122] width 483 height 10
type input "+01:10"
type input "2"
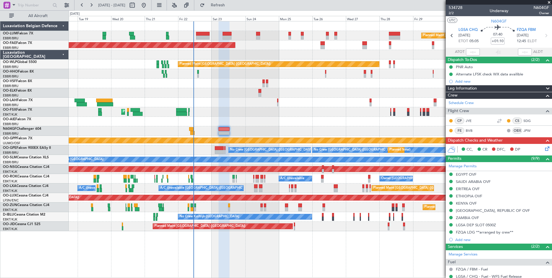
click at [262, 120] on div "Planned Maint [GEOGRAPHIC_DATA] ([GEOGRAPHIC_DATA])" at bounding box center [310, 122] width 483 height 10
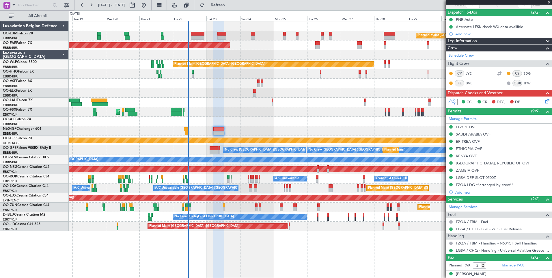
scroll to position [66, 0]
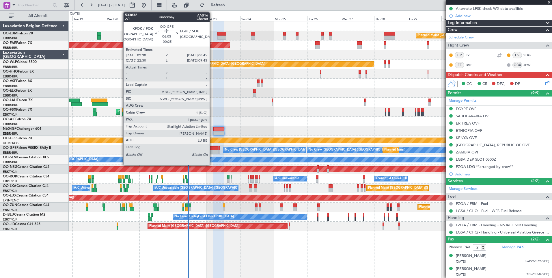
click at [212, 150] on div at bounding box center [214, 148] width 9 height 4
type input "-00:25"
type input "1"
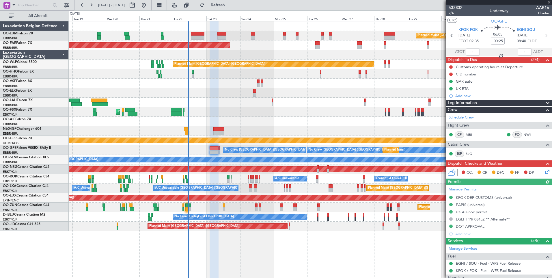
scroll to position [58, 0]
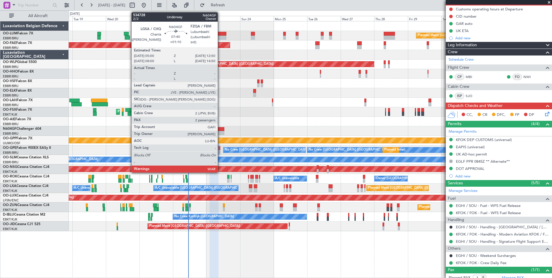
click at [220, 129] on div at bounding box center [219, 129] width 11 height 4
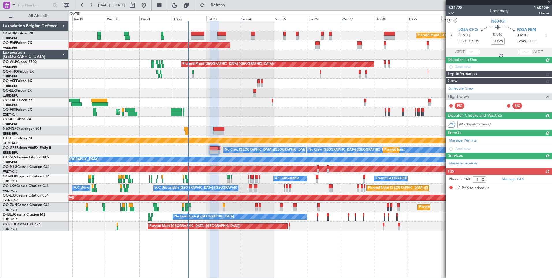
type input "+01:10"
type input "2"
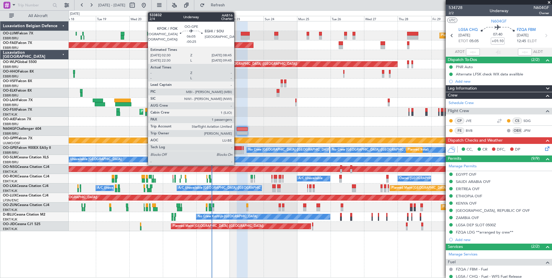
click at [237, 152] on div at bounding box center [237, 152] width 9 height 4
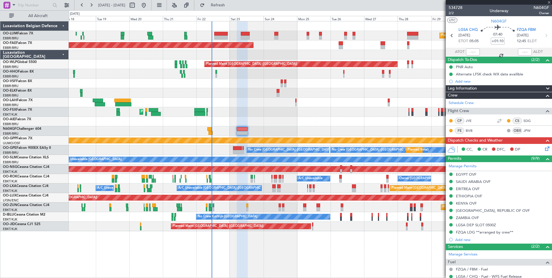
type input "-00:25"
type input "1"
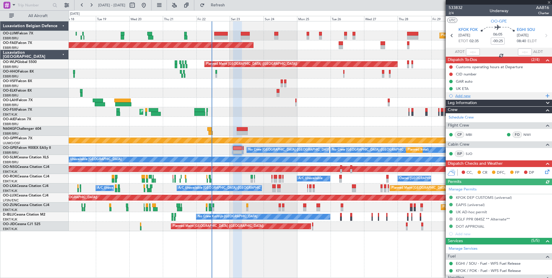
click at [461, 98] on div "Add new" at bounding box center [499, 95] width 106 height 7
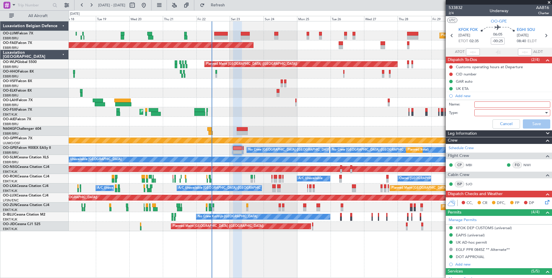
click at [485, 102] on input "Name:" at bounding box center [513, 104] width 76 height 6
type input "FPL in FF"
click at [493, 115] on div at bounding box center [510, 112] width 67 height 9
click at [487, 124] on span "Generic" at bounding box center [510, 124] width 68 height 9
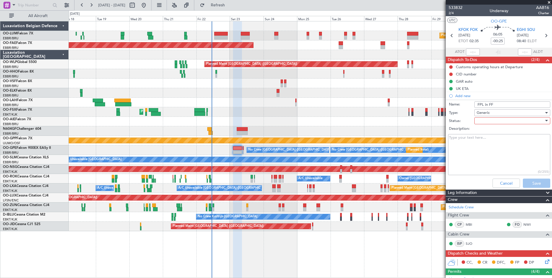
click at [489, 123] on div at bounding box center [510, 120] width 67 height 9
click at [488, 134] on span "Not Started" at bounding box center [510, 132] width 68 height 9
click at [532, 181] on button "Save" at bounding box center [536, 183] width 27 height 9
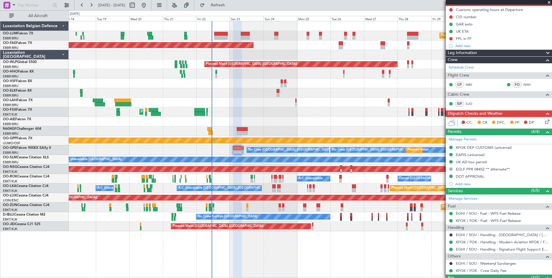
scroll to position [83, 0]
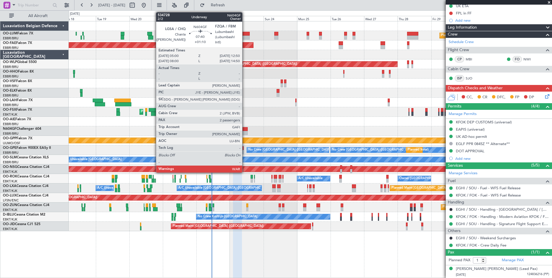
click at [245, 131] on div at bounding box center [242, 129] width 11 height 4
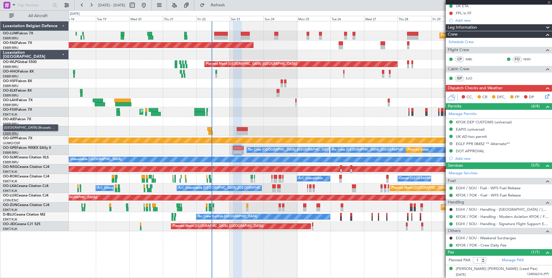
type input "+01:10"
type input "2"
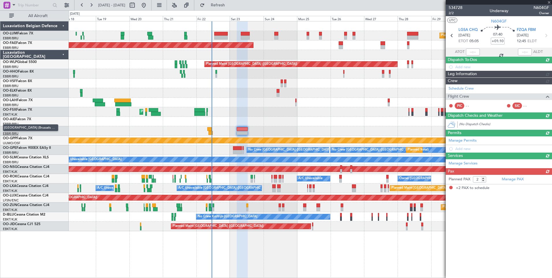
scroll to position [0, 0]
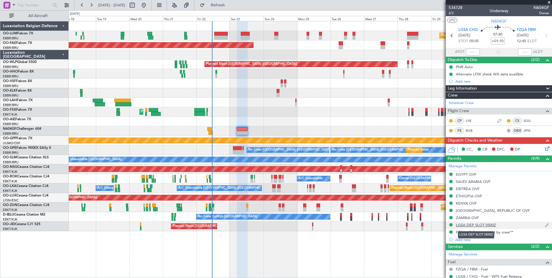
click at [474, 225] on div "LGSA DEP SLOT 0500Z" at bounding box center [476, 224] width 40 height 5
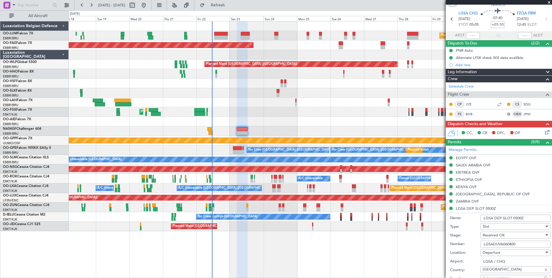
scroll to position [29, 0]
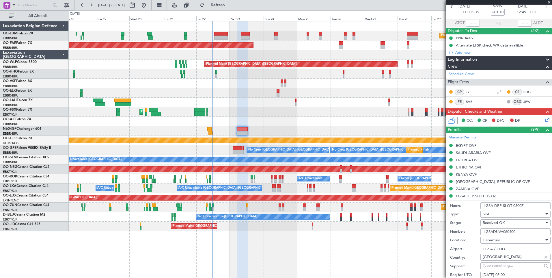
drag, startPoint x: 520, startPoint y: 233, endPoint x: 471, endPoint y: 234, distance: 49.1
click at [471, 234] on div "Number: LGSADUVA060400" at bounding box center [500, 231] width 101 height 9
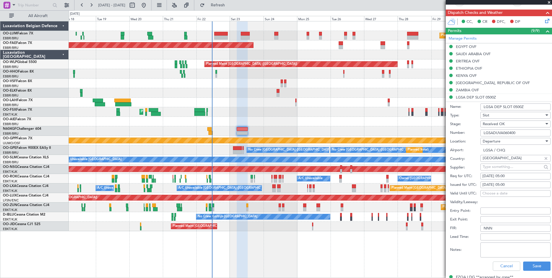
scroll to position [144, 0]
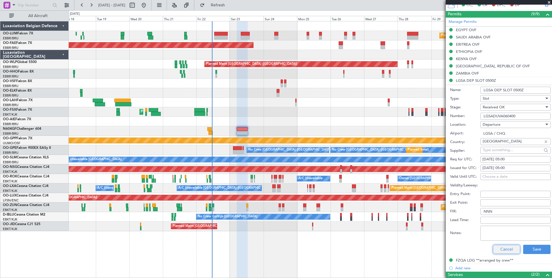
click at [501, 248] on button "Cancel" at bounding box center [506, 249] width 27 height 9
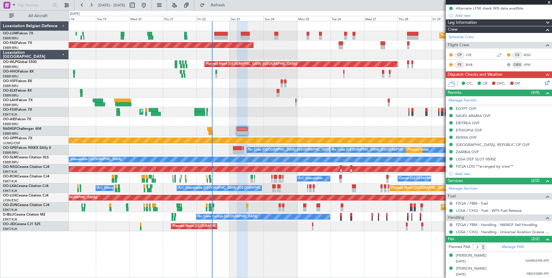
scroll to position [66, 0]
click at [464, 109] on div "EGYPT OVF" at bounding box center [466, 108] width 21 height 5
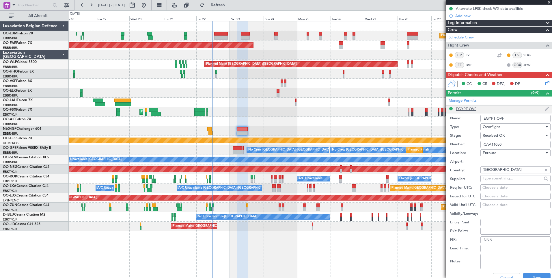
scroll to position [144, 0]
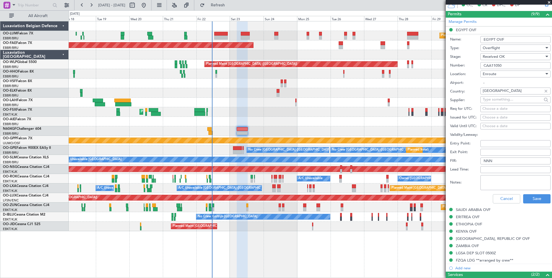
drag, startPoint x: 485, startPoint y: 66, endPoint x: 450, endPoint y: 67, distance: 35.3
click at [450, 67] on form "Name: [GEOGRAPHIC_DATA] OVF Type: Overflight Stage: Received OK Number: CAA1105…" at bounding box center [499, 120] width 106 height 172
drag, startPoint x: 496, startPoint y: 92, endPoint x: 468, endPoint y: 93, distance: 27.7
click at [468, 93] on div "Country: [GEOGRAPHIC_DATA]" at bounding box center [500, 91] width 101 height 9
drag, startPoint x: 469, startPoint y: 64, endPoint x: 456, endPoint y: 64, distance: 12.7
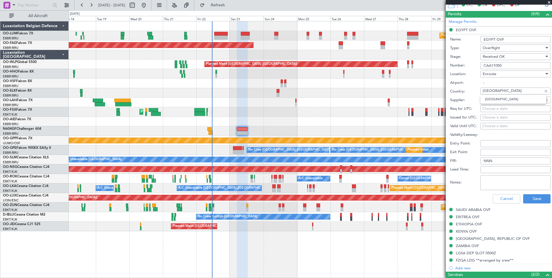
click at [456, 64] on div "Number: CAA11050" at bounding box center [500, 65] width 101 height 9
click at [501, 201] on button "Cancel" at bounding box center [506, 198] width 27 height 9
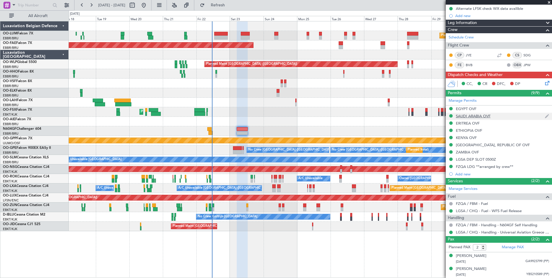
click at [472, 114] on div "SAUDI ARABIA OVF" at bounding box center [473, 116] width 35 height 5
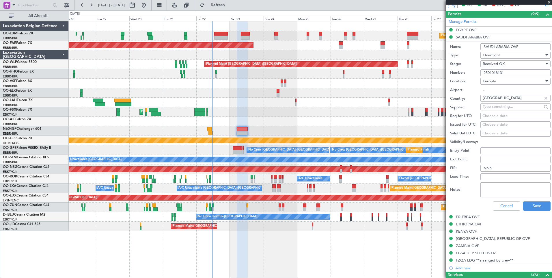
drag, startPoint x: 507, startPoint y: 72, endPoint x: 463, endPoint y: 72, distance: 44.2
click at [463, 72] on div "Number: 2501018131" at bounding box center [500, 72] width 101 height 9
drag, startPoint x: 509, startPoint y: 99, endPoint x: 433, endPoint y: 99, distance: 76.0
click at [435, 99] on fb-app "[DATE] - [DATE] Refresh Quick Links All Aircraft Planned Maint [GEOGRAPHIC_DATA…" at bounding box center [276, 141] width 552 height 274
drag, startPoint x: 507, startPoint y: 73, endPoint x: 472, endPoint y: 71, distance: 35.3
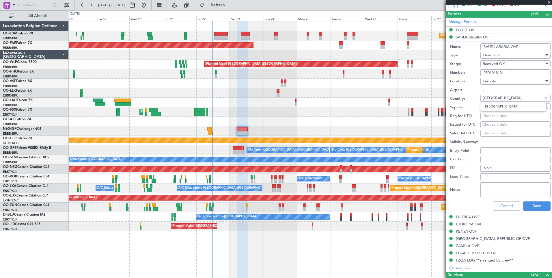
click at [473, 71] on div "Number: 2501018131" at bounding box center [500, 72] width 101 height 9
click at [465, 217] on div "ERITREA OVF" at bounding box center [468, 216] width 24 height 5
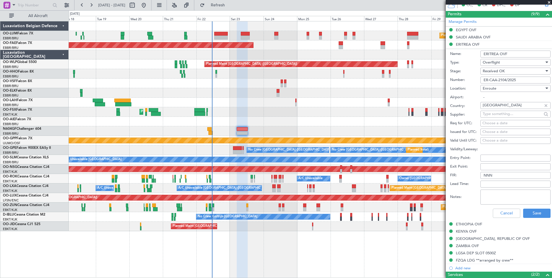
drag, startPoint x: 508, startPoint y: 105, endPoint x: 461, endPoint y: 106, distance: 47.1
click at [462, 106] on div "Country: [GEOGRAPHIC_DATA]" at bounding box center [500, 106] width 101 height 9
drag, startPoint x: 526, startPoint y: 82, endPoint x: 459, endPoint y: 79, distance: 66.5
click at [460, 79] on div "Number: ER-CAA-2104/2025" at bounding box center [500, 80] width 101 height 9
click at [464, 224] on div "ETHIOPIA OVF" at bounding box center [469, 224] width 26 height 5
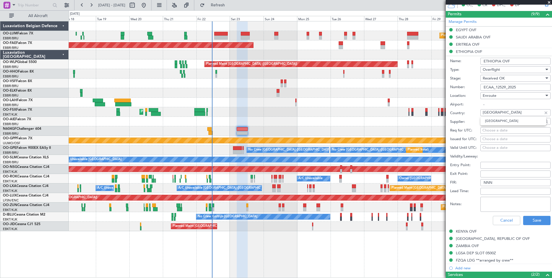
drag, startPoint x: 505, startPoint y: 110, endPoint x: 454, endPoint y: 114, distance: 51.9
click at [454, 114] on div "Country: [GEOGRAPHIC_DATA]" at bounding box center [500, 113] width 101 height 9
drag, startPoint x: 471, startPoint y: 85, endPoint x: 423, endPoint y: 85, distance: 48.0
click at [423, 85] on fb-app "[DATE] - [DATE] Refresh Quick Links All Aircraft Planned Maint [GEOGRAPHIC_DATA…" at bounding box center [276, 141] width 552 height 274
click at [466, 231] on div "KENYA OVF" at bounding box center [466, 231] width 21 height 5
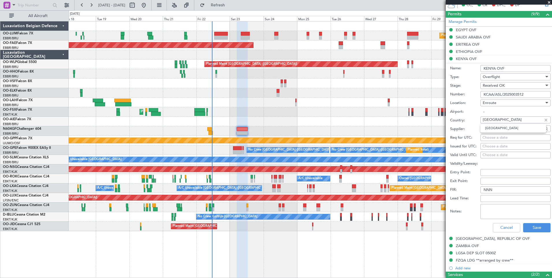
drag, startPoint x: 496, startPoint y: 119, endPoint x: 442, endPoint y: 120, distance: 54.0
click at [444, 119] on fb-app "[DATE] - [DATE] Refresh Quick Links All Aircraft Planned Maint [GEOGRAPHIC_DATA…" at bounding box center [276, 141] width 552 height 274
drag, startPoint x: 531, startPoint y: 94, endPoint x: 434, endPoint y: 93, distance: 96.8
click at [434, 93] on fb-app "[DATE] - [DATE] Refresh Quick Links All Aircraft Planned Maint [GEOGRAPHIC_DATA…" at bounding box center [276, 141] width 552 height 274
click at [498, 229] on button "Cancel" at bounding box center [506, 227] width 27 height 9
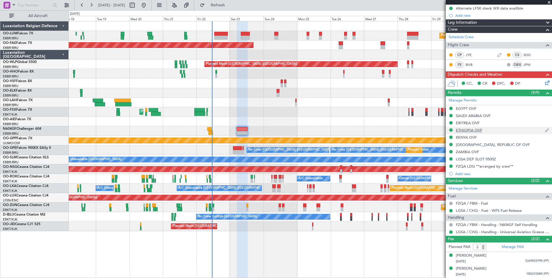
scroll to position [66, 0]
click at [470, 147] on mat-tooltip-component "ETHIOPIA OVF" at bounding box center [469, 140] width 32 height 15
click at [490, 145] on div "[GEOGRAPHIC_DATA], REPUBLIC OF OVF" at bounding box center [493, 144] width 74 height 5
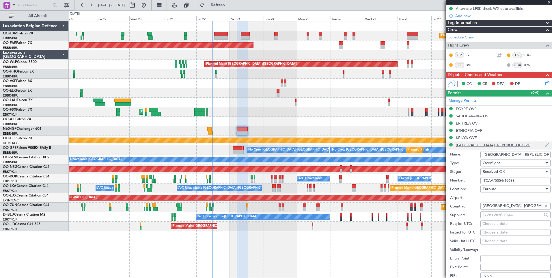
scroll to position [144, 0]
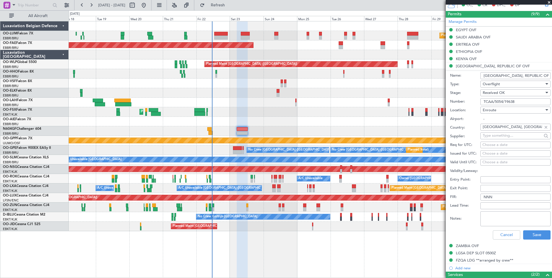
drag, startPoint x: 525, startPoint y: 100, endPoint x: 441, endPoint y: 102, distance: 83.8
click at [441, 102] on fb-app "18 Aug 2025 - 01 Sep 2025 Refresh Quick Links All Aircraft Planned Maint Brusse…" at bounding box center [276, 141] width 552 height 274
drag, startPoint x: 528, startPoint y: 128, endPoint x: 460, endPoint y: 124, distance: 68.6
click at [462, 125] on div "Country: Tanzania, Republic of" at bounding box center [500, 127] width 101 height 9
drag, startPoint x: 524, startPoint y: 103, endPoint x: 462, endPoint y: 101, distance: 62.1
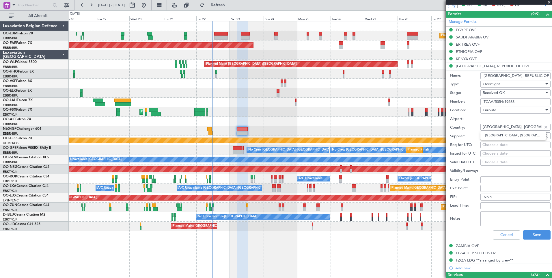
click at [462, 101] on div "Number: TCAA/5054/19638" at bounding box center [500, 101] width 101 height 9
click at [502, 234] on button "Cancel" at bounding box center [506, 234] width 27 height 9
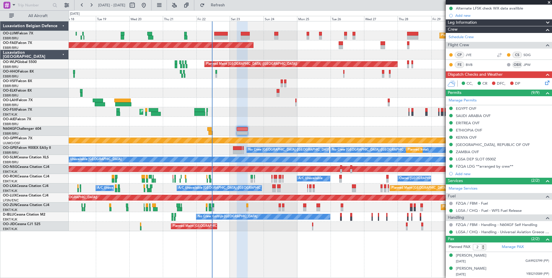
scroll to position [66, 0]
click at [468, 150] on div "ZAMBIA OVF" at bounding box center [467, 152] width 23 height 5
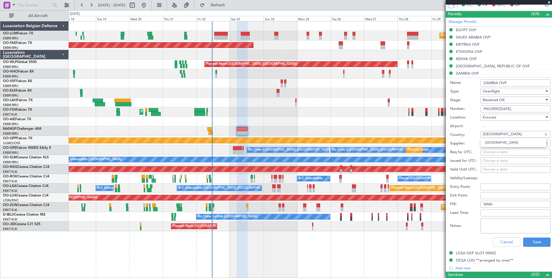
drag, startPoint x: 497, startPoint y: 135, endPoint x: 426, endPoint y: 134, distance: 71.1
click at [426, 134] on fb-app "18 Aug 2025 - 01 Sep 2025 Refresh Quick Links All Aircraft Planned Maint Brusse…" at bounding box center [276, 141] width 552 height 274
drag, startPoint x: 518, startPoint y: 108, endPoint x: 472, endPoint y: 107, distance: 45.9
click at [472, 107] on div "Number: PKV/059/AUG/25" at bounding box center [500, 109] width 101 height 9
click at [501, 243] on button "Cancel" at bounding box center [506, 241] width 27 height 9
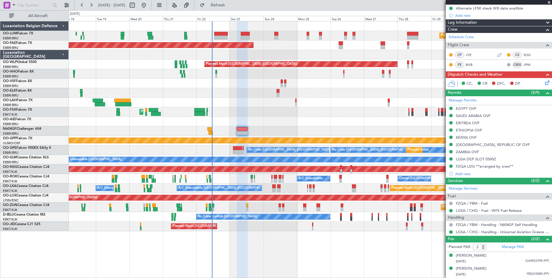
scroll to position [66, 0]
click at [481, 164] on div "FZQA LDG **arranged by crew**" at bounding box center [484, 166] width 57 height 5
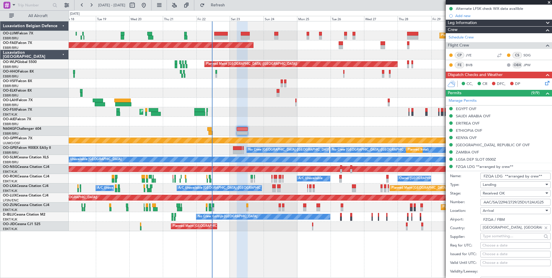
scroll to position [144, 0]
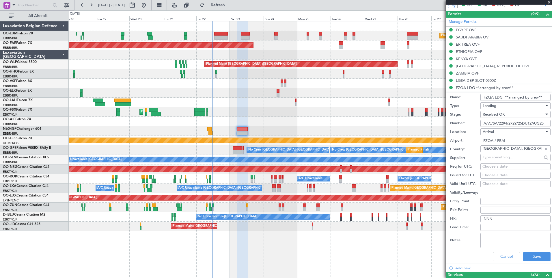
click at [505, 124] on input "AAC/SA/2294/2729/25DU12AUG25" at bounding box center [516, 123] width 70 height 7
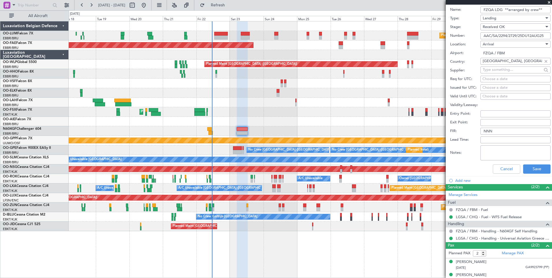
scroll to position [238, 0]
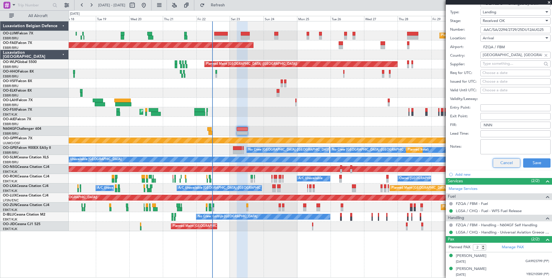
click at [501, 162] on button "Cancel" at bounding box center [506, 162] width 27 height 9
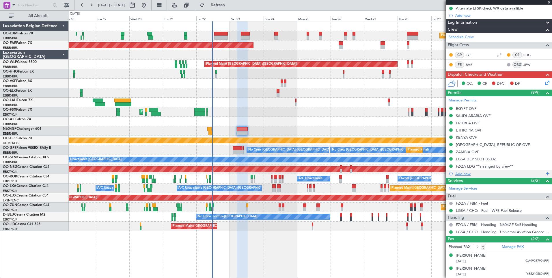
scroll to position [66, 0]
click at [544, 84] on icon at bounding box center [546, 82] width 5 height 5
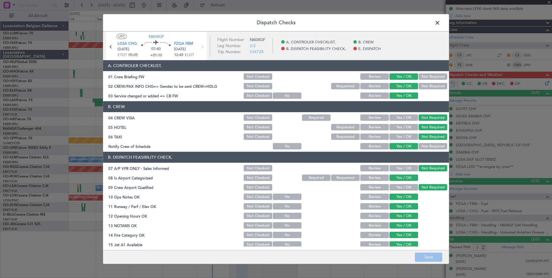
scroll to position [73, 0]
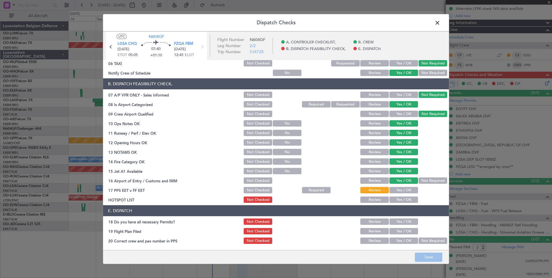
click at [401, 188] on button "Yes / OK" at bounding box center [404, 190] width 29 height 6
click at [399, 200] on button "Yes / OK" at bounding box center [404, 199] width 29 height 6
click at [406, 218] on div "Yes / OK" at bounding box center [403, 222] width 29 height 8
click at [403, 226] on section "E. DISPATCH 18 Do you have all necessary Permits? Not Checked Review Yes / OK 1…" at bounding box center [276, 225] width 346 height 40
drag, startPoint x: 403, startPoint y: 231, endPoint x: 403, endPoint y: 223, distance: 8.4
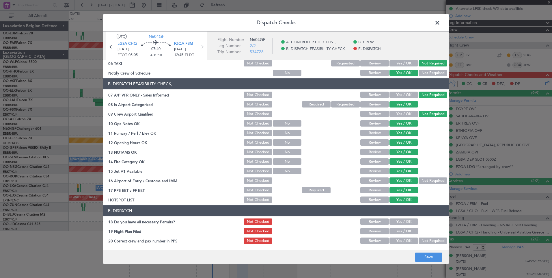
click at [403, 231] on button "Yes / OK" at bounding box center [404, 231] width 29 height 6
click at [403, 223] on button "Yes / OK" at bounding box center [404, 221] width 29 height 6
click at [402, 238] on button "Yes / OK" at bounding box center [404, 240] width 29 height 6
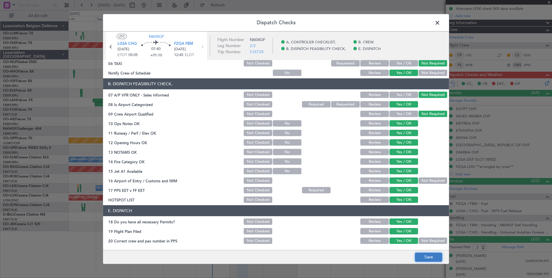
click at [425, 261] on button "Save" at bounding box center [428, 257] width 27 height 9
click at [441, 24] on span at bounding box center [441, 24] width 0 height 12
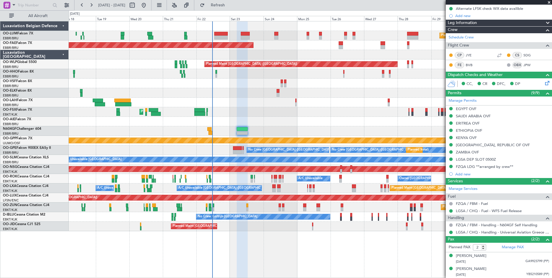
click at [250, 113] on div "Planned Maint Kortrijk-Wevelgem Planned Maint Kortrijk-Wevelgem" at bounding box center [310, 112] width 483 height 10
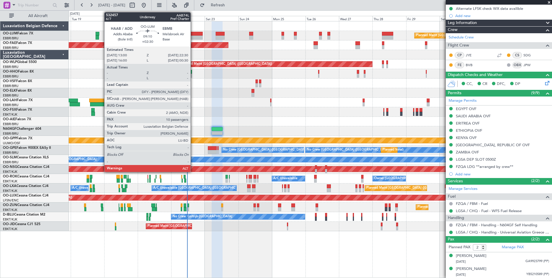
click at [193, 35] on div at bounding box center [196, 34] width 14 height 4
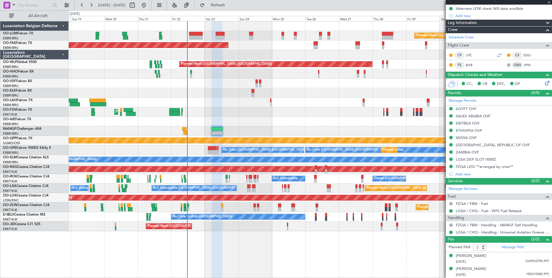
type input "+02:30"
type input "10"
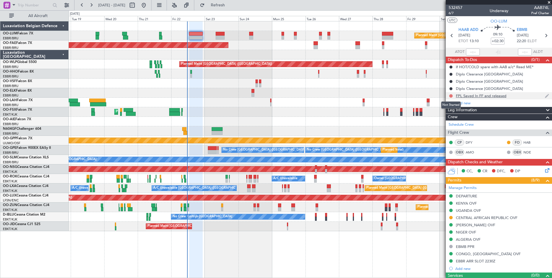
click at [451, 94] on button at bounding box center [451, 95] width 3 height 3
click at [452, 122] on span "Completed" at bounding box center [453, 121] width 19 height 6
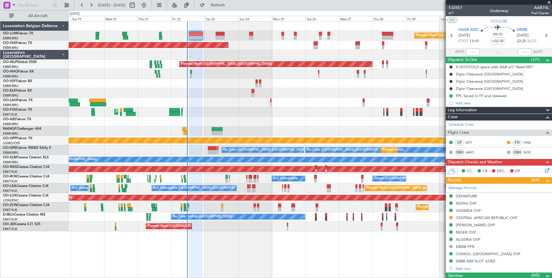
click at [544, 169] on icon at bounding box center [546, 169] width 5 height 5
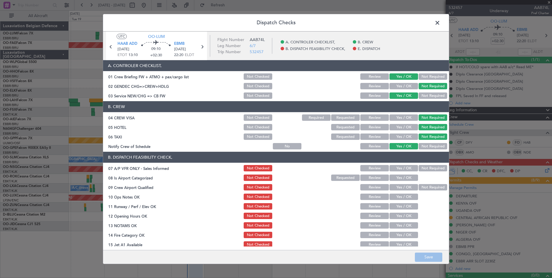
click at [422, 169] on button "Not Required" at bounding box center [433, 168] width 29 height 6
click at [406, 177] on button "Yes / OK" at bounding box center [404, 178] width 29 height 6
click at [425, 184] on button "Not Required" at bounding box center [433, 187] width 29 height 6
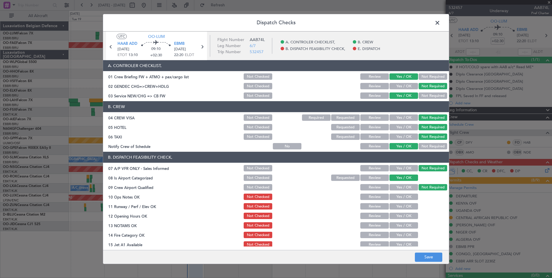
click at [406, 196] on button "Yes / OK" at bounding box center [404, 197] width 29 height 6
click at [401, 208] on button "Yes / OK" at bounding box center [404, 206] width 29 height 6
click at [403, 215] on button "Yes / OK" at bounding box center [404, 216] width 29 height 6
click at [403, 222] on div "Yes / OK" at bounding box center [403, 225] width 29 height 8
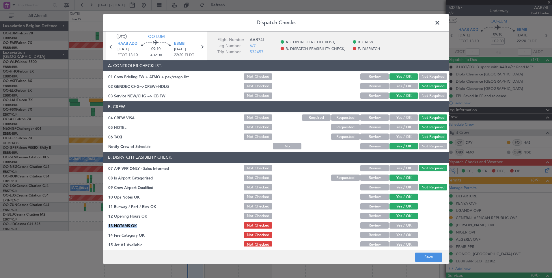
drag, startPoint x: 403, startPoint y: 220, endPoint x: 400, endPoint y: 228, distance: 8.2
click at [404, 220] on section "B. DISPATCH FEASIBILITY CHECK, 07 A/P VFR ONLY - Sales Informed Not Checked Rev…" at bounding box center [276, 214] width 346 height 125
click at [400, 229] on button "Yes / OK" at bounding box center [404, 225] width 29 height 6
drag, startPoint x: 401, startPoint y: 233, endPoint x: 402, endPoint y: 219, distance: 13.6
click at [401, 233] on button "Yes / OK" at bounding box center [404, 235] width 29 height 6
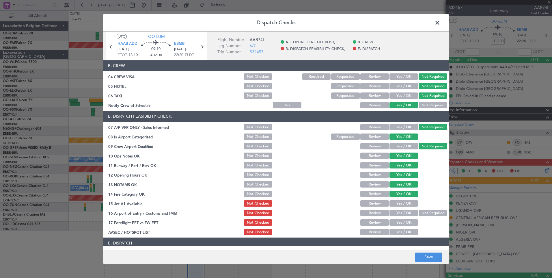
scroll to position [83, 0]
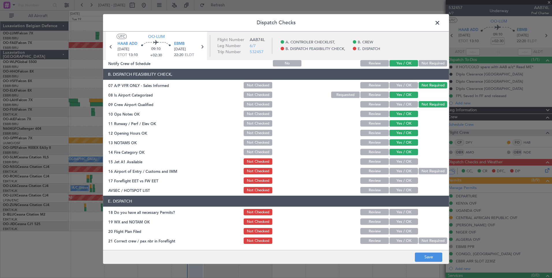
click at [401, 162] on button "Yes / OK" at bounding box center [404, 161] width 29 height 6
click at [399, 170] on button "Yes / OK" at bounding box center [404, 171] width 29 height 6
click at [396, 181] on button "Yes / OK" at bounding box center [404, 180] width 29 height 6
click at [398, 190] on button "Yes / OK" at bounding box center [404, 190] width 29 height 6
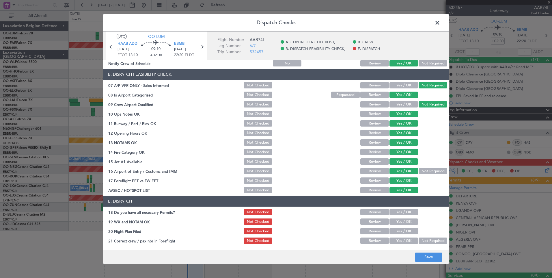
click at [395, 223] on button "Yes / OK" at bounding box center [404, 221] width 29 height 6
click at [397, 240] on button "Yes / OK" at bounding box center [404, 240] width 29 height 6
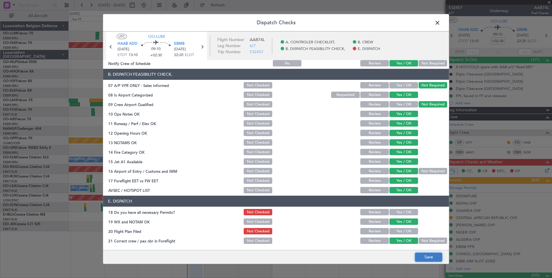
click at [420, 255] on button "Save" at bounding box center [428, 257] width 27 height 9
click at [441, 27] on span at bounding box center [441, 24] width 0 height 12
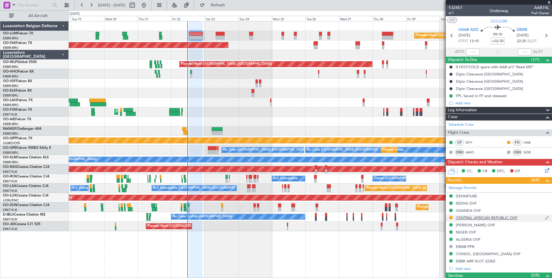
click at [474, 220] on div "CENTRAL AFRICAN REPUBLIC OVF" at bounding box center [499, 217] width 106 height 7
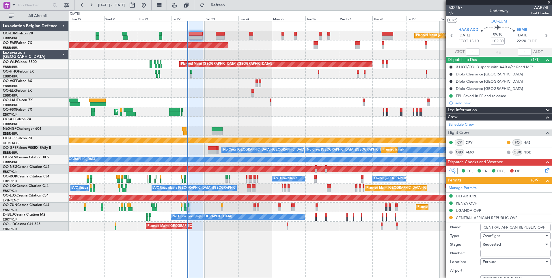
click at [491, 255] on input "Number:" at bounding box center [516, 253] width 70 height 7
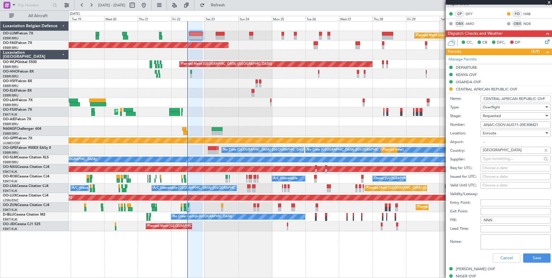
scroll to position [173, 0]
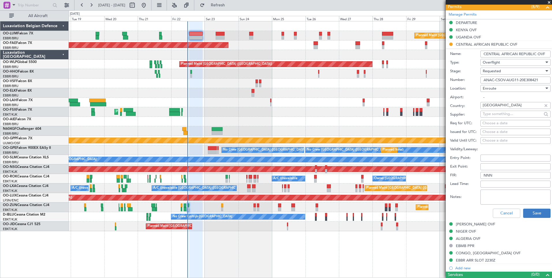
type input "ANAC-CSOV-AUG11-20E308421"
click at [539, 216] on button "Save" at bounding box center [537, 213] width 27 height 9
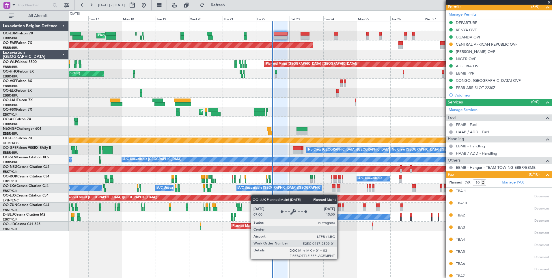
click at [309, 195] on div "Planned Maint [GEOGRAPHIC_DATA] ([GEOGRAPHIC_DATA])" at bounding box center [338, 198] width 549 height 6
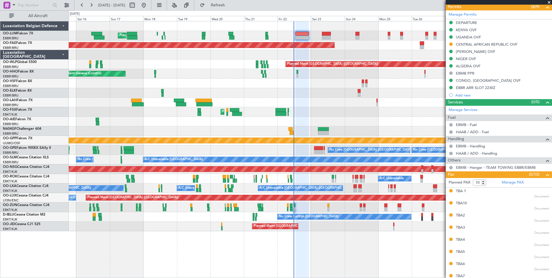
click at [268, 180] on div "Owner Kortrijk-Wevelgem A/C Unavailable Unplanned Maint Kortrijk-Wevelgem" at bounding box center [310, 179] width 483 height 10
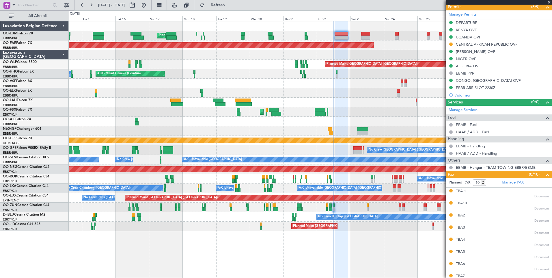
click at [230, 129] on div at bounding box center [310, 131] width 483 height 10
click at [212, 125] on div "Planned Maint [GEOGRAPHIC_DATA] ([GEOGRAPHIC_DATA])" at bounding box center [310, 122] width 483 height 10
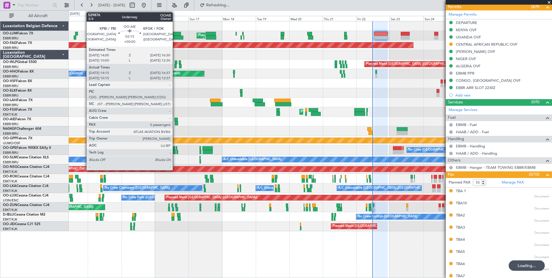
click at [175, 121] on div at bounding box center [177, 120] width 4 height 4
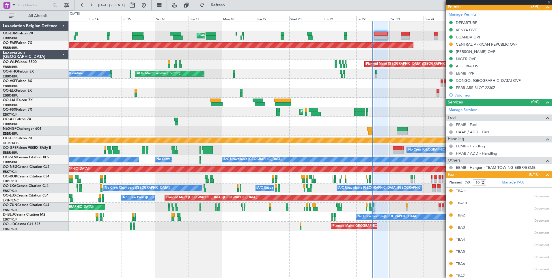
type input "14:25"
type input "16:32"
type input "5"
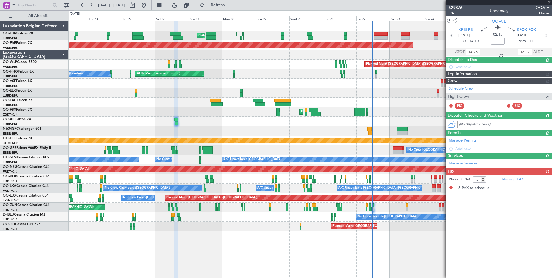
scroll to position [0, 0]
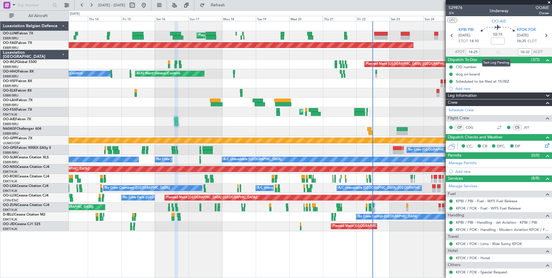
click at [496, 52] on div at bounding box center [498, 52] width 7 height 7
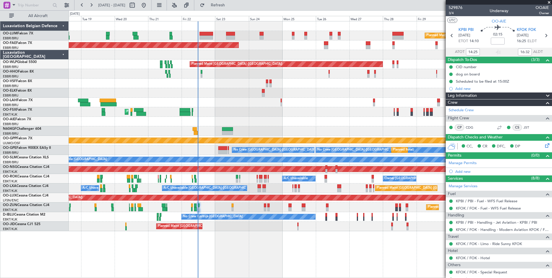
click at [175, 163] on div "A/C Unavailable Monchengladbach No Crew Brussels (Brussels National) No Crew Br…" at bounding box center [310, 160] width 483 height 10
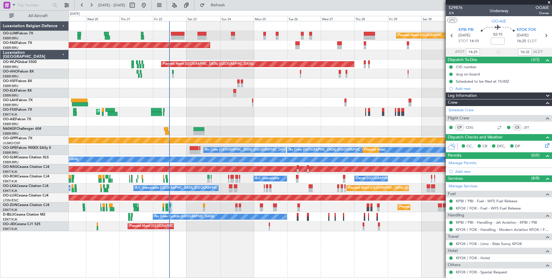
click at [196, 165] on div "Planned Maint Brussels (Brussels National) Planned Maint Brussels (Brussels Nat…" at bounding box center [310, 126] width 483 height 210
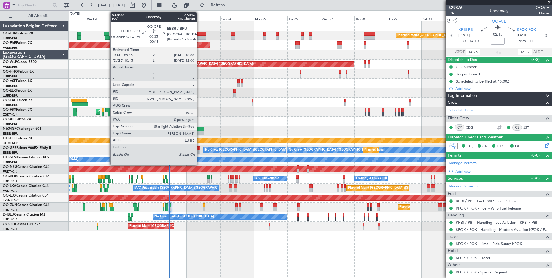
click at [199, 148] on div at bounding box center [199, 148] width 1 height 4
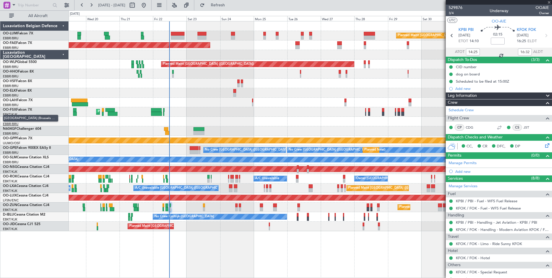
type input "-00:15"
type input "0"
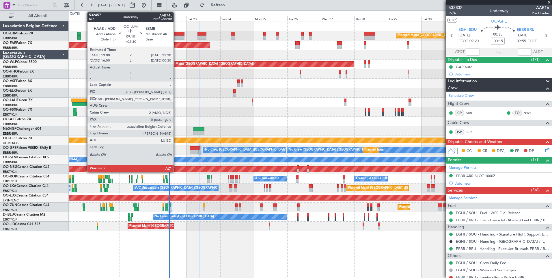
click at [176, 37] on div at bounding box center [178, 38] width 14 height 4
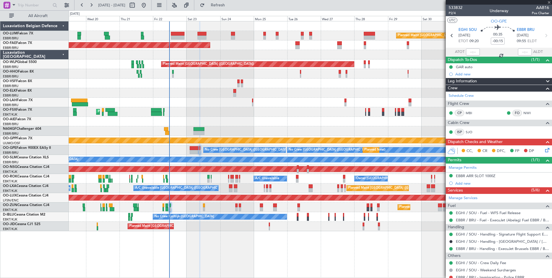
type input "+02:30"
type input "10"
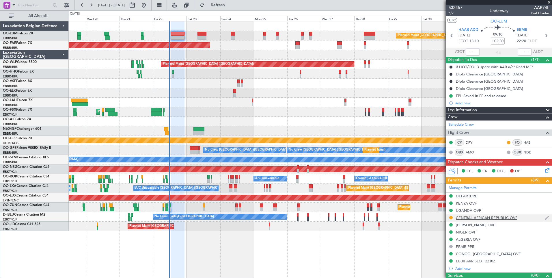
click at [491, 218] on div "CENTRAL AFRICAN REPUBLIC OVF" at bounding box center [487, 217] width 62 height 5
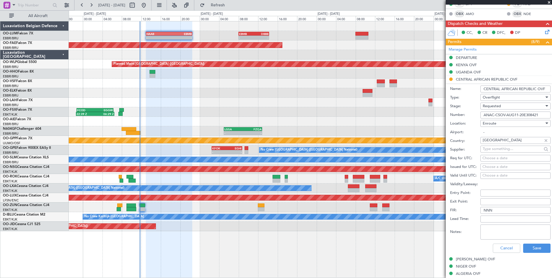
scroll to position [144, 0]
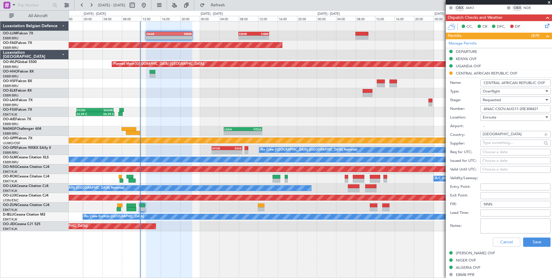
click at [499, 107] on input "ANAC-CSOV-AUG11-20E308421" at bounding box center [516, 108] width 70 height 7
drag, startPoint x: 526, startPoint y: 135, endPoint x: 477, endPoint y: 136, distance: 49.7
click at [477, 136] on div "Country: [GEOGRAPHIC_DATA]" at bounding box center [500, 135] width 101 height 9
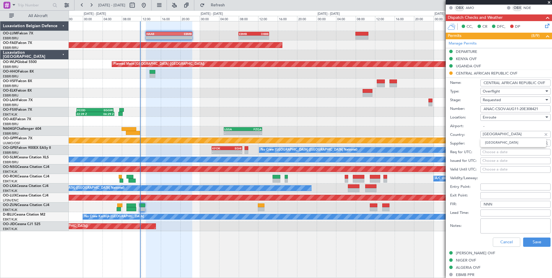
click at [478, 126] on label "Airport:" at bounding box center [465, 126] width 30 height 6
click at [481, 126] on input "-" at bounding box center [516, 126] width 70 height 7
click at [498, 101] on span "Requested" at bounding box center [492, 99] width 18 height 5
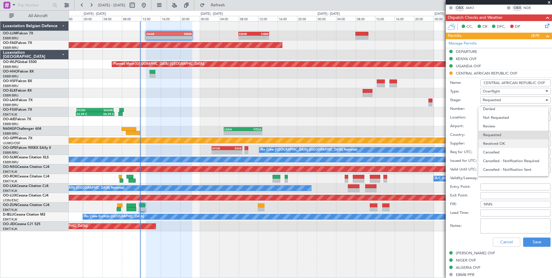
click at [503, 142] on span "Received OK" at bounding box center [513, 143] width 61 height 9
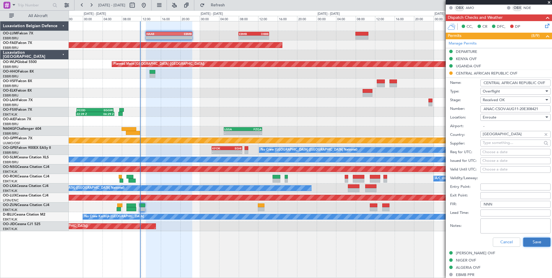
click at [538, 244] on button "Save" at bounding box center [537, 241] width 27 height 9
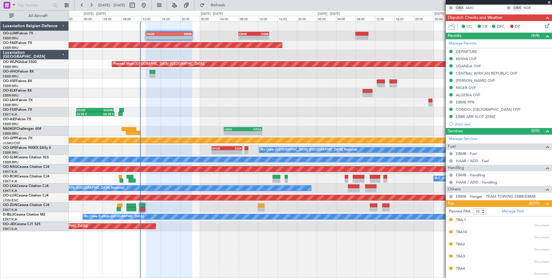
click at [381, 139] on div "Grounded [PERSON_NAME]" at bounding box center [311, 140] width 1450 height 5
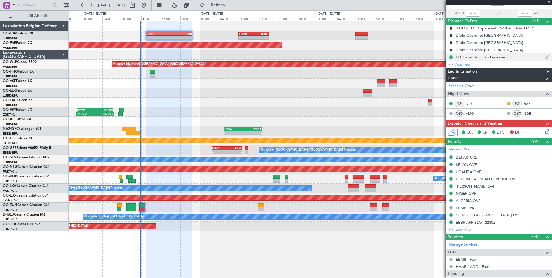
scroll to position [0, 0]
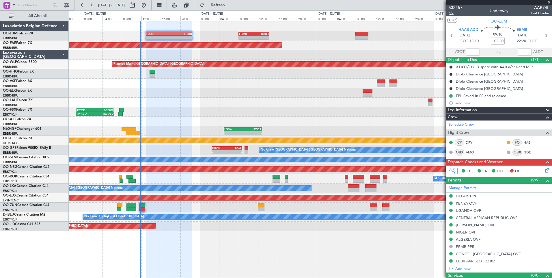
click at [451, 14] on span "6/7" at bounding box center [456, 13] width 14 height 5
click at [544, 168] on icon at bounding box center [546, 169] width 5 height 5
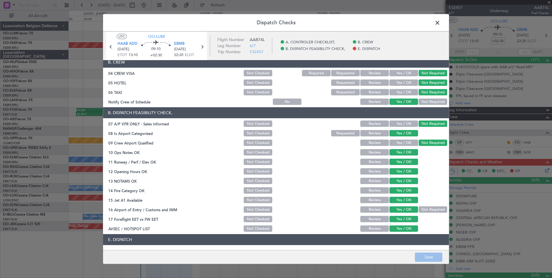
scroll to position [83, 0]
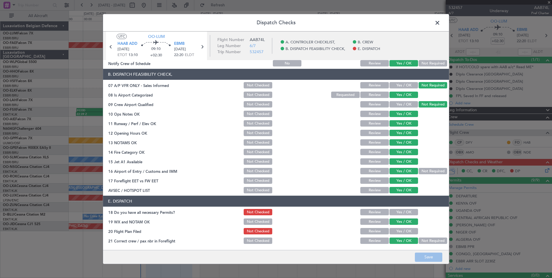
click at [393, 211] on button "Yes / OK" at bounding box center [404, 212] width 29 height 6
click at [399, 231] on button "Yes / OK" at bounding box center [404, 231] width 29 height 6
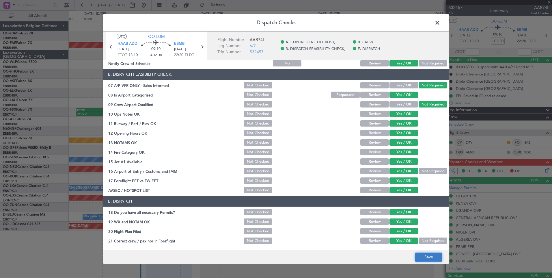
click at [430, 259] on button "Save" at bounding box center [428, 257] width 27 height 9
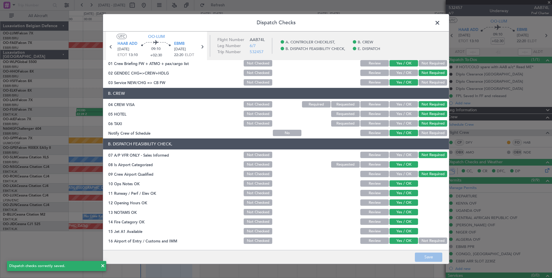
scroll to position [0, 0]
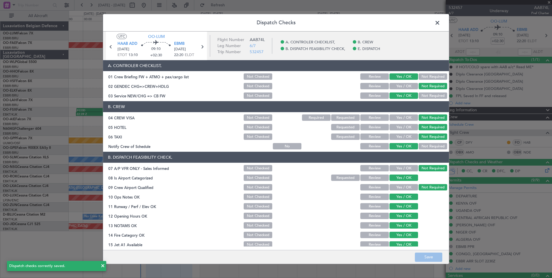
click at [441, 22] on span at bounding box center [441, 24] width 0 height 12
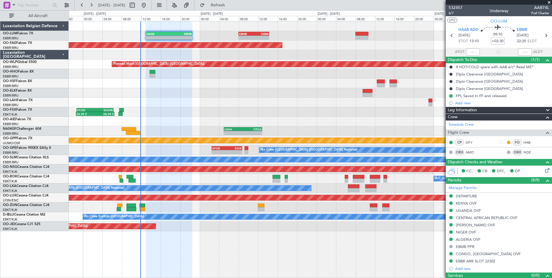
click at [207, 88] on div at bounding box center [310, 84] width 483 height 10
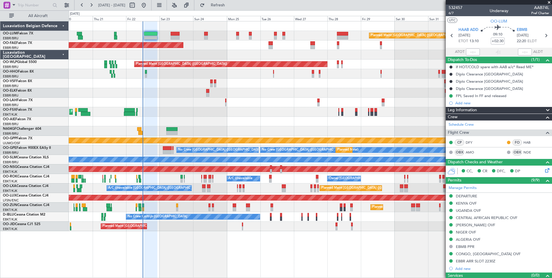
click at [192, 47] on div "Planned Maint Kortrijk-[GEOGRAPHIC_DATA] Owner [GEOGRAPHIC_DATA]" at bounding box center [310, 45] width 483 height 10
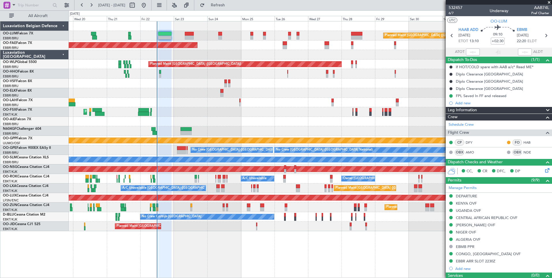
click at [156, 109] on div "Planned Maint [GEOGRAPHIC_DATA] ([GEOGRAPHIC_DATA] National) Planned Maint [GEO…" at bounding box center [310, 126] width 483 height 210
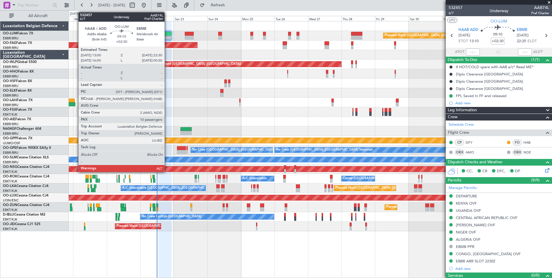
click at [167, 34] on div at bounding box center [165, 34] width 14 height 4
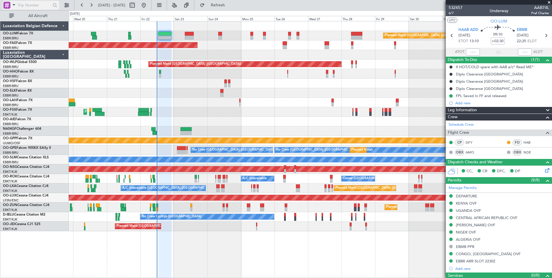
click at [15, 6] on span at bounding box center [13, 4] width 7 height 7
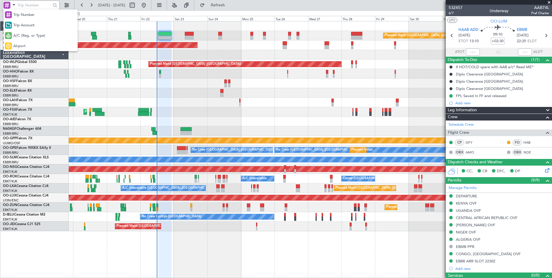
click at [139, 96] on div at bounding box center [276, 139] width 552 height 278
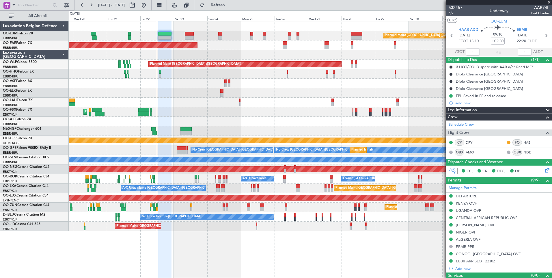
click at [420, 80] on div "Planned Maint [GEOGRAPHIC_DATA] ([GEOGRAPHIC_DATA] National) Planned Maint [GEO…" at bounding box center [310, 126] width 483 height 210
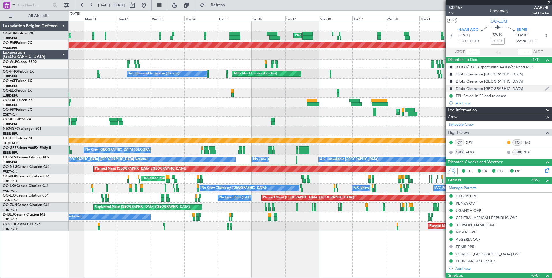
click at [453, 85] on fb-app "[DATE] - [DATE] Refresh Quick Links All Aircraft Planned Maint [GEOGRAPHIC_DATA…" at bounding box center [276, 141] width 552 height 274
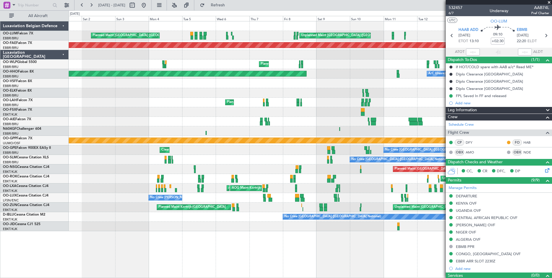
click at [419, 92] on div at bounding box center [310, 93] width 483 height 10
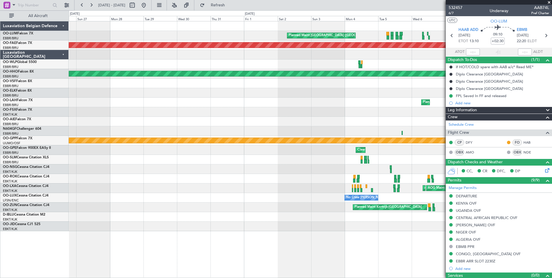
click at [441, 95] on div at bounding box center [310, 93] width 483 height 10
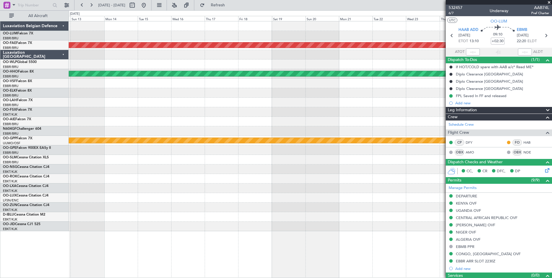
click at [415, 90] on div at bounding box center [310, 93] width 483 height 10
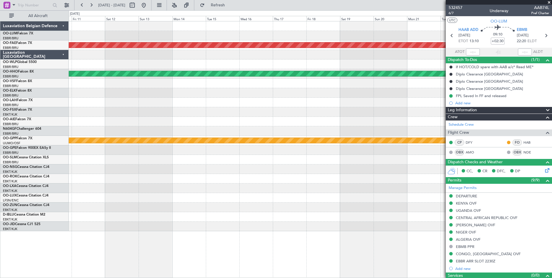
click at [398, 88] on div "Planned Maint Kortrijk-Wevelgem Planned Maint Geneva (Cointrin) Grounded Ostafy…" at bounding box center [310, 126] width 483 height 210
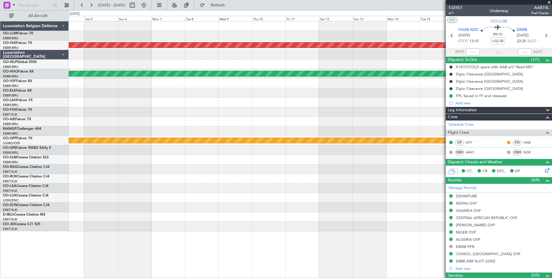
click at [432, 88] on div "Planned Maint Kortrijk-Wevelgem Planned Maint Geneva (Cointrin) Grounded Ostafy…" at bounding box center [310, 126] width 483 height 210
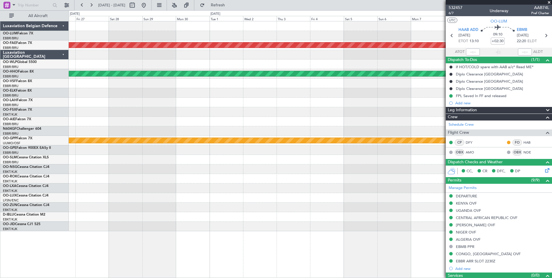
click at [443, 104] on div at bounding box center [310, 103] width 483 height 10
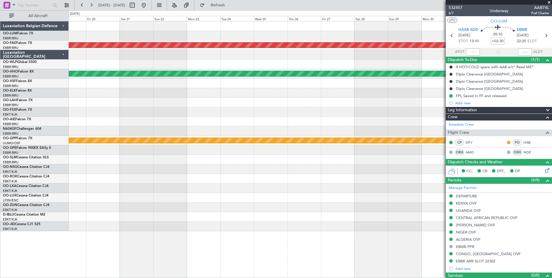
click at [432, 118] on div at bounding box center [310, 122] width 483 height 10
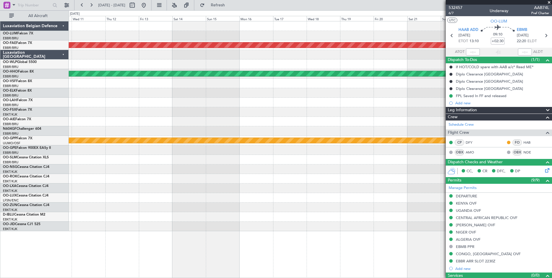
click at [453, 115] on fb-app "19 Aug 2025 - 03 Sep 2025 Refresh Quick Links All Aircraft Planned Maint Kortri…" at bounding box center [276, 141] width 552 height 274
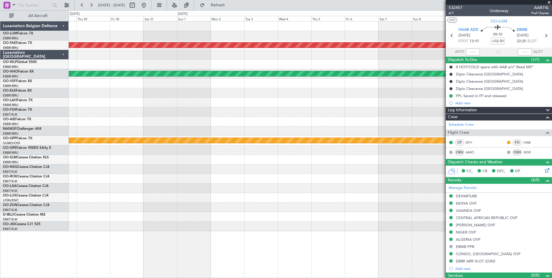
click at [439, 106] on div "Planned Maint Kortrijk-Wevelgem Planned Maint Geneva (Cointrin) Grounded Ostafy…" at bounding box center [310, 126] width 483 height 210
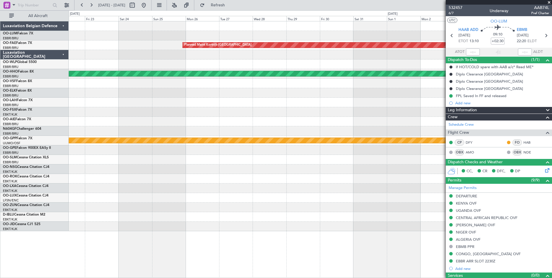
click at [436, 96] on div "Planned Maint Kortrijk-Wevelgem Planned Maint Geneva (Cointrin) Grounded Ostafy…" at bounding box center [310, 126] width 483 height 210
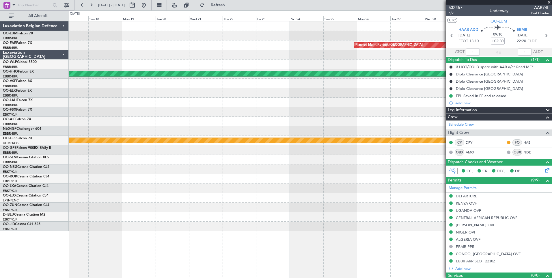
click at [420, 103] on div at bounding box center [310, 103] width 483 height 10
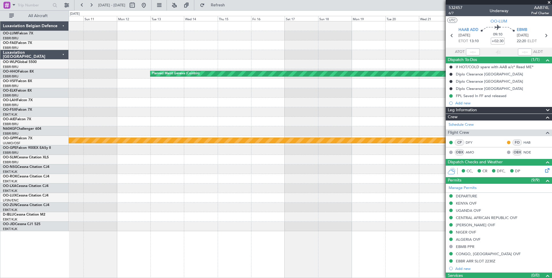
click at [425, 99] on div "Planned Maint Kortrijk-Wevelgem Planned Maint Geneva (Cointrin) Grounded Ostafy…" at bounding box center [310, 126] width 483 height 210
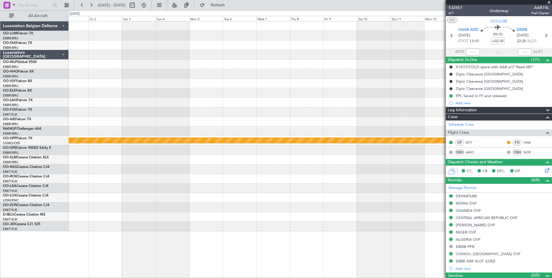
click at [424, 105] on div at bounding box center [310, 103] width 483 height 10
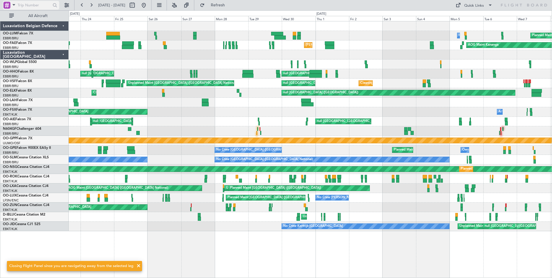
click at [14, 6] on span at bounding box center [13, 4] width 7 height 7
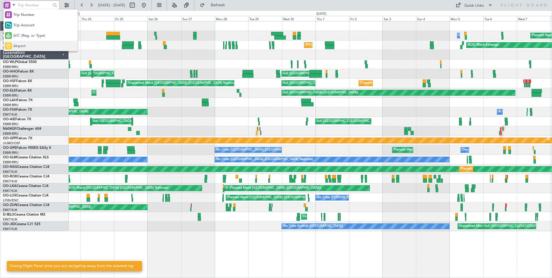
drag, startPoint x: 23, startPoint y: 45, endPoint x: 27, endPoint y: 14, distance: 32.1
click at [23, 44] on span "Airport" at bounding box center [19, 46] width 12 height 6
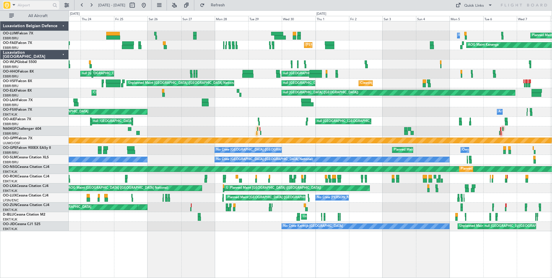
click at [26, 9] on input "text" at bounding box center [34, 5] width 33 height 9
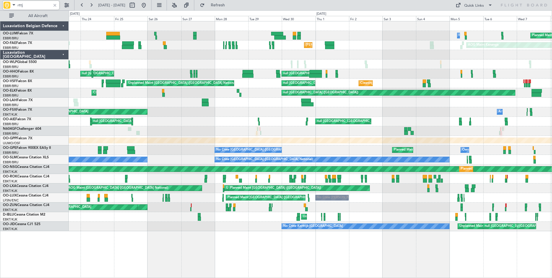
type input "rttj"
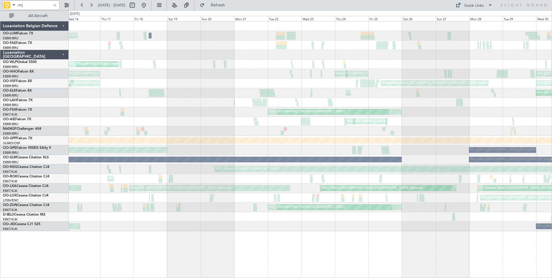
click at [510, 97] on div "Owner Melsbroek Air Base Planned Maint Brussels (Brussels National) MEL Brussel…" at bounding box center [310, 126] width 483 height 210
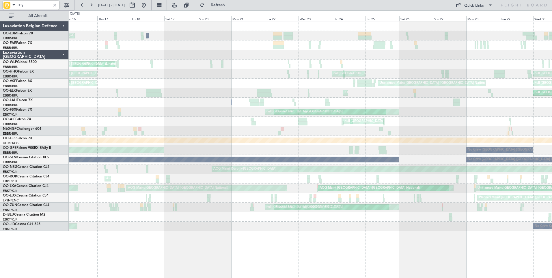
click at [449, 86] on div "Owner Melsbroek Air Base Planned Maint Brussels (Brussels National) MEL Brussel…" at bounding box center [310, 126] width 483 height 210
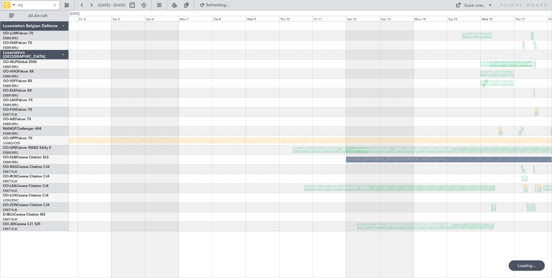
click at [445, 75] on div "null Brussels (Brussels National)" at bounding box center [310, 74] width 483 height 10
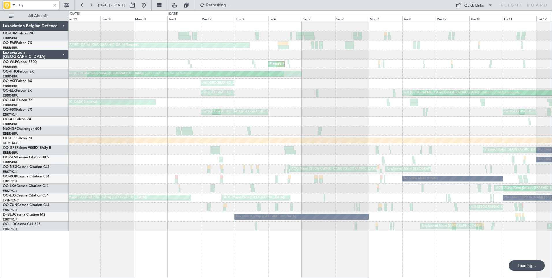
click at [375, 92] on div "Planned Maint Brussels (Brussels National) null Brussels (Brussels National) nu…" at bounding box center [310, 93] width 483 height 10
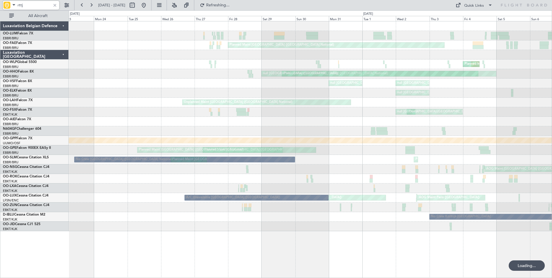
click at [385, 86] on div "Planned Maint Brussels (Brussels National) Planned Maint Liege Planned Maint Li…" at bounding box center [310, 126] width 483 height 210
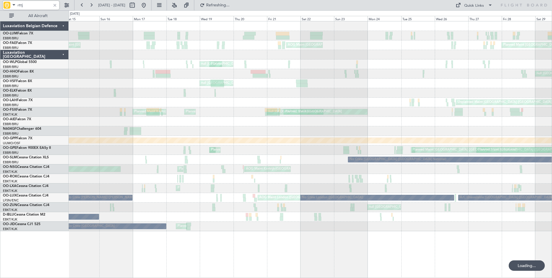
click at [271, 92] on div "null Brussels (Brussels National) Planned Maint Brussels (Brussels National)" at bounding box center [310, 93] width 483 height 10
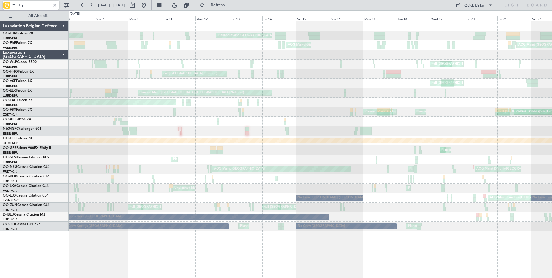
click at [312, 96] on div "Planned Maint [GEOGRAPHIC_DATA] ([GEOGRAPHIC_DATA] National)" at bounding box center [310, 93] width 483 height 10
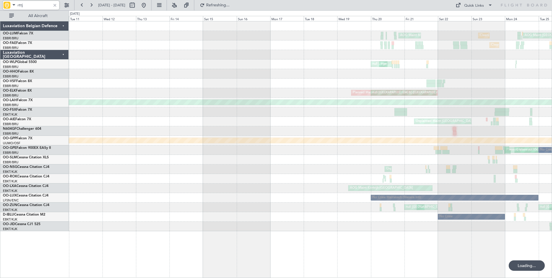
click at [321, 80] on div at bounding box center [310, 84] width 483 height 10
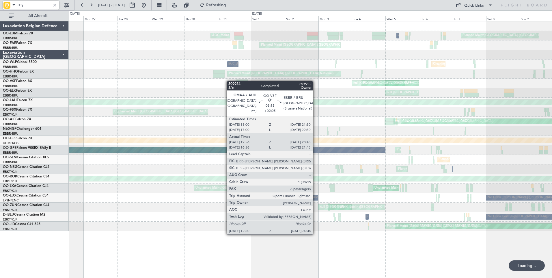
click at [238, 81] on div at bounding box center [242, 81] width 12 height 4
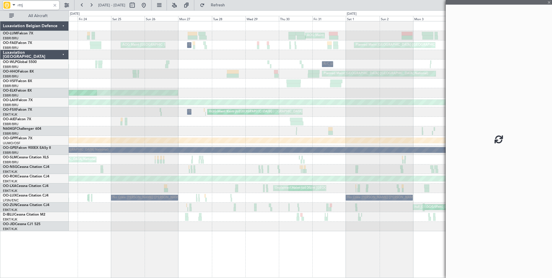
click at [279, 80] on div "Planned Maint Brussels (Brussels National) null Brussels (Brussels National) nu…" at bounding box center [310, 84] width 483 height 10
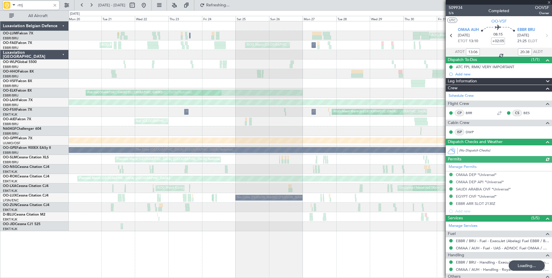
click at [316, 87] on div "null Brussels (Brussels National) Planned Maint Brussels (Brussels National) nu…" at bounding box center [310, 84] width 483 height 10
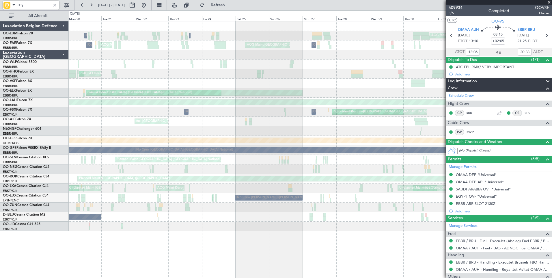
click at [463, 80] on fb-app "rttj 20 Jan 2025 - 03 Feb 2025 Refresh Quick Links All Aircraft AOG Maint Melsb…" at bounding box center [276, 141] width 552 height 274
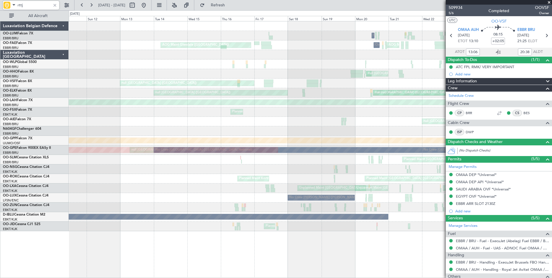
click at [474, 86] on fb-app "rttj 20 Jan 2025 - 03 Feb 2025 Refresh Quick Links All Aircraft Unplanned Maint…" at bounding box center [276, 141] width 552 height 274
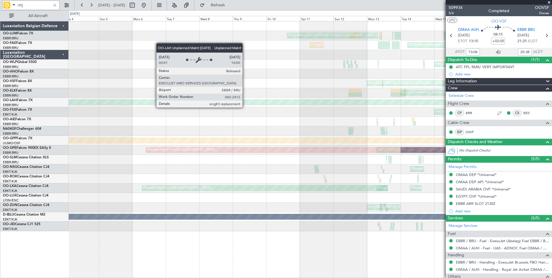
click at [482, 100] on fb-app "rttj 20 Jan 2025 - 03 Feb 2025 Refresh Quick Links All Aircraft Cleaning Brusse…" at bounding box center [276, 141] width 552 height 274
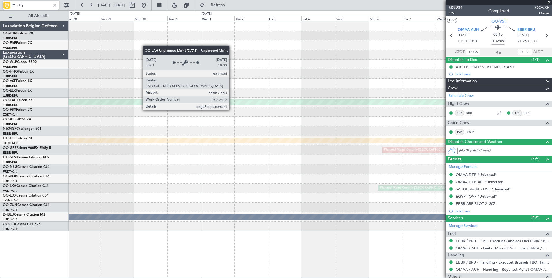
click at [499, 101] on fb-app "rttj 20 Jan 2025 - 03 Feb 2025 Refresh Quick Links All Aircraft AOG Maint Bruss…" at bounding box center [276, 141] width 552 height 274
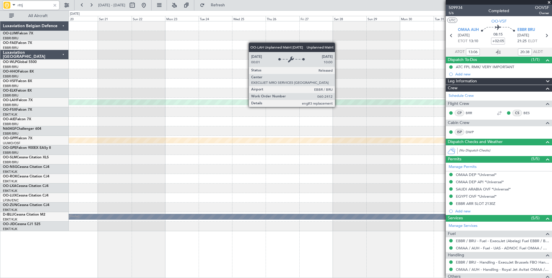
click at [487, 111] on fb-app "rttj 20 Jan 2025 - 03 Feb 2025 Refresh Quick Links All Aircraft Unplanned Maint…" at bounding box center [276, 141] width 552 height 274
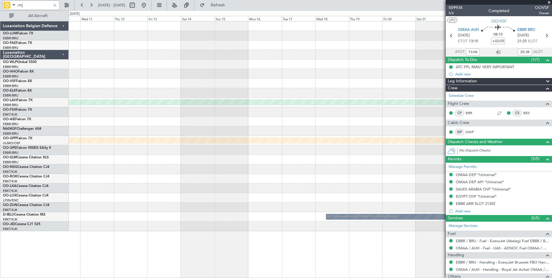
click at [496, 112] on fb-app "rttj 20 Jan 2025 - 03 Feb 2025 Refresh Quick Links All Aircraft Unplanned Maint…" at bounding box center [276, 141] width 552 height 274
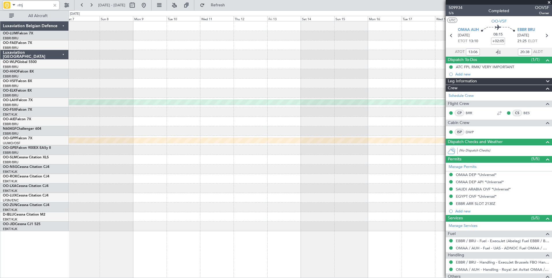
click at [495, 111] on fb-app "rttj 20 Jan 2025 - 03 Feb 2025 Refresh Quick Links All Aircraft Unplanned Maint…" at bounding box center [276, 141] width 552 height 274
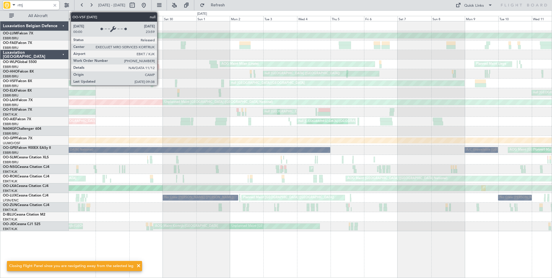
click at [273, 86] on div "null Kortrijk-Wevelgem" at bounding box center [347, 83] width 235 height 5
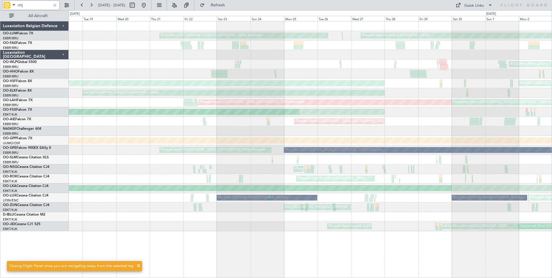
click at [472, 90] on div "Planned Maint Kortrijk-Wevelgem AOG Maint Brussels (Brussels National) AOG Main…" at bounding box center [310, 126] width 483 height 210
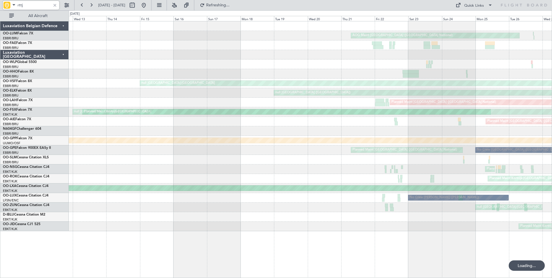
click at [400, 74] on div at bounding box center [310, 74] width 483 height 10
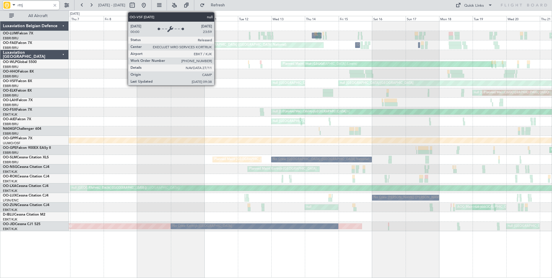
click at [450, 81] on div "null Kortrijk-Wevelgem" at bounding box center [557, 83] width 436 height 5
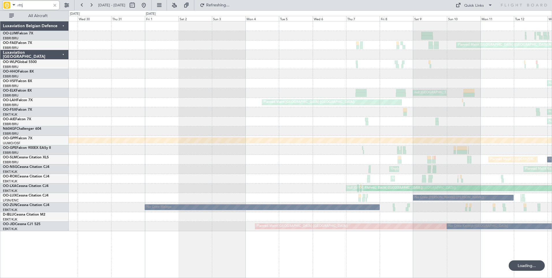
click at [448, 86] on div "null Kortrijk-Wevelgem null Kortrijk-Wevelgem" at bounding box center [310, 84] width 483 height 10
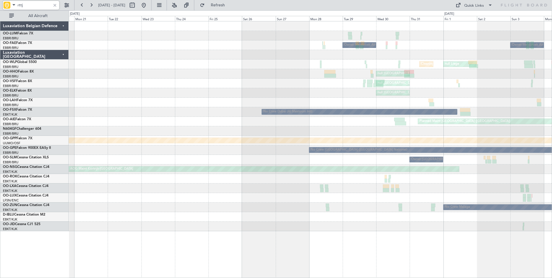
click at [496, 91] on div "null Brussels (Brussels National) null Brussels (Brussels National)" at bounding box center [310, 93] width 483 height 10
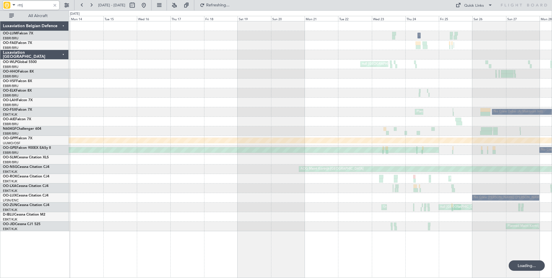
click at [491, 87] on div "null Kortrijk-Wevelgem" at bounding box center [310, 84] width 483 height 10
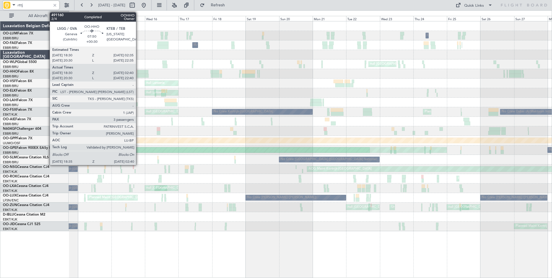
click at [270, 74] on div "null Lanseria null Brussels (Brussels National)" at bounding box center [310, 74] width 483 height 10
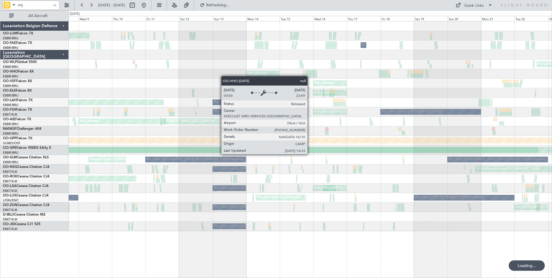
click at [310, 76] on div "null Lanseria" at bounding box center [310, 74] width 483 height 10
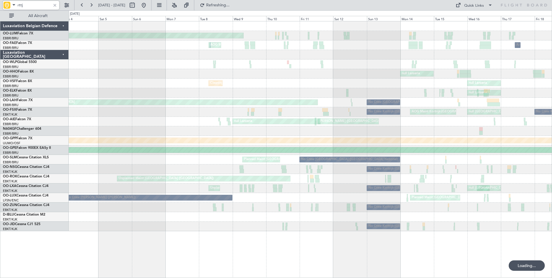
click at [264, 70] on div "null Lanseria" at bounding box center [310, 74] width 483 height 10
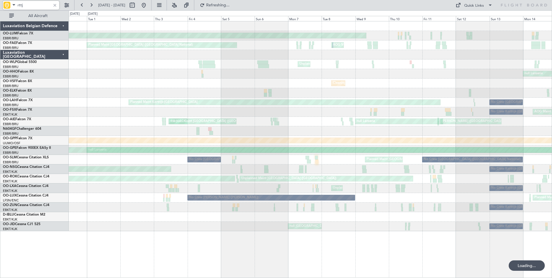
click at [327, 77] on div "null Lanseria" at bounding box center [310, 74] width 483 height 10
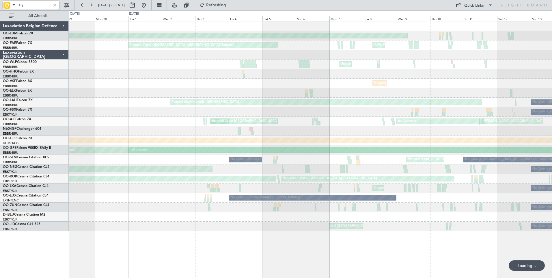
click at [239, 77] on div "null Lanseria" at bounding box center [310, 74] width 483 height 10
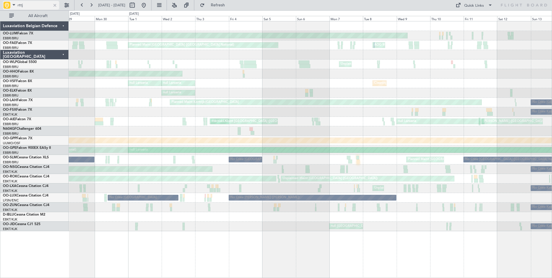
click at [56, 5] on div at bounding box center [55, 5] width 6 height 6
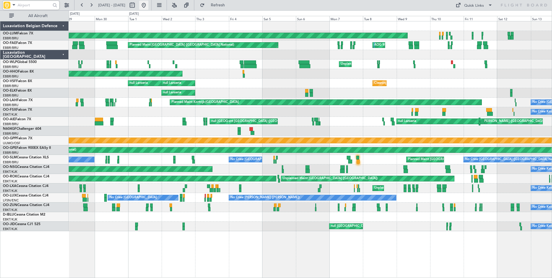
click at [148, 7] on button at bounding box center [143, 5] width 9 height 9
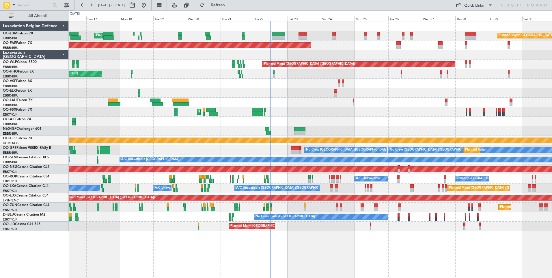
click at [316, 96] on div at bounding box center [310, 93] width 483 height 10
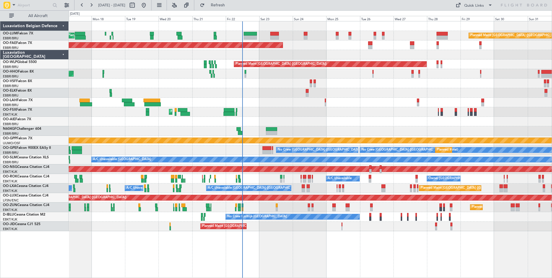
click at [316, 124] on div "Planned Maint [GEOGRAPHIC_DATA] ([GEOGRAPHIC_DATA])" at bounding box center [310, 122] width 483 height 10
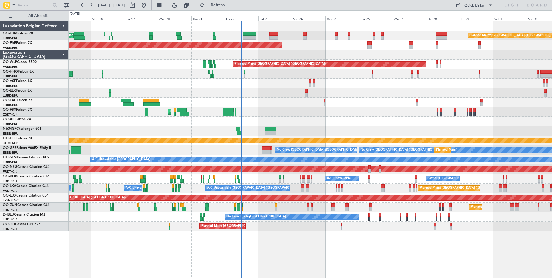
click at [294, 116] on div "Planned Maint Kortrijk-Wevelgem Planned Maint Kortrijk-Wevelgem" at bounding box center [310, 112] width 483 height 10
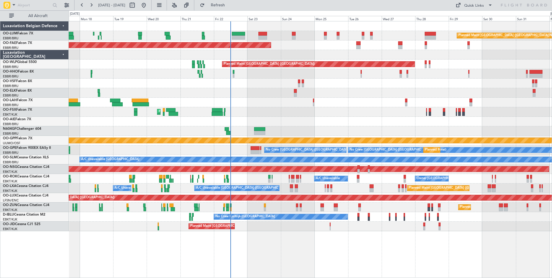
click at [255, 108] on div "Planned Maint Brussels (Brussels National) Planned Maint Brussels (Brussels Nat…" at bounding box center [310, 126] width 483 height 210
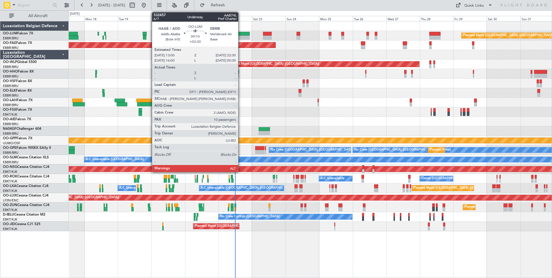
click at [241, 39] on div at bounding box center [244, 38] width 14 height 4
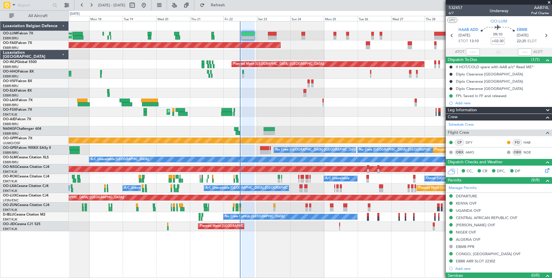
click at [254, 96] on div "Planned Maint Brussels (Brussels National) Planned Maint Brussels (Brussels Nat…" at bounding box center [310, 126] width 483 height 210
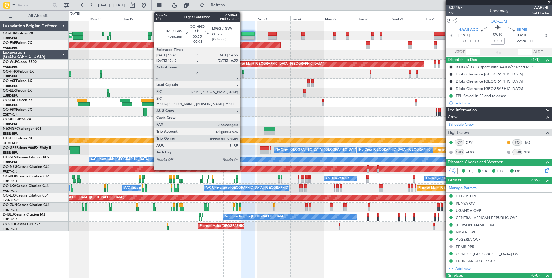
click at [243, 74] on div at bounding box center [243, 76] width 2 height 4
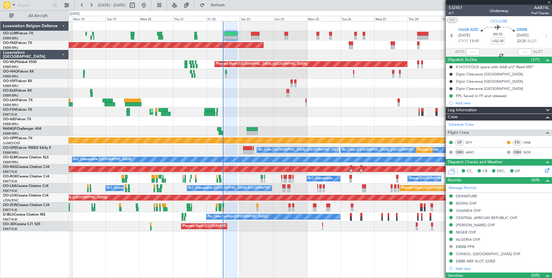
click at [242, 92] on div at bounding box center [310, 93] width 483 height 10
type input "-00:05"
type input "2"
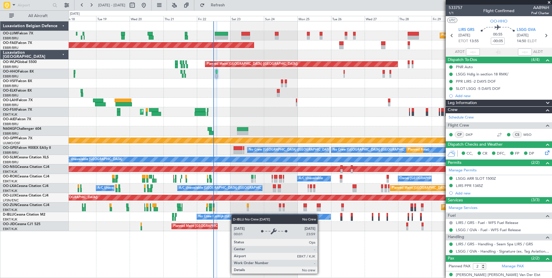
click at [233, 215] on div "Planned Maint Brussels (Brussels National) Planned Maint Brussels (Brussels Nat…" at bounding box center [310, 126] width 483 height 210
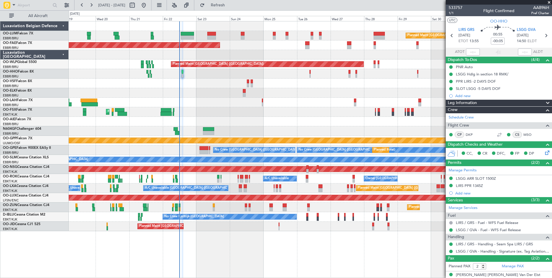
click at [214, 229] on div "Planned Maint Brussels (Brussels National) Planned Maint Brussels (Brussels Nat…" at bounding box center [310, 126] width 483 height 210
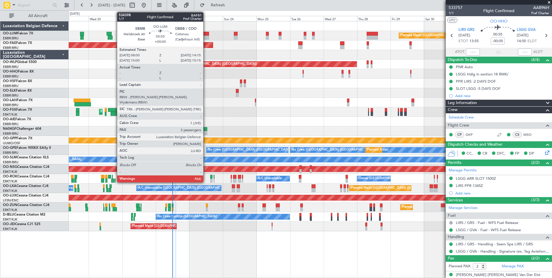
click at [204, 37] on div at bounding box center [205, 38] width 9 height 4
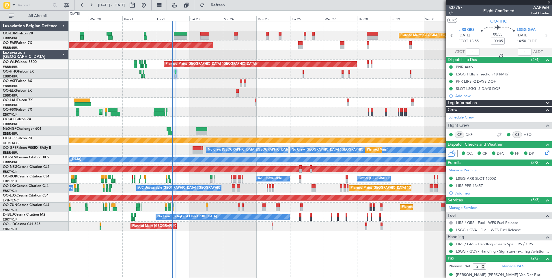
type input "5"
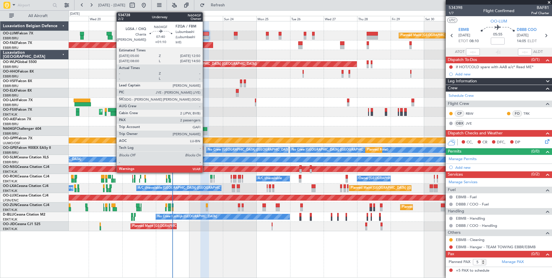
click at [205, 132] on div at bounding box center [201, 133] width 11 height 4
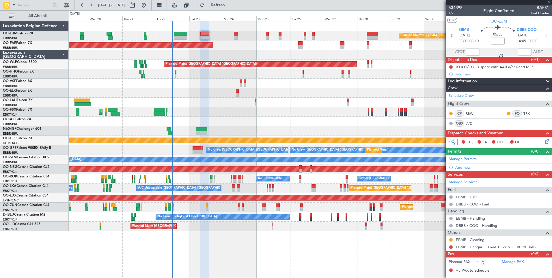
type input "+01:10"
type input "2"
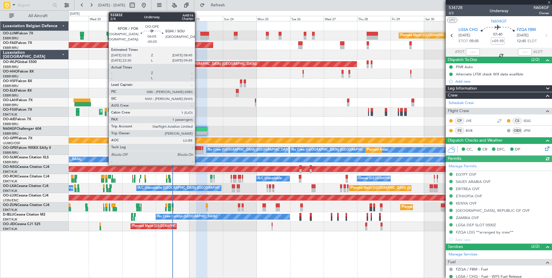
click at [198, 149] on div at bounding box center [197, 148] width 9 height 4
type input "-00:25"
type input "1"
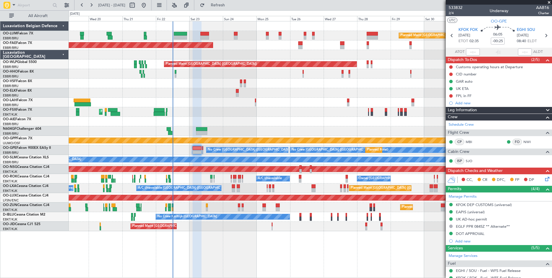
click at [186, 177] on div "Owner [GEOGRAPHIC_DATA]-[GEOGRAPHIC_DATA] A/C Unavailable" at bounding box center [310, 179] width 483 height 10
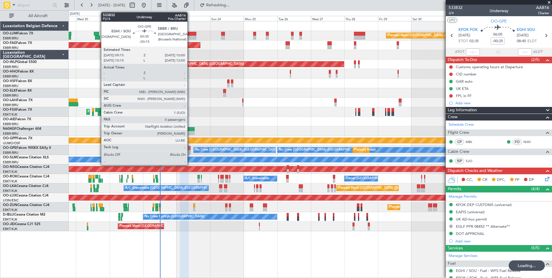
click at [190, 151] on div at bounding box center [190, 152] width 1 height 4
type input "-00:15"
type input "0"
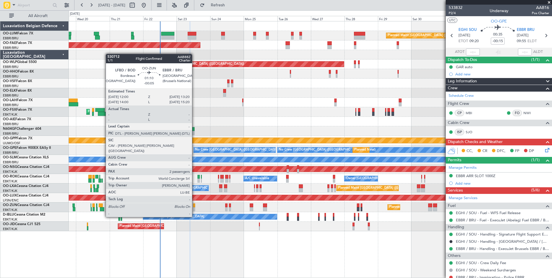
click at [195, 207] on div at bounding box center [194, 205] width 2 height 4
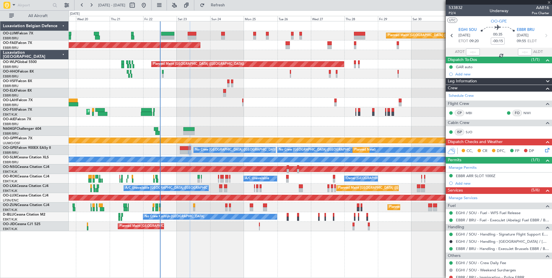
type input "-00:05"
type input "2"
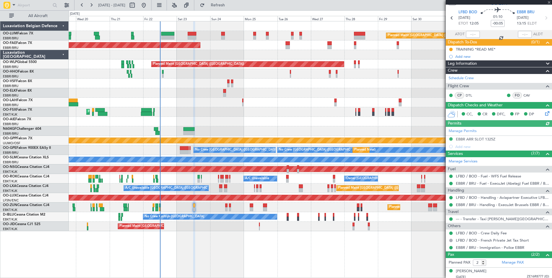
scroll to position [33, 0]
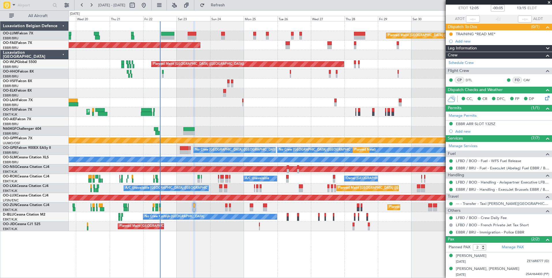
click at [195, 253] on div "Planned Maint [GEOGRAPHIC_DATA] ([GEOGRAPHIC_DATA] National) Planned Maint [GEO…" at bounding box center [311, 149] width 484 height 257
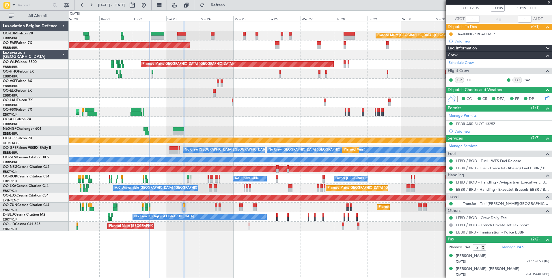
click at [185, 231] on div "Planned Maint [GEOGRAPHIC_DATA] ([GEOGRAPHIC_DATA] National) Planned Maint [GEO…" at bounding box center [310, 126] width 483 height 210
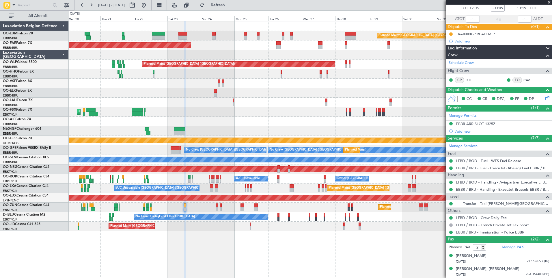
click at [226, 49] on div "Planned Maint Kortrijk-[GEOGRAPHIC_DATA] Owner [GEOGRAPHIC_DATA]" at bounding box center [310, 45] width 483 height 10
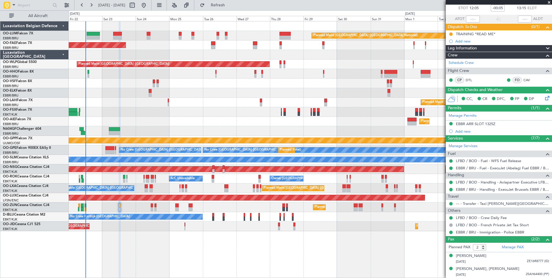
click at [158, 46] on div "Planned Maint Kortrijk-[GEOGRAPHIC_DATA] Owner [GEOGRAPHIC_DATA]" at bounding box center [310, 45] width 483 height 10
click at [213, 94] on div "Planned Maint Kortrijk-[GEOGRAPHIC_DATA]" at bounding box center [310, 93] width 483 height 10
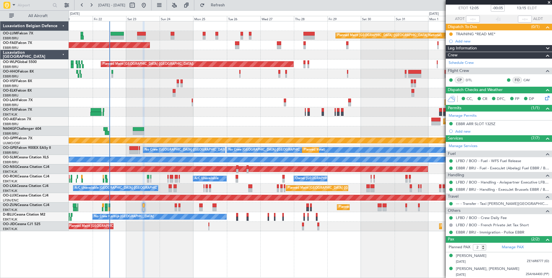
click at [194, 104] on div "Planned Maint [GEOGRAPHIC_DATA] ([GEOGRAPHIC_DATA] National) Owner [GEOGRAPHIC_…" at bounding box center [310, 126] width 483 height 210
click at [244, 132] on div at bounding box center [310, 131] width 483 height 10
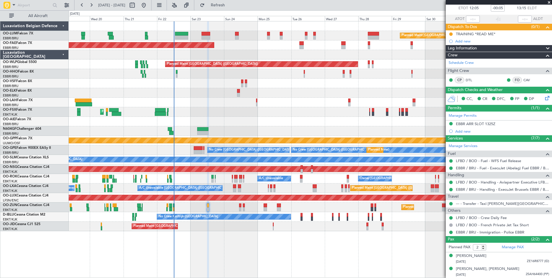
click at [180, 110] on div "Planned Maint [GEOGRAPHIC_DATA] ([GEOGRAPHIC_DATA] National) Planned Maint [GEO…" at bounding box center [310, 126] width 483 height 210
